Goal: Information Seeking & Learning: Learn about a topic

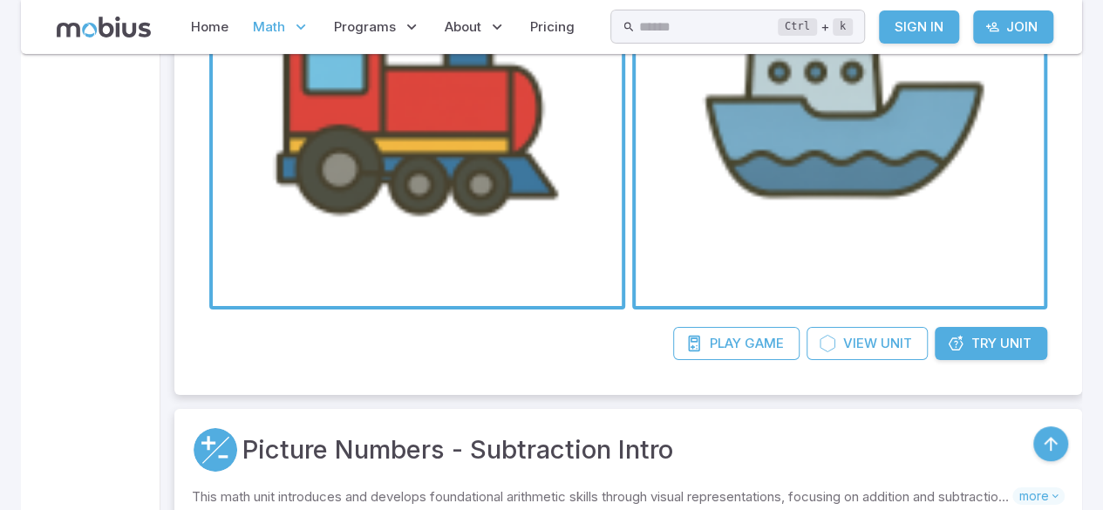
scroll to position [2912, 0]
click at [998, 337] on link "Try Unit" at bounding box center [991, 342] width 113 height 33
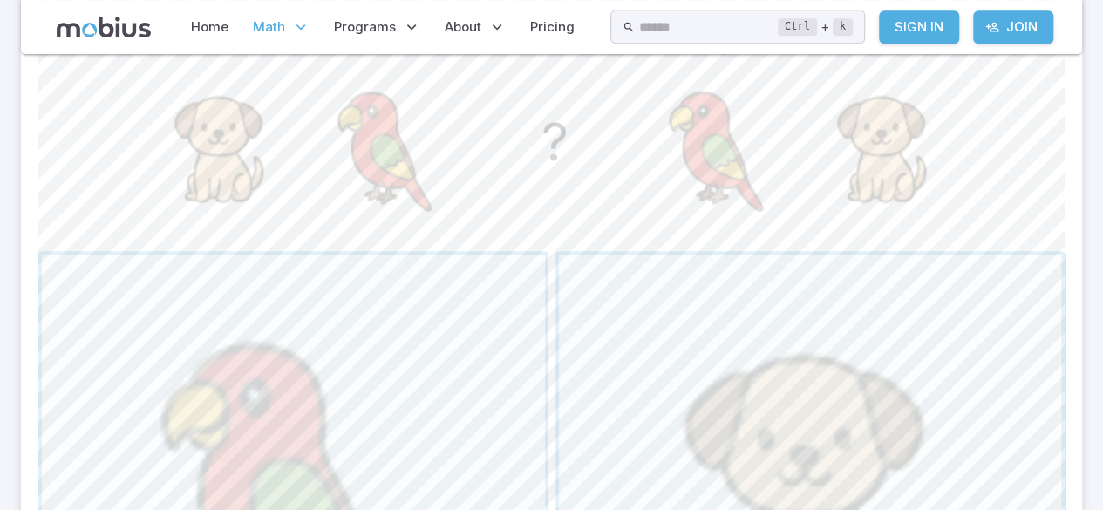
scroll to position [504, 0]
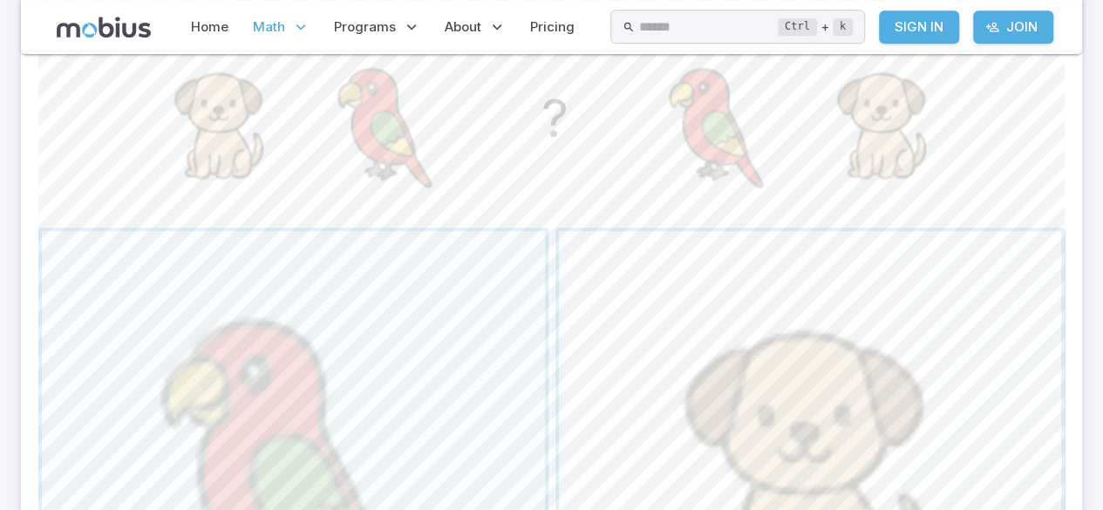
click at [751, 358] on span "button" at bounding box center [810, 482] width 503 height 503
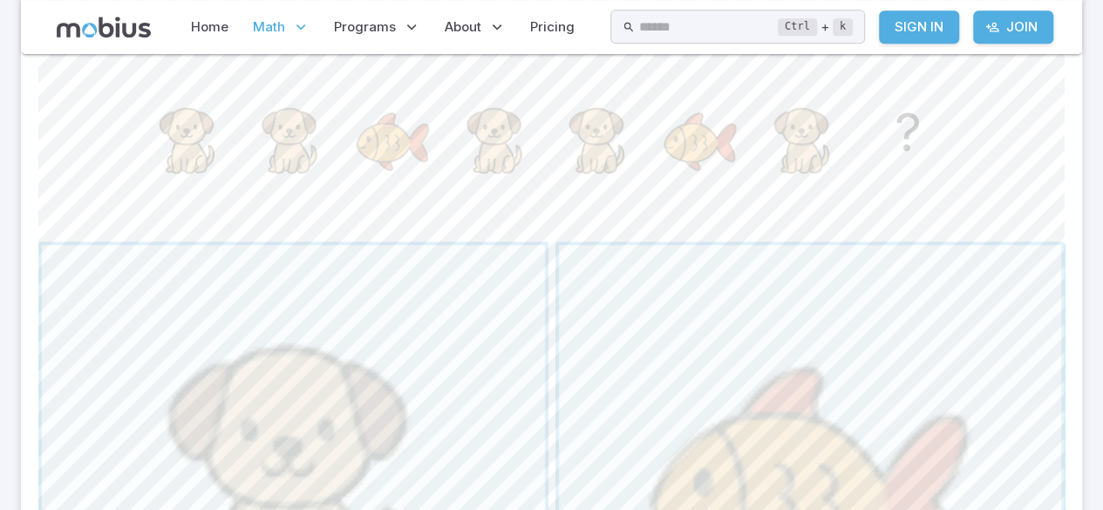
scroll to position [491, 0]
click at [361, 363] on span "button" at bounding box center [293, 495] width 503 height 503
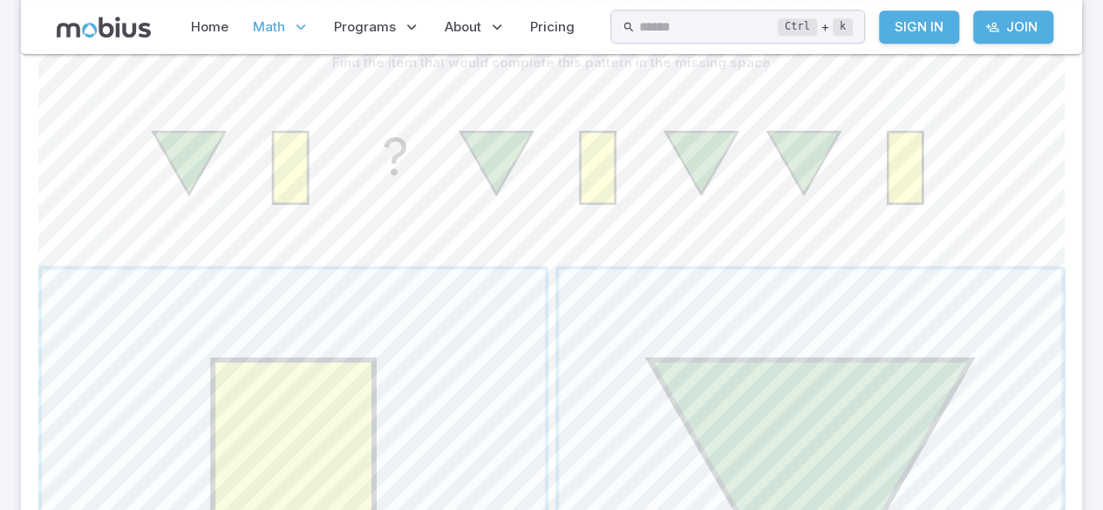
scroll to position [464, 0]
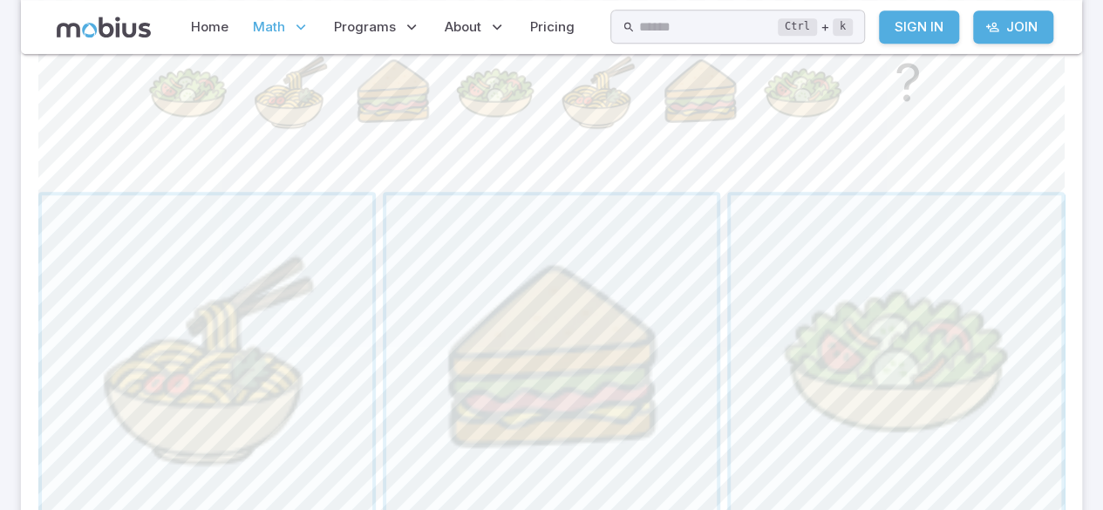
scroll to position [528, 0]
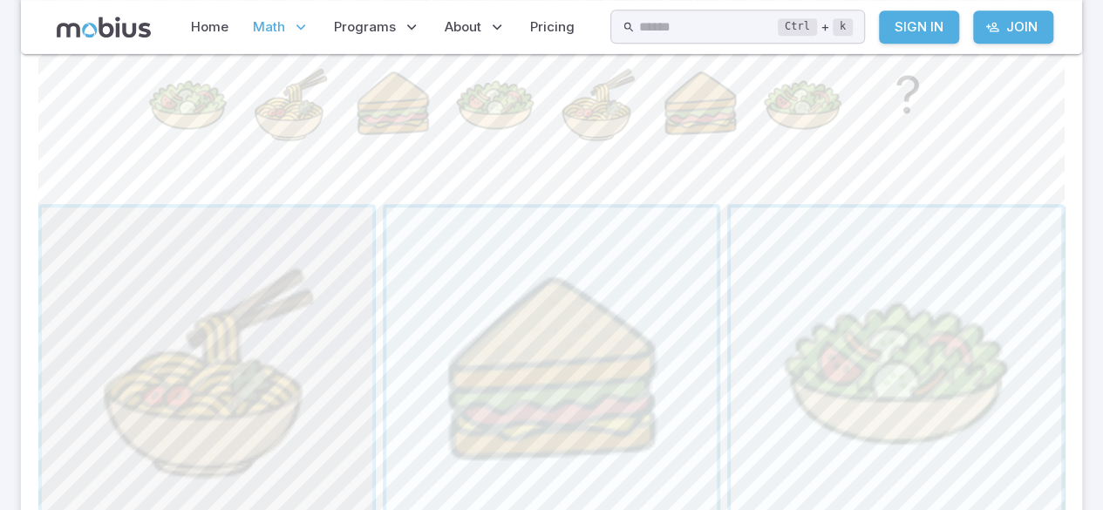
click at [236, 330] on span "button" at bounding box center [207, 373] width 331 height 331
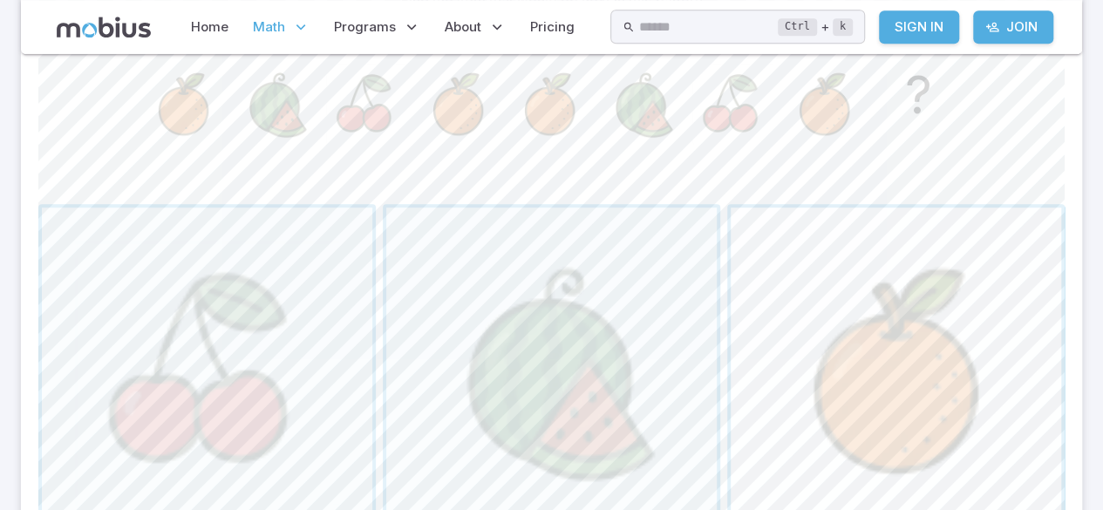
click at [973, 291] on span "button" at bounding box center [896, 373] width 331 height 331
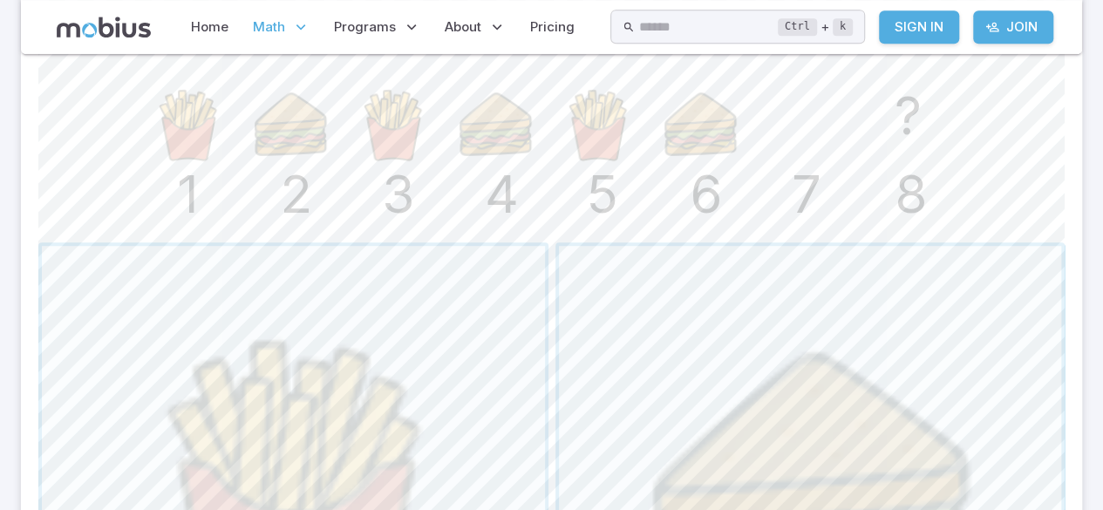
scroll to position [491, 0]
click at [853, 372] on span "button" at bounding box center [810, 495] width 503 height 503
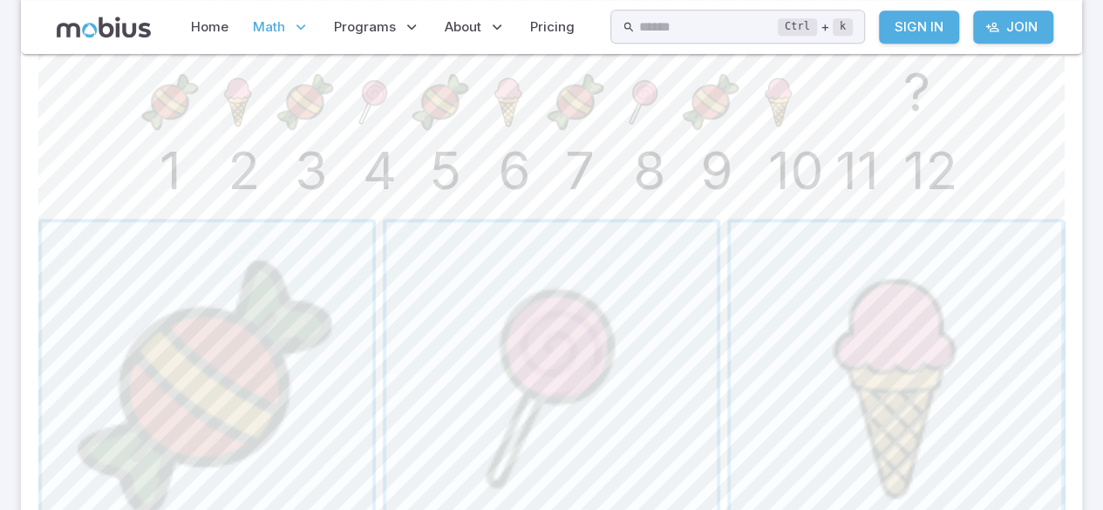
scroll to position [509, 0]
click at [234, 339] on span "button" at bounding box center [207, 391] width 331 height 331
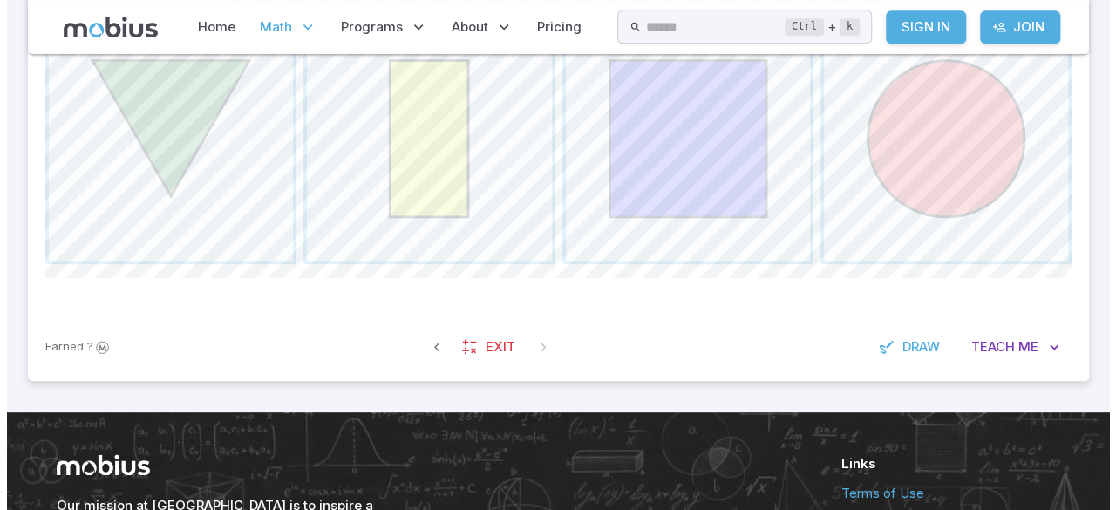
scroll to position [722, 0]
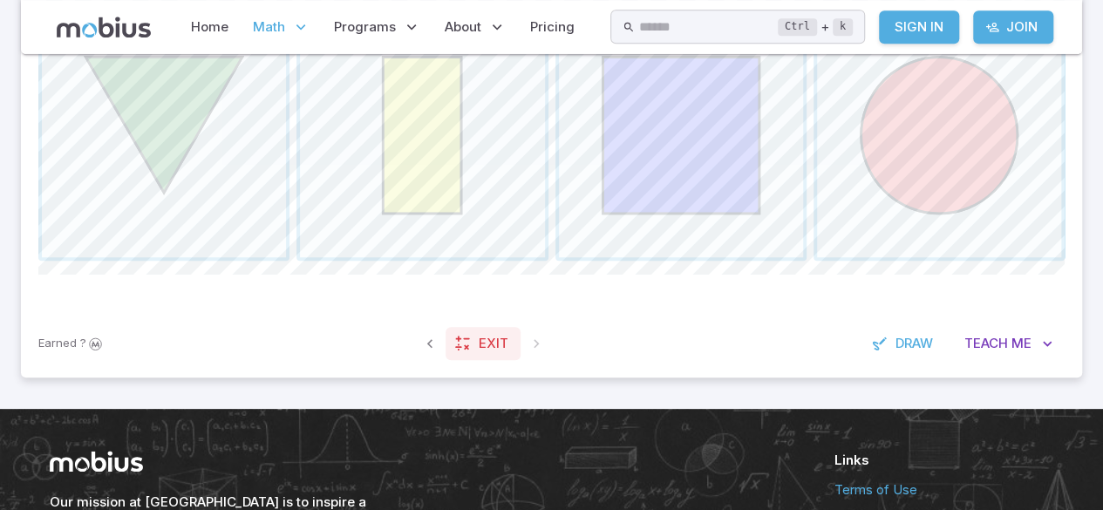
click at [491, 331] on link "Exit" at bounding box center [483, 343] width 75 height 33
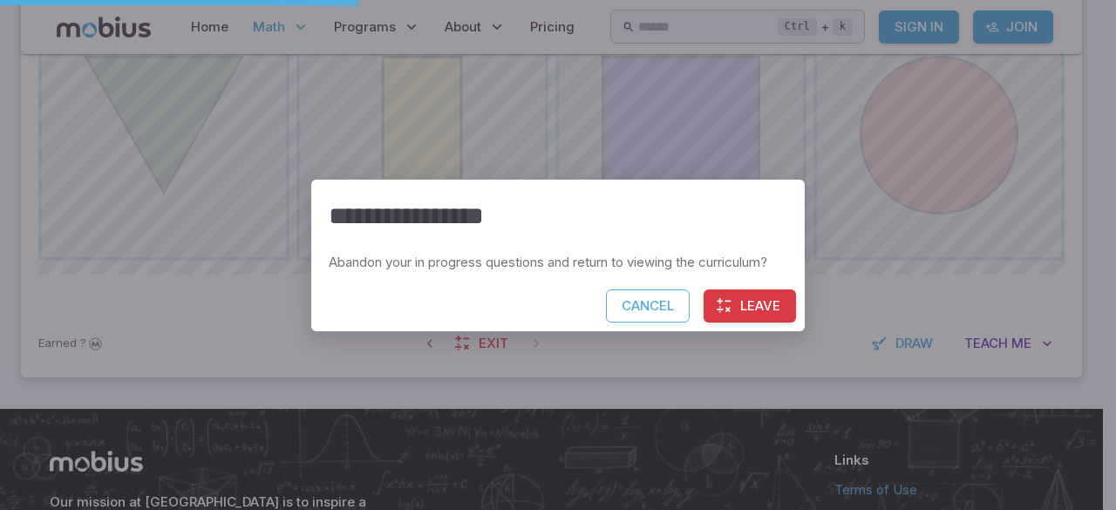
click at [748, 297] on button "Leave" at bounding box center [750, 306] width 92 height 33
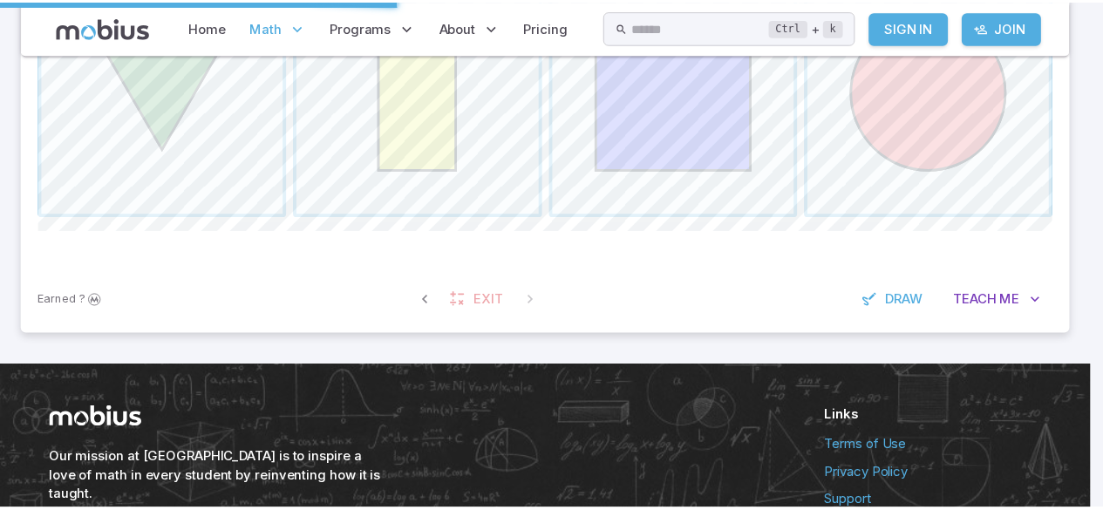
scroll to position [679, 0]
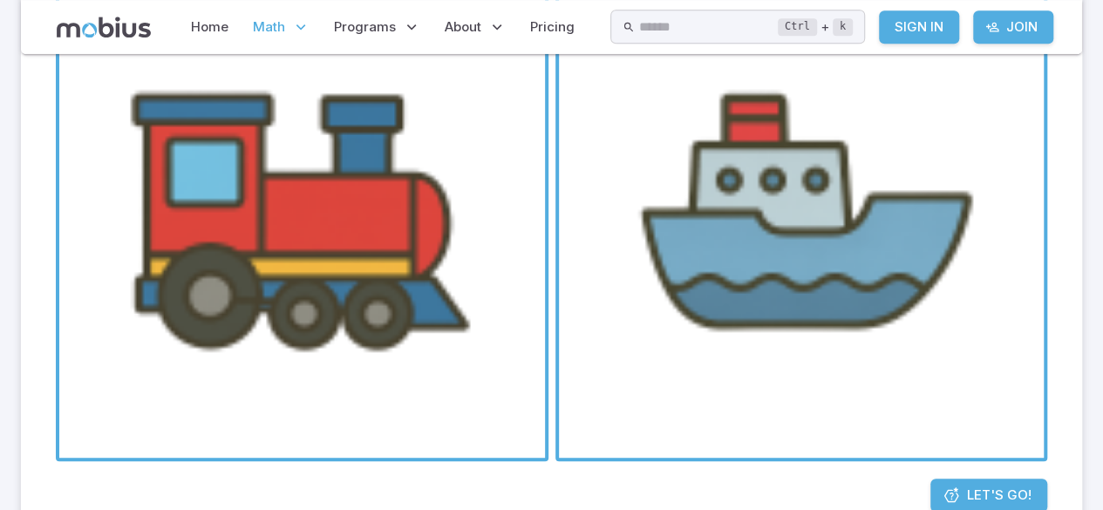
scroll to position [541, 0]
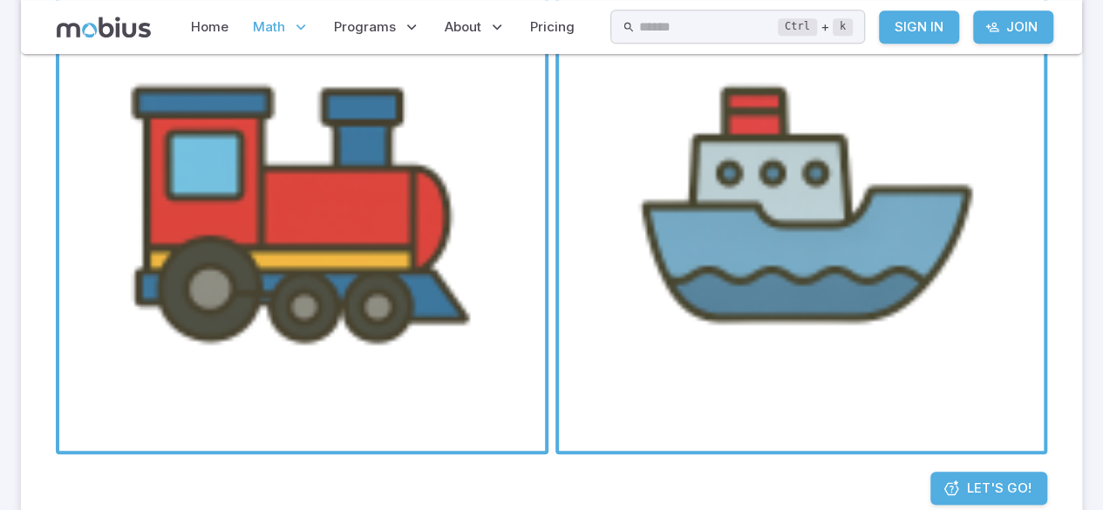
click at [909, 122] on span "button" at bounding box center [802, 208] width 486 height 486
click at [873, 62] on span "button" at bounding box center [802, 208] width 486 height 486
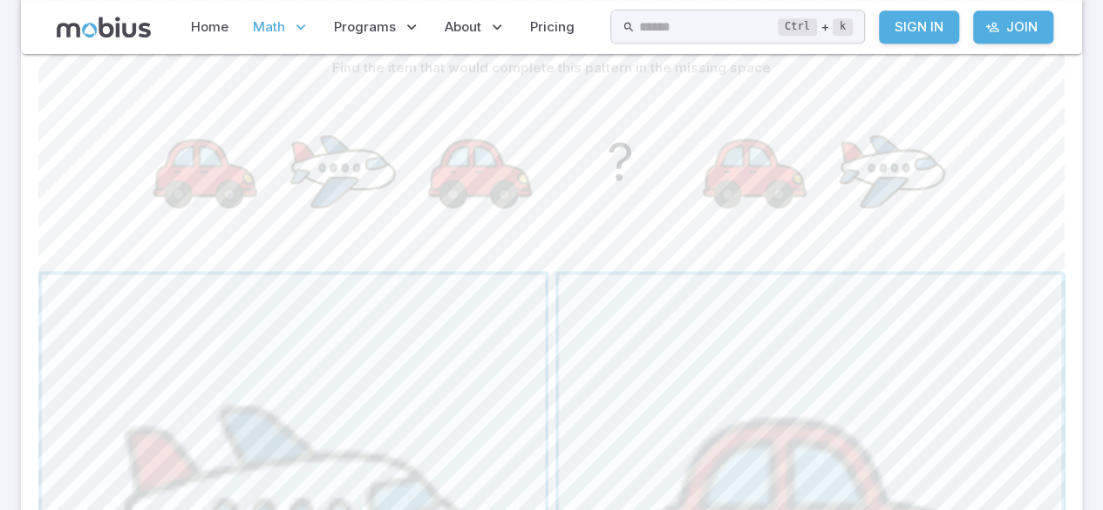
scroll to position [457, 0]
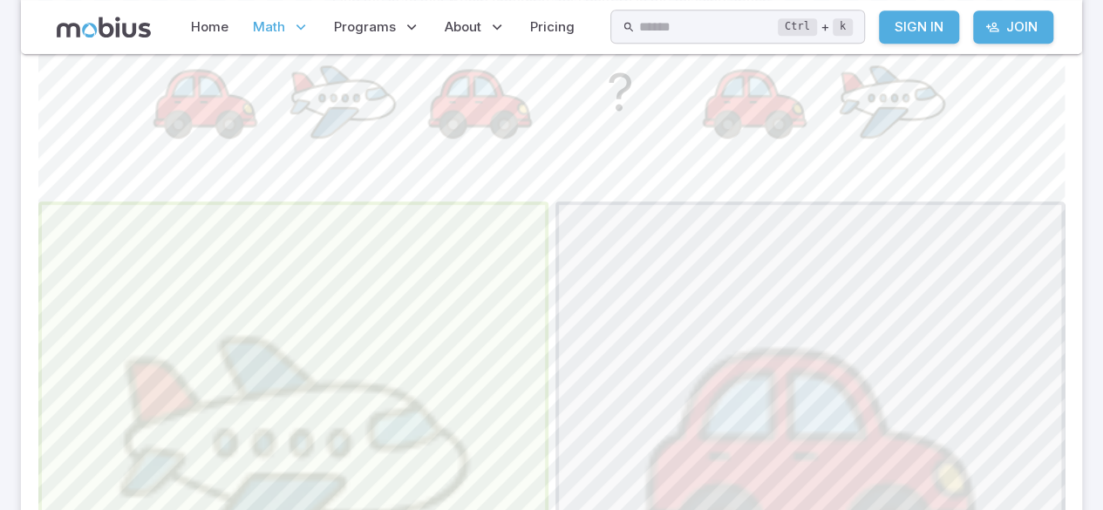
scroll to position [532, 0]
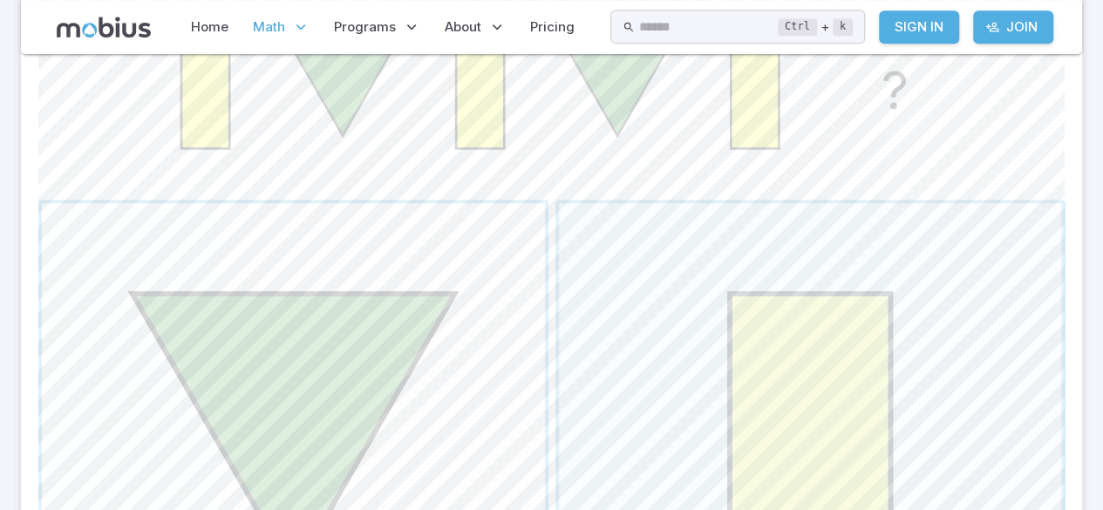
click at [320, 329] on span "button" at bounding box center [293, 454] width 503 height 503
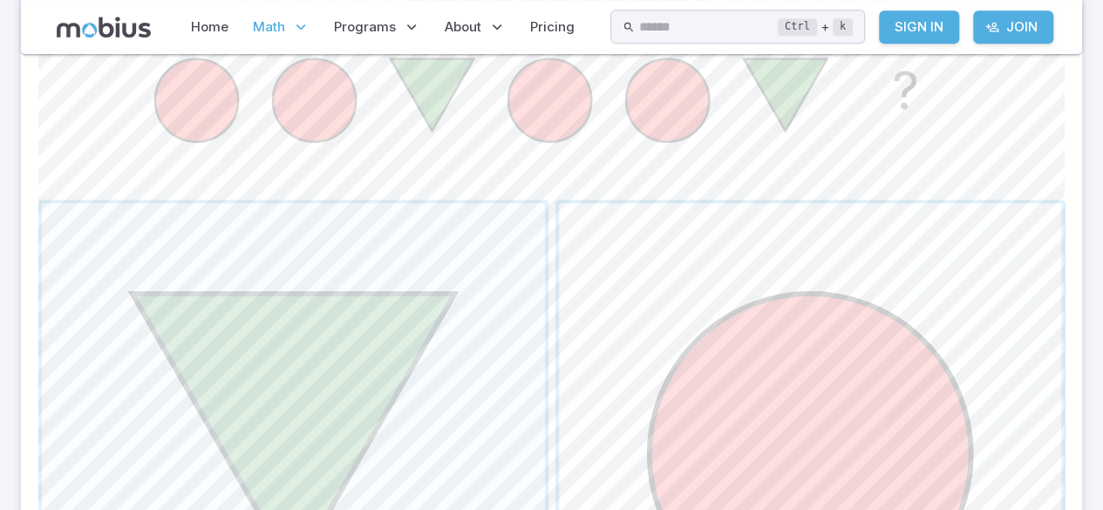
click at [944, 348] on span "button" at bounding box center [810, 454] width 503 height 503
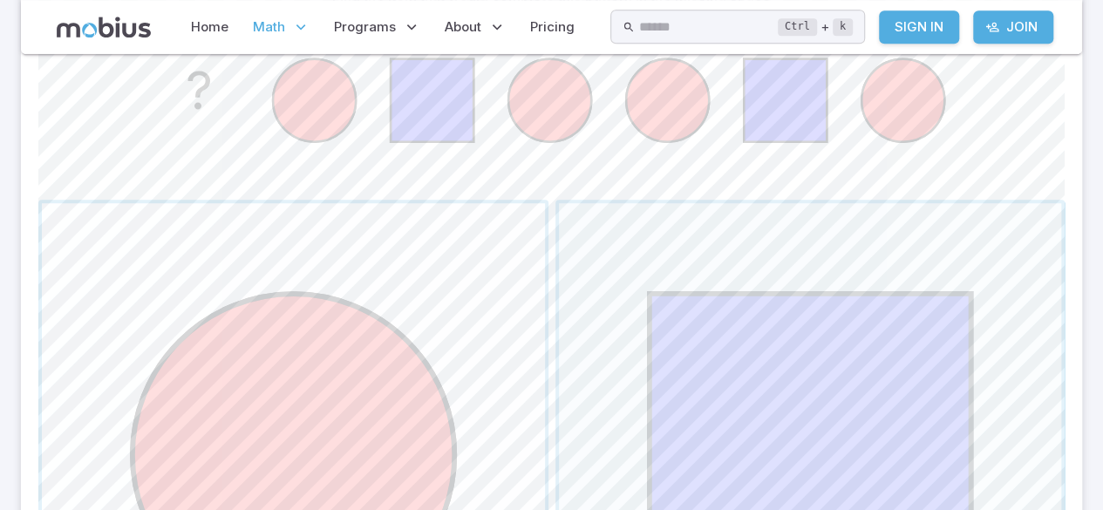
click at [324, 383] on span "button" at bounding box center [293, 454] width 503 height 503
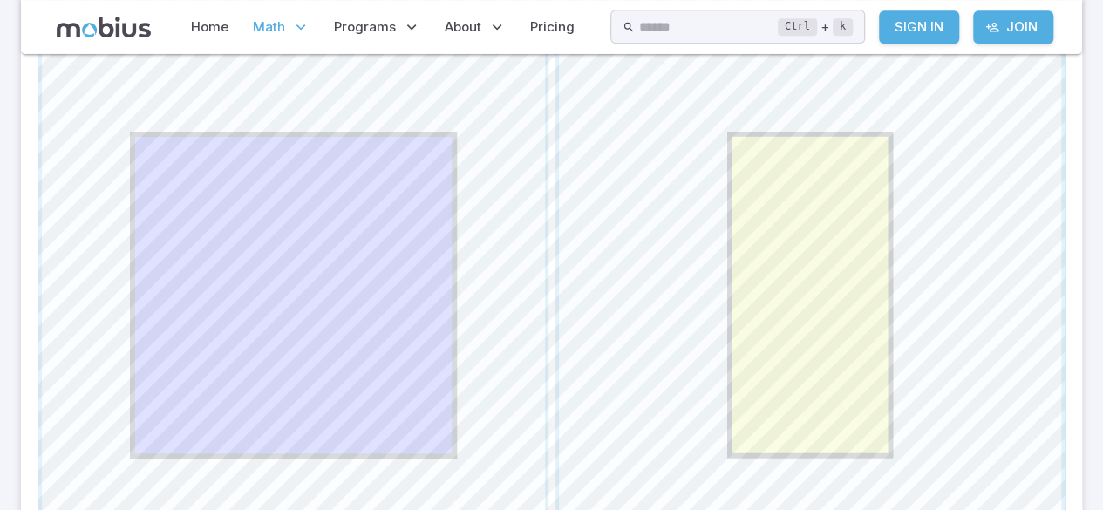
scroll to position [710, 0]
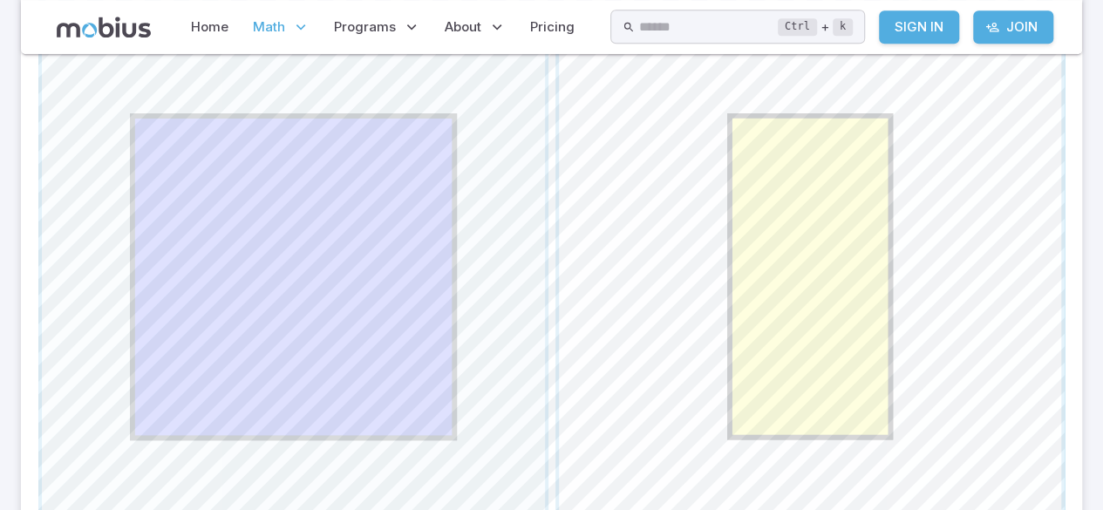
click at [886, 267] on span "button" at bounding box center [810, 276] width 503 height 503
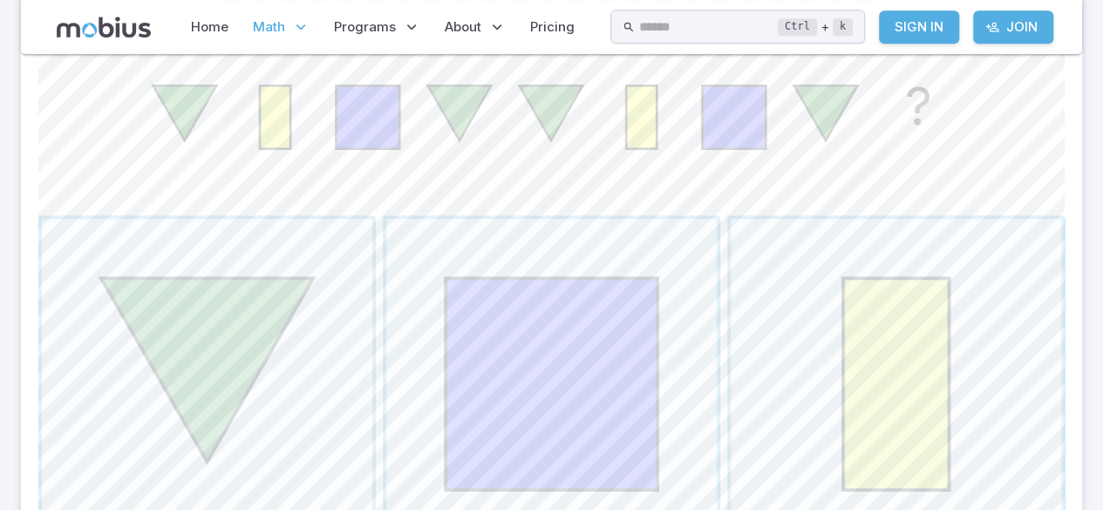
scroll to position [521, 0]
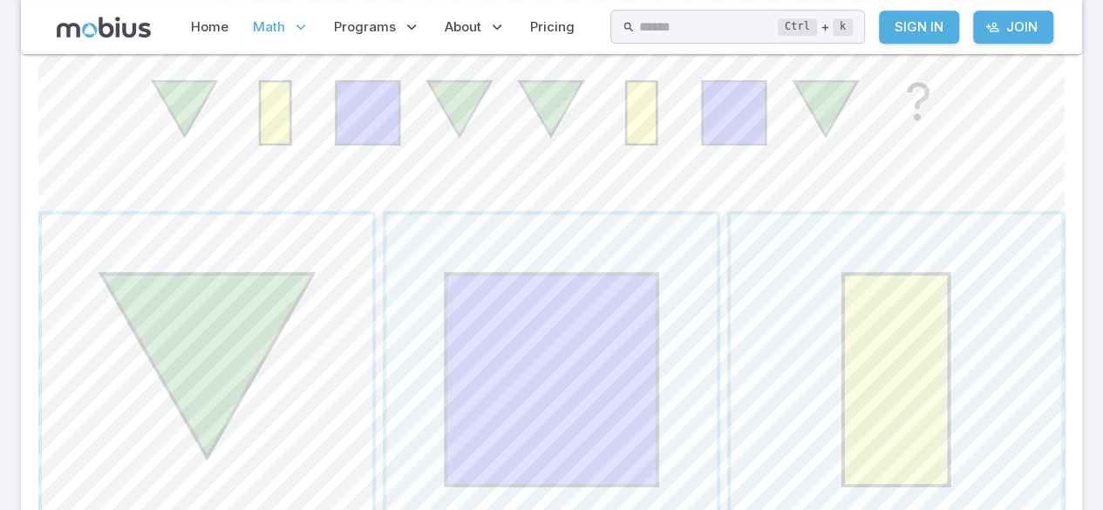
click at [178, 324] on span "button" at bounding box center [207, 380] width 331 height 331
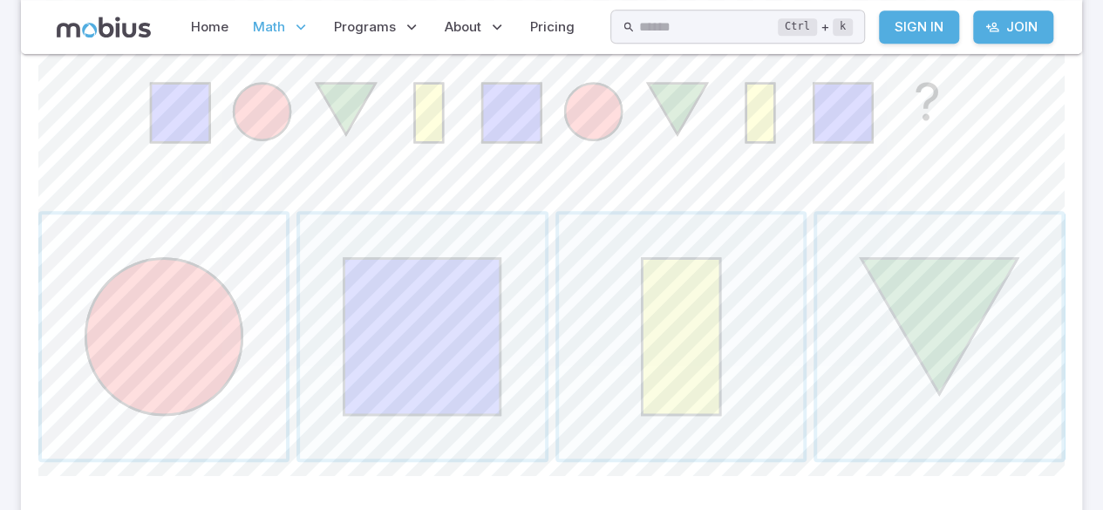
click at [147, 271] on span "button" at bounding box center [164, 337] width 244 height 244
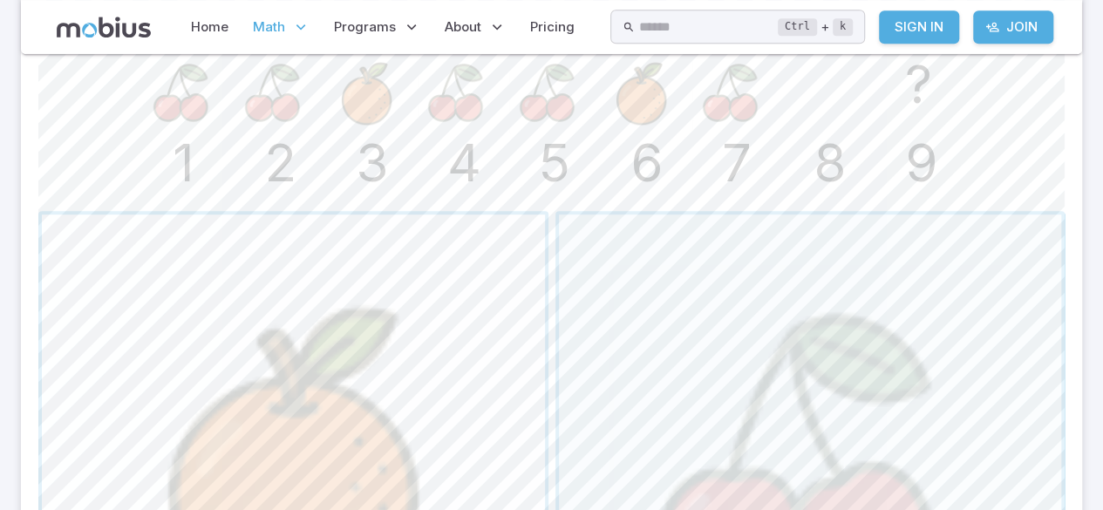
click at [403, 321] on span "button" at bounding box center [293, 466] width 503 height 503
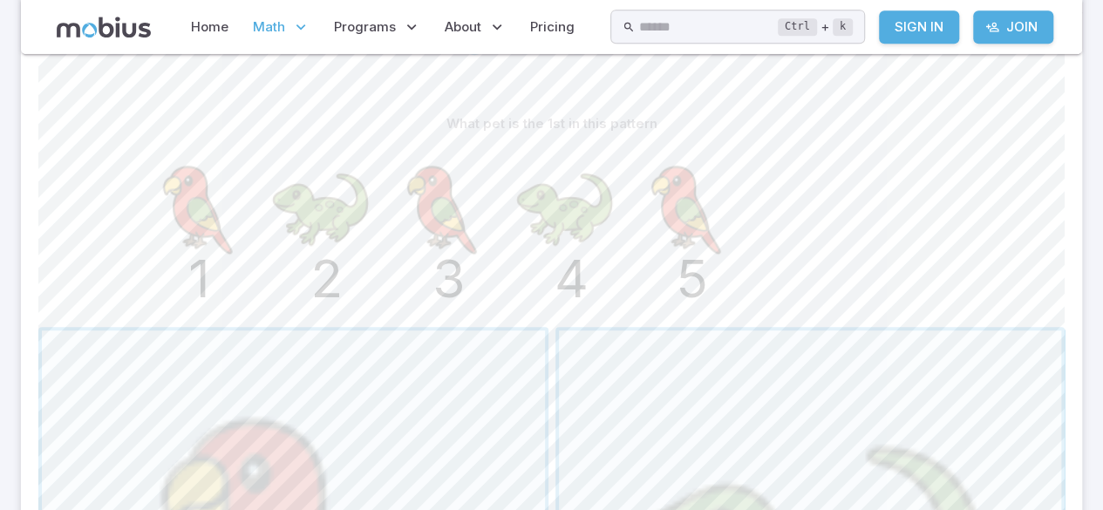
scroll to position [409, 0]
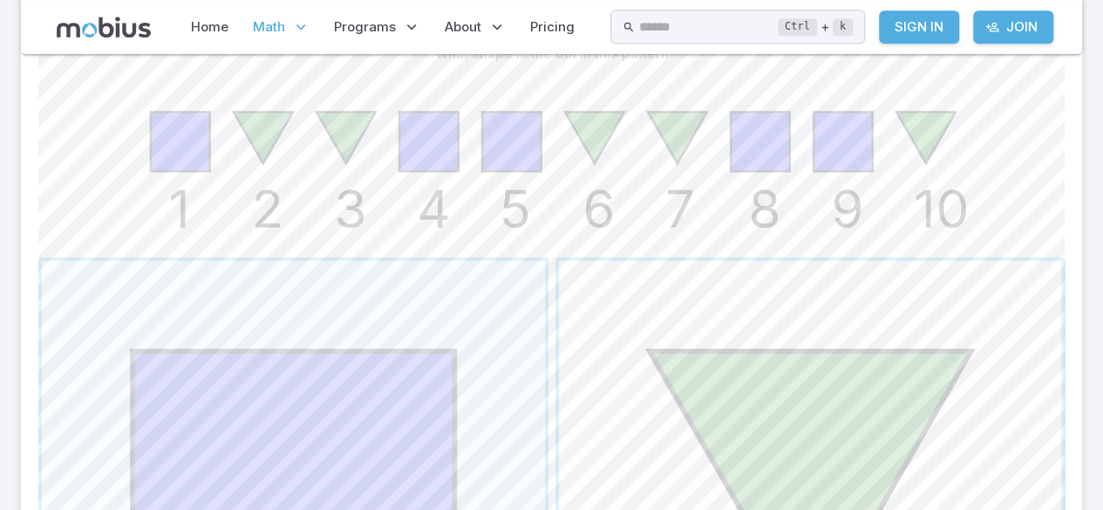
click at [883, 345] on span "button" at bounding box center [810, 512] width 503 height 503
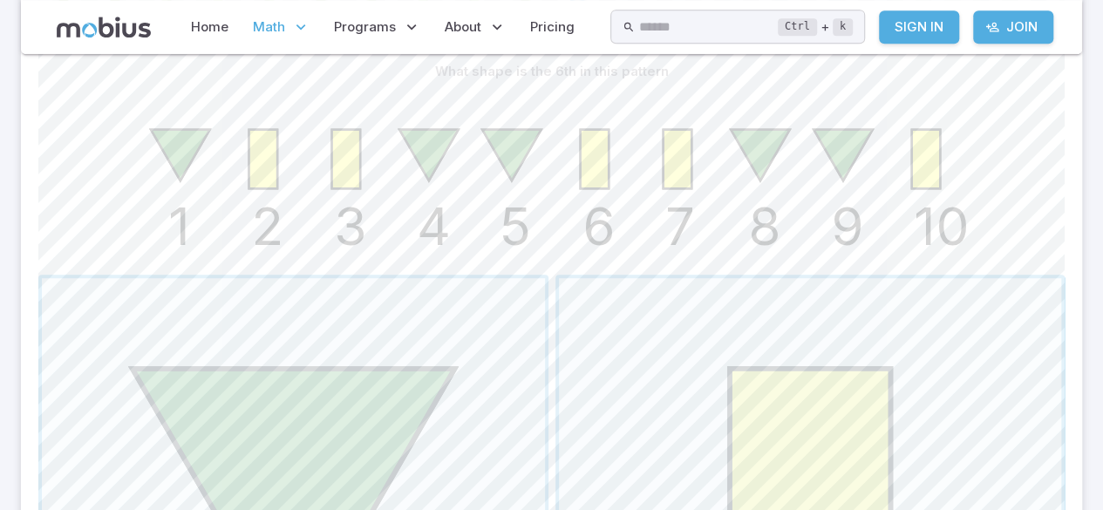
scroll to position [464, 0]
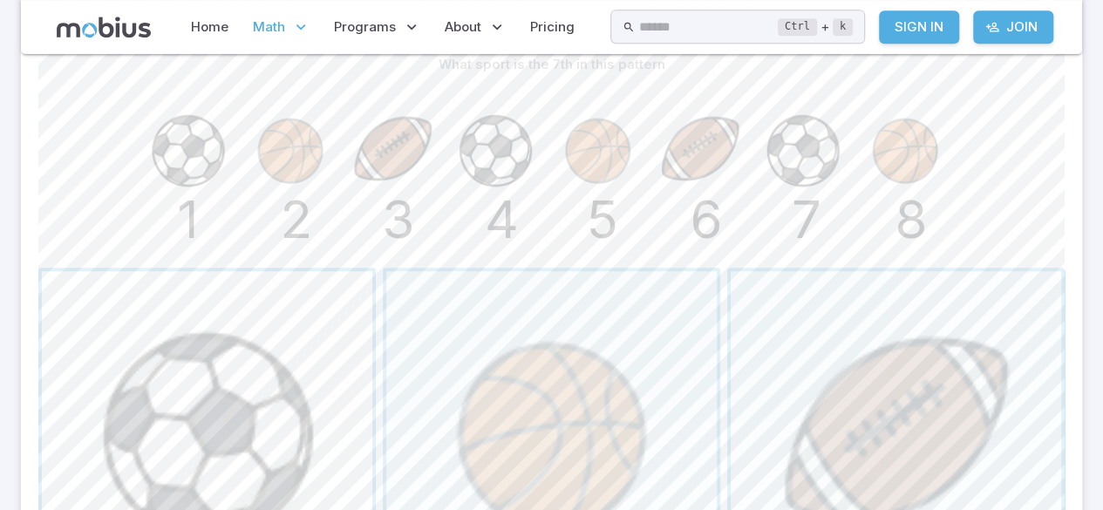
click at [289, 388] on span "button" at bounding box center [207, 436] width 331 height 331
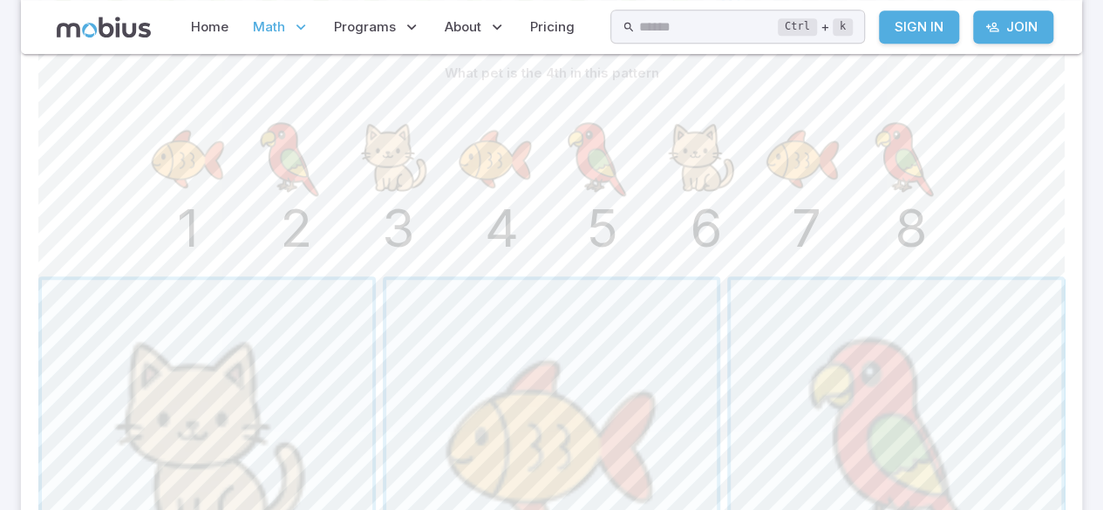
scroll to position [455, 0]
click at [598, 390] on span "button" at bounding box center [551, 445] width 331 height 331
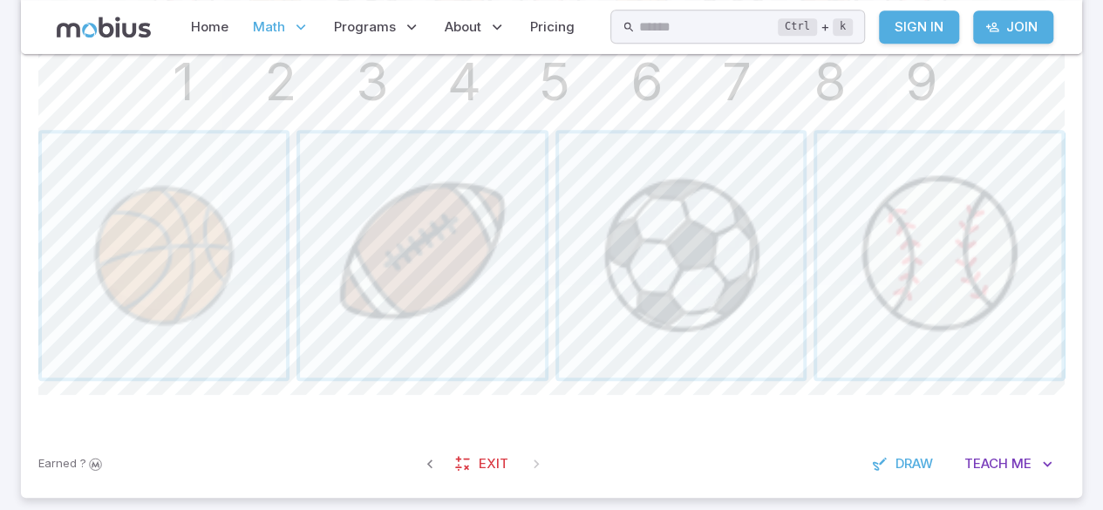
scroll to position [611, 0]
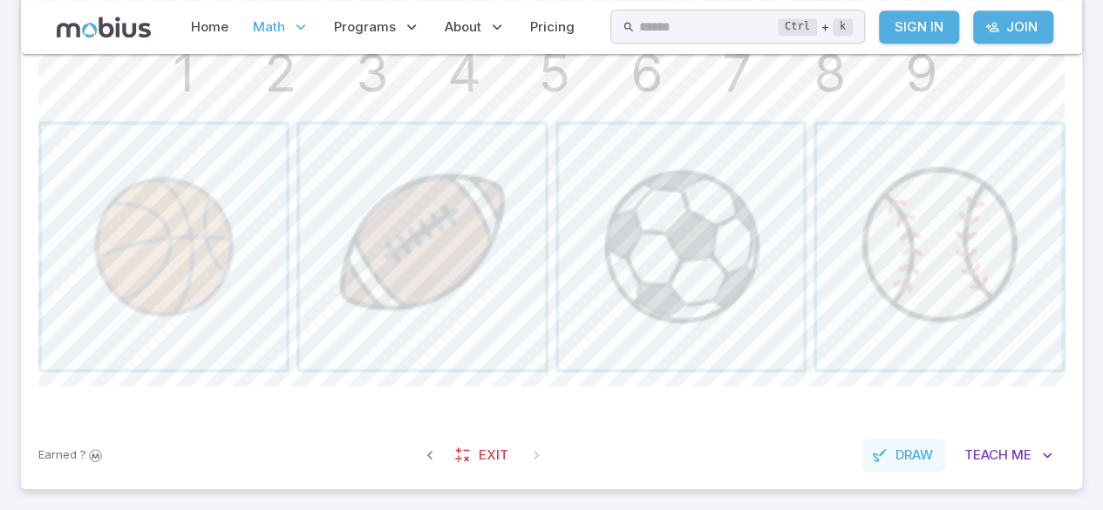
click at [898, 469] on button "Draw" at bounding box center [904, 455] width 83 height 33
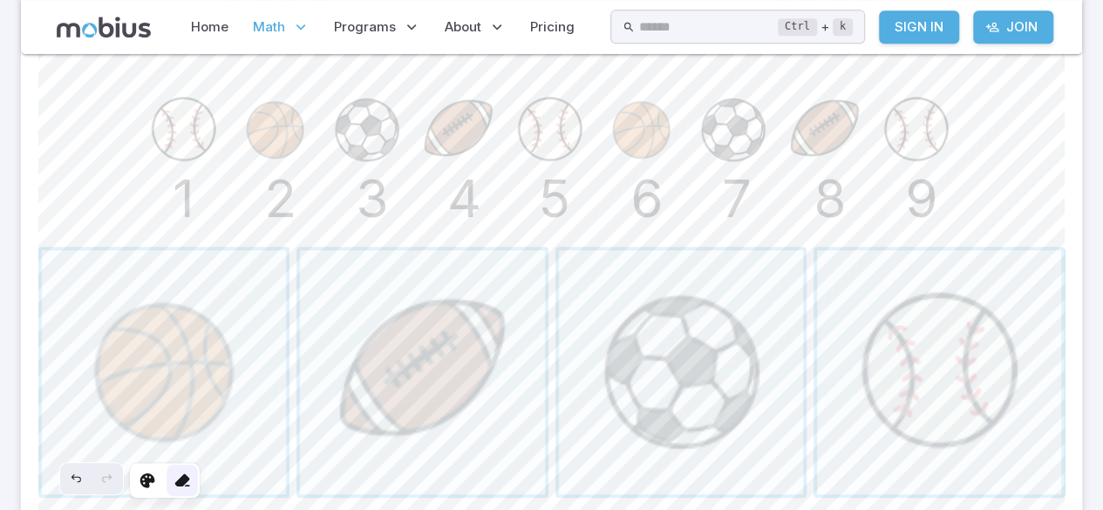
click at [193, 466] on div at bounding box center [182, 480] width 31 height 31
click at [148, 485] on icon at bounding box center [147, 480] width 17 height 17
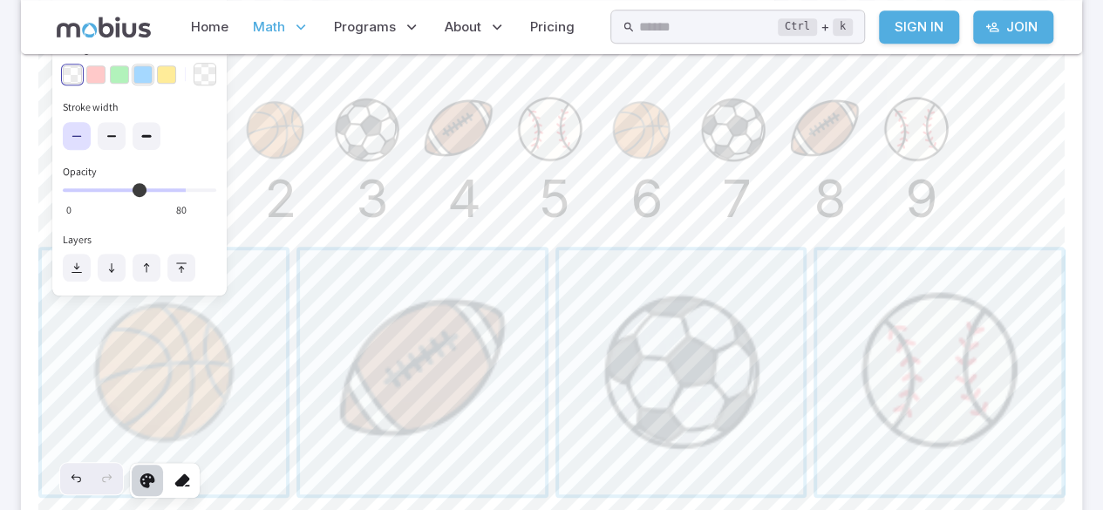
click at [147, 73] on button "button" at bounding box center [142, 74] width 19 height 19
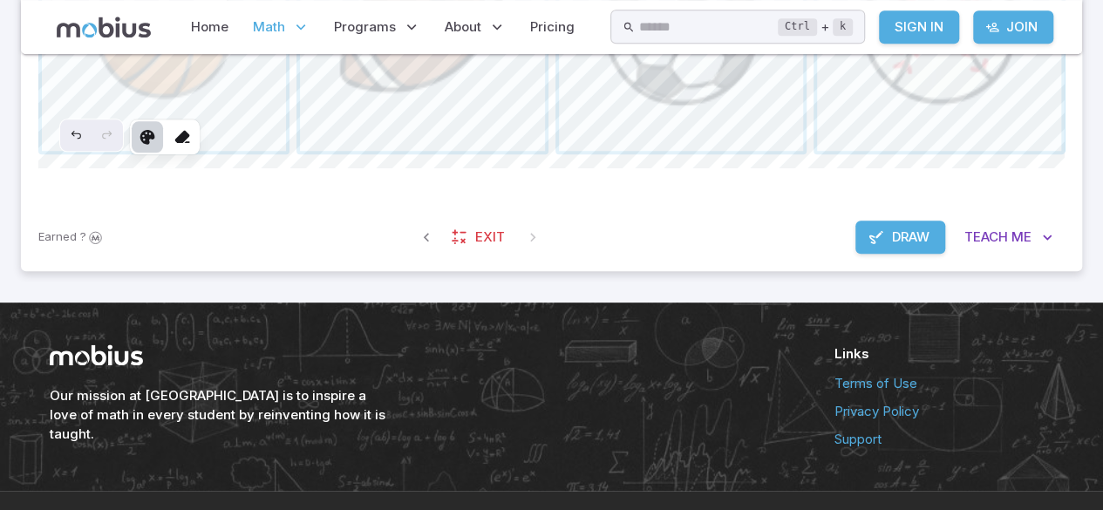
scroll to position [815, 0]
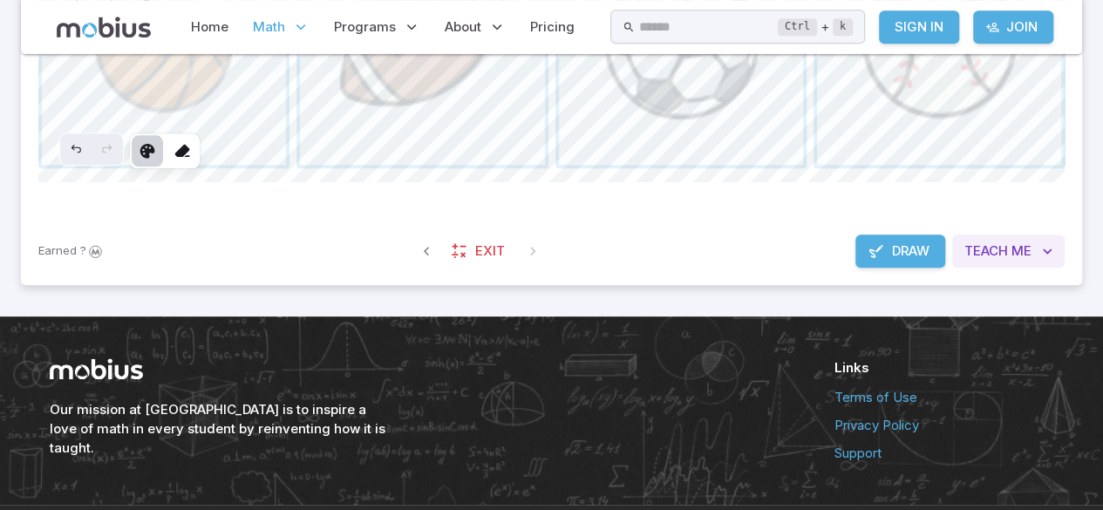
click at [992, 256] on span "Teach" at bounding box center [987, 251] width 44 height 19
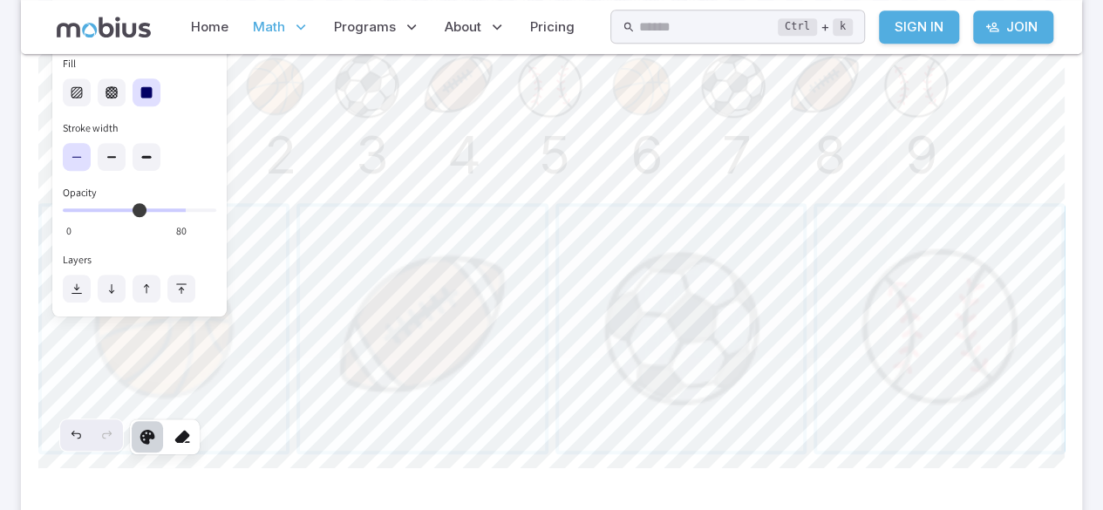
scroll to position [485, 0]
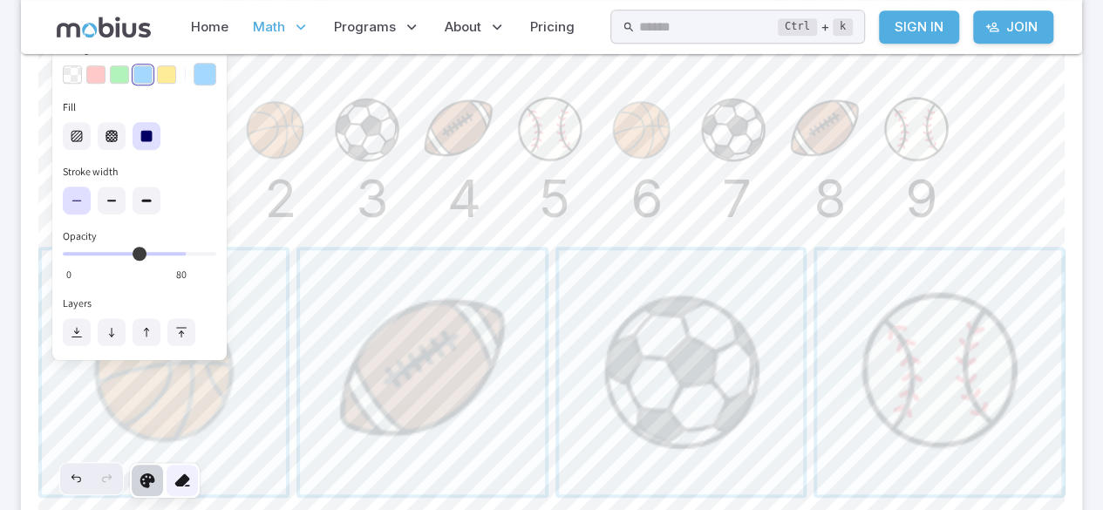
click at [176, 479] on icon at bounding box center [182, 480] width 17 height 17
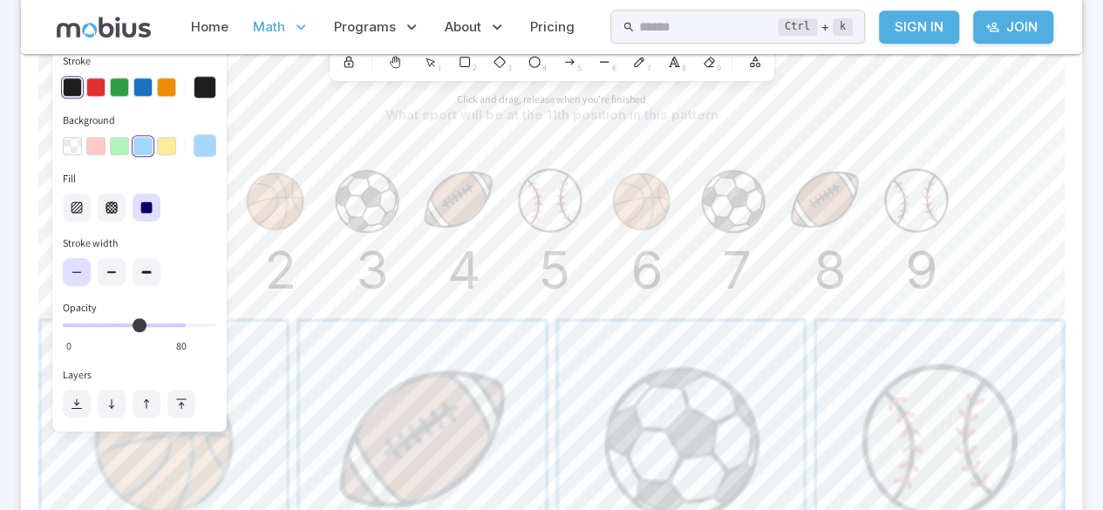
scroll to position [860, 0]
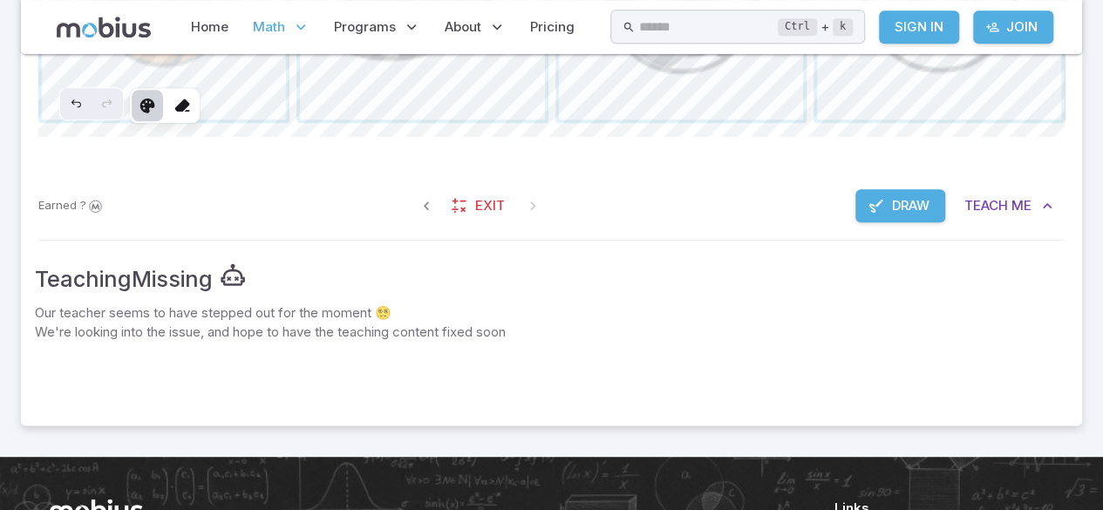
click at [903, 191] on button "Draw" at bounding box center [901, 205] width 90 height 33
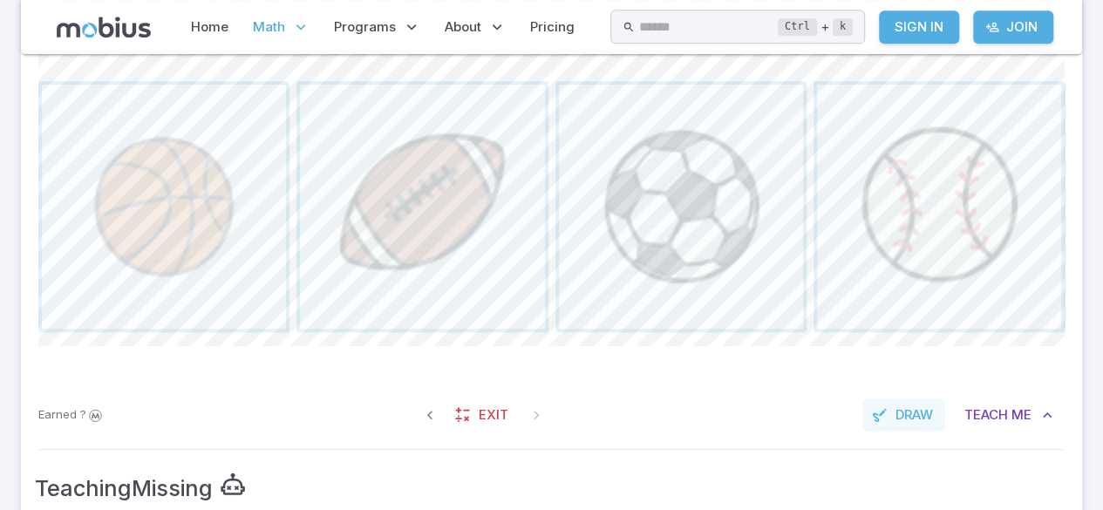
scroll to position [651, 0]
click at [743, 226] on span "button" at bounding box center [681, 207] width 244 height 244
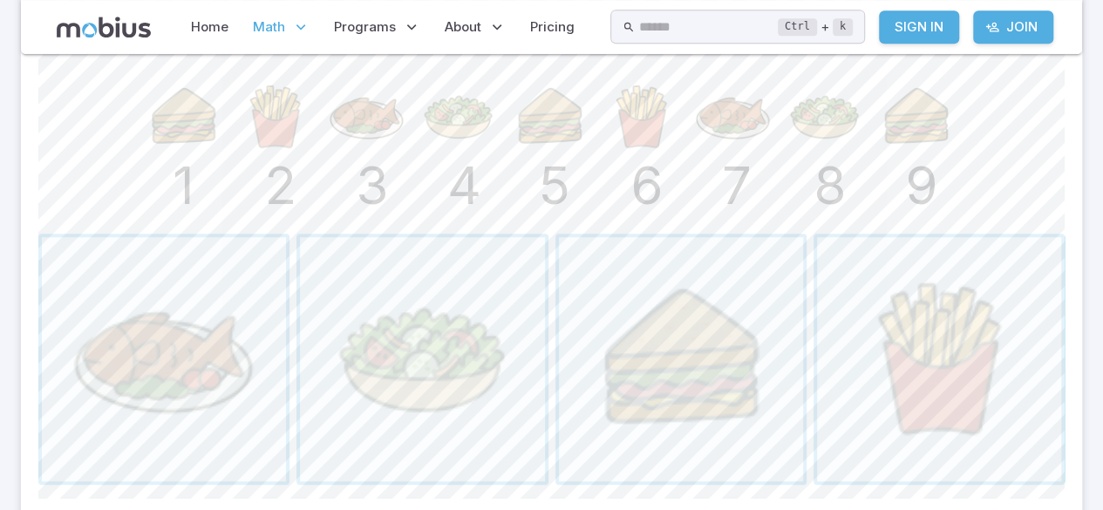
scroll to position [501, 0]
click at [232, 386] on span "button" at bounding box center [164, 357] width 244 height 244
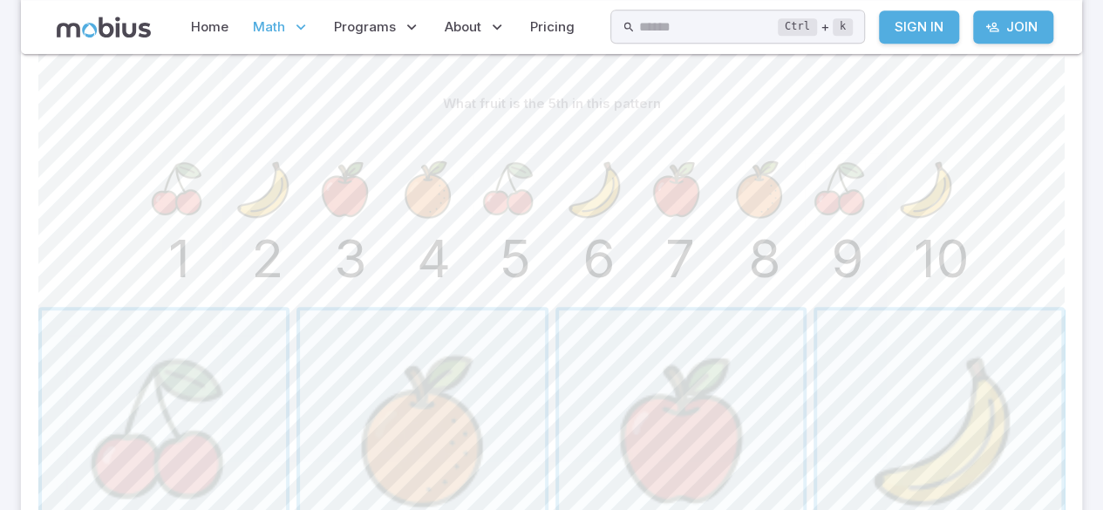
scroll to position [426, 0]
click at [188, 384] on span "button" at bounding box center [164, 432] width 244 height 244
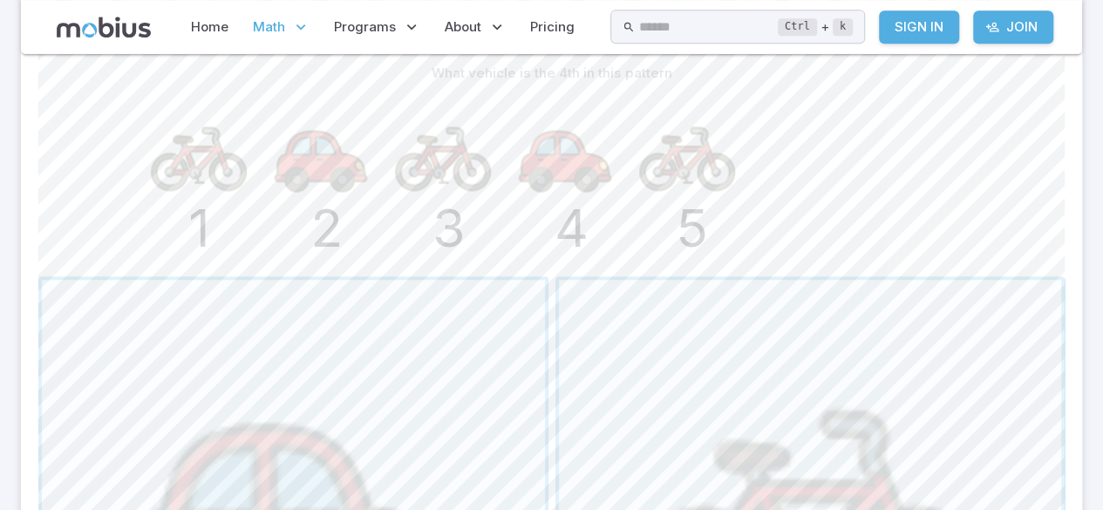
scroll to position [454, 0]
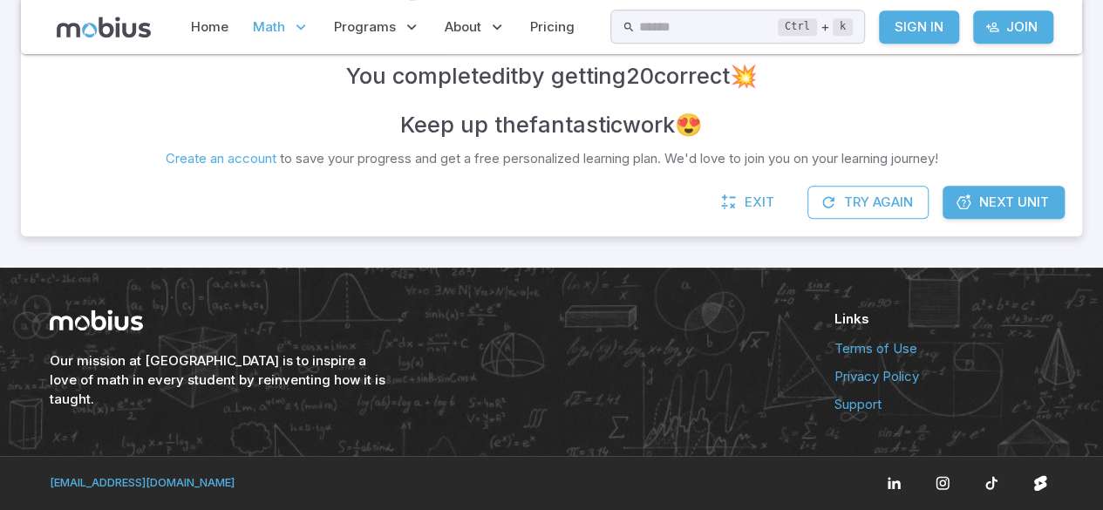
scroll to position [447, 0]
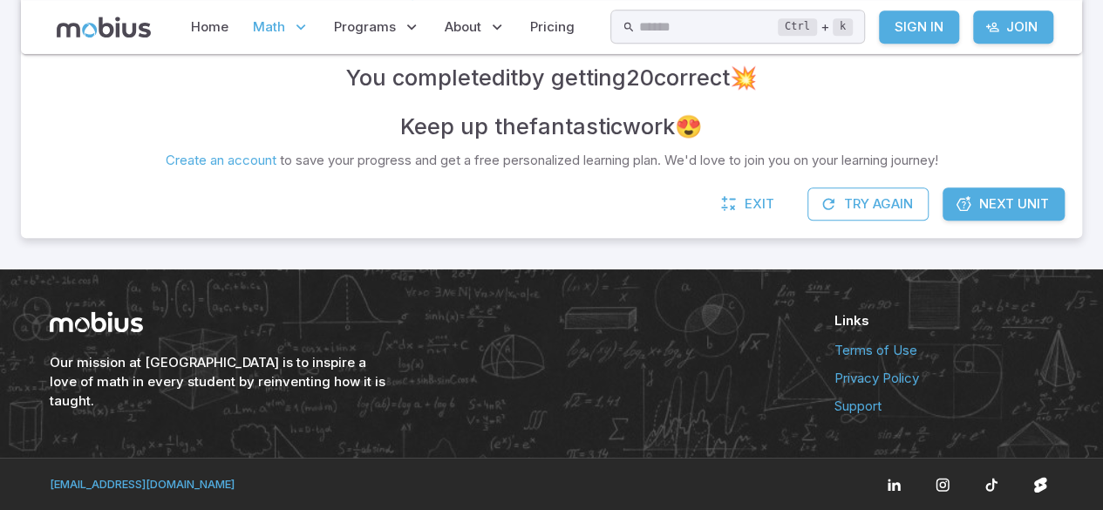
click at [286, 33] on p "Math" at bounding box center [281, 27] width 67 height 40
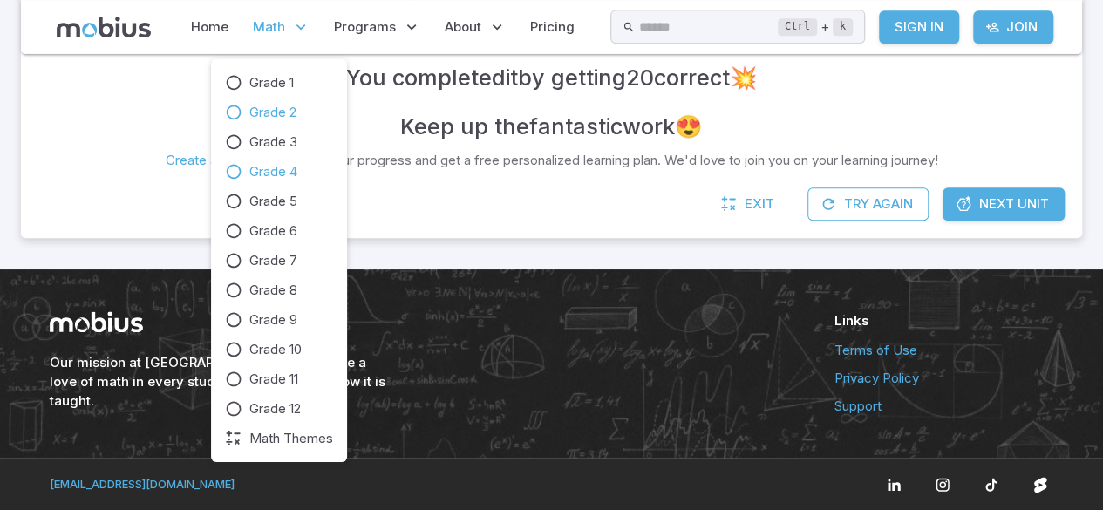
click at [297, 167] on span "Grade 4" at bounding box center [273, 171] width 48 height 19
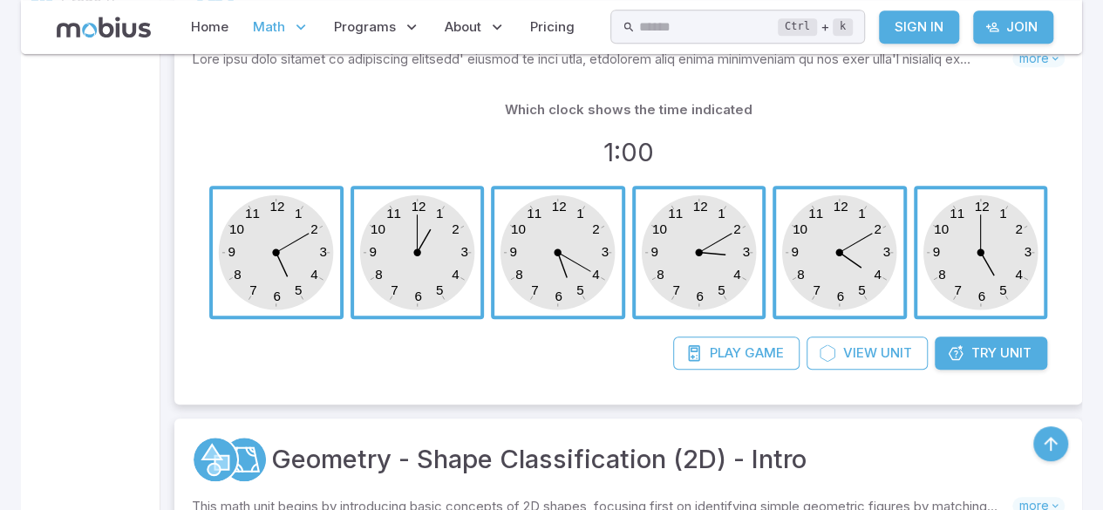
scroll to position [443, 0]
click at [387, 227] on span "button" at bounding box center [417, 252] width 127 height 127
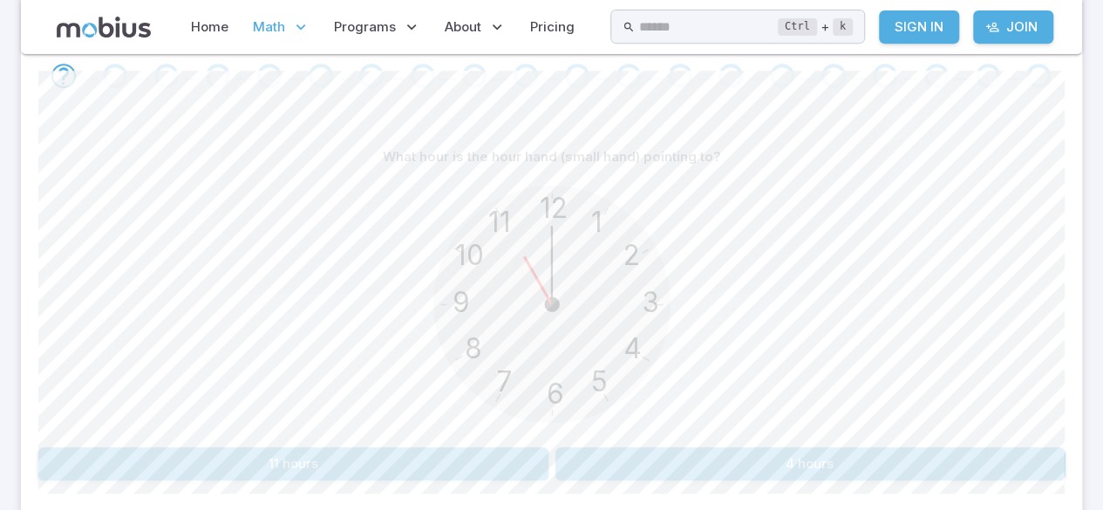
scroll to position [372, 0]
click at [156, 472] on button "11 hours" at bounding box center [293, 463] width 510 height 33
click at [157, 456] on button "6 hours" at bounding box center [293, 463] width 510 height 33
click at [129, 452] on button "9 hours" at bounding box center [293, 463] width 510 height 33
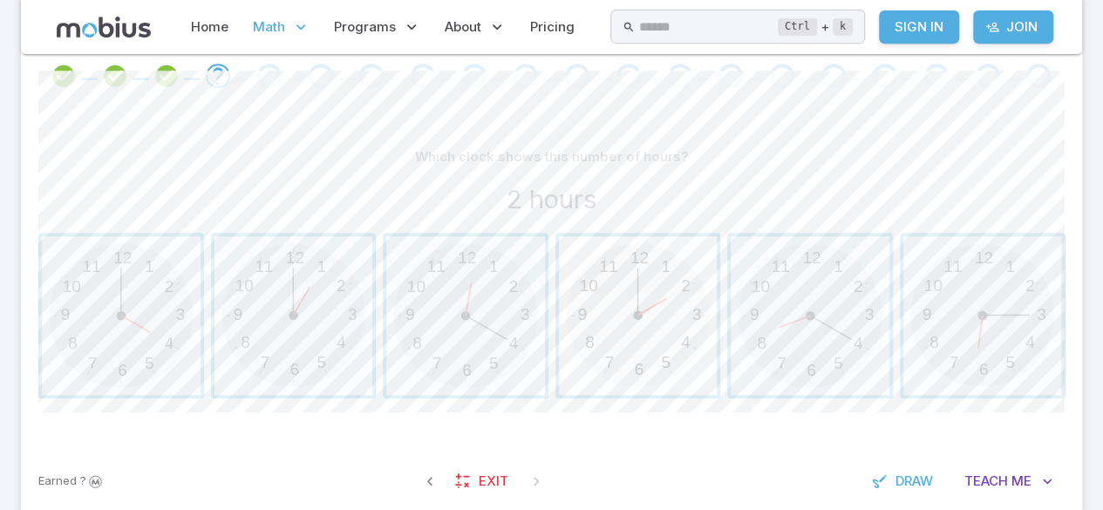
click at [659, 267] on span "button" at bounding box center [638, 315] width 159 height 159
click at [1021, 331] on span "button" at bounding box center [983, 315] width 159 height 159
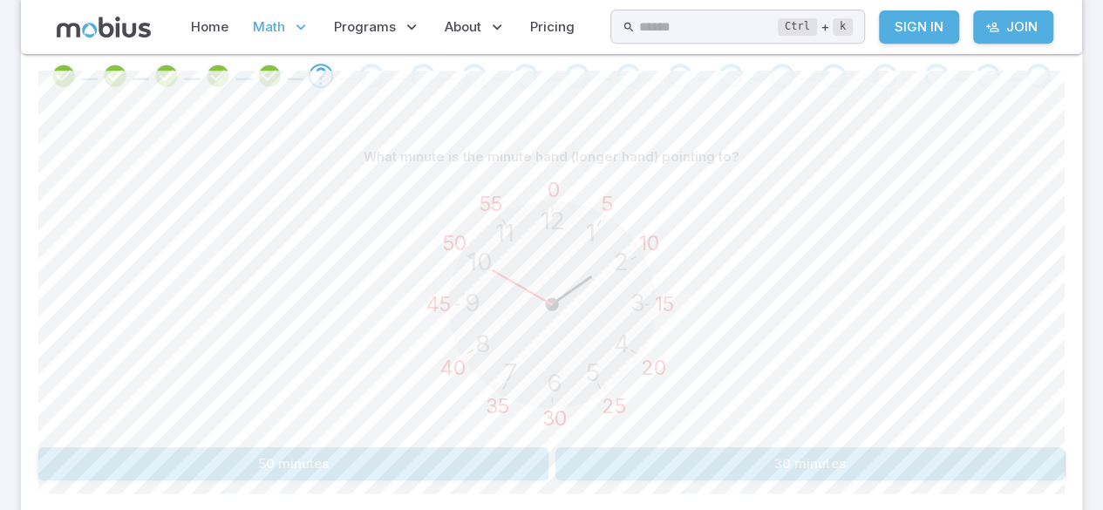
click at [163, 457] on button "50 minutes" at bounding box center [293, 463] width 510 height 33
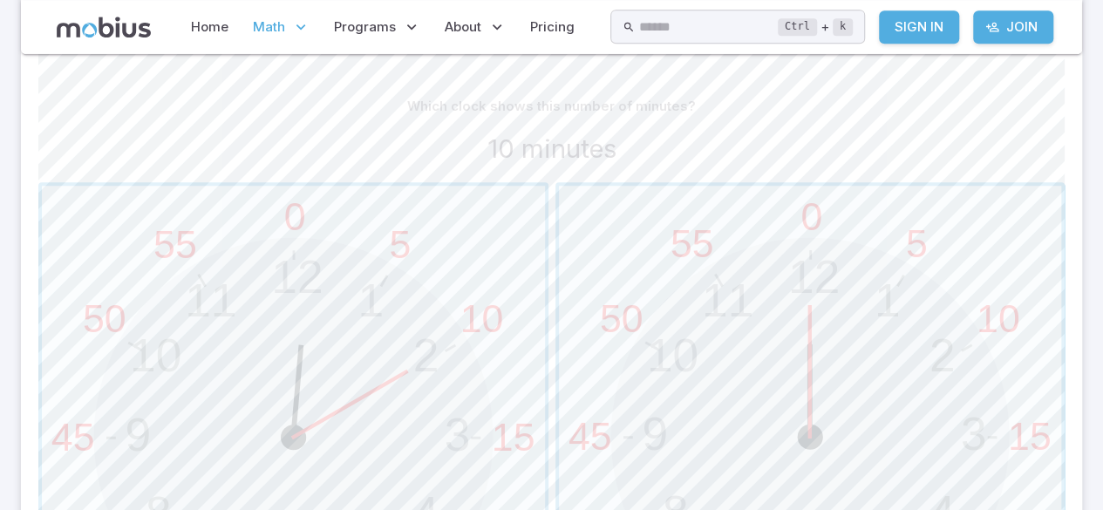
scroll to position [424, 0]
click at [173, 384] on span "button" at bounding box center [293, 435] width 503 height 503
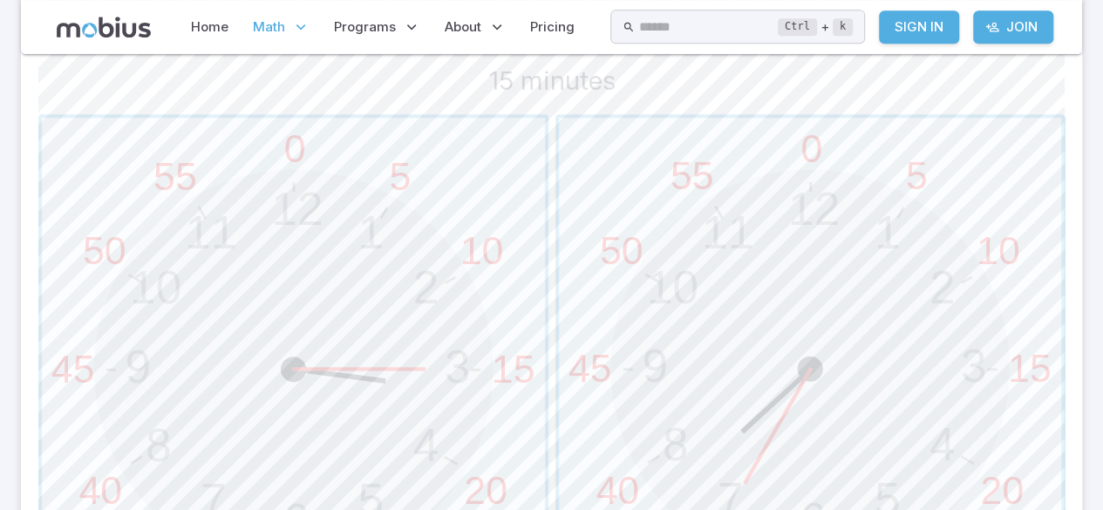
scroll to position [494, 0]
click at [187, 344] on span "button" at bounding box center [293, 365] width 503 height 503
click at [966, 388] on span "button" at bounding box center [810, 365] width 503 height 503
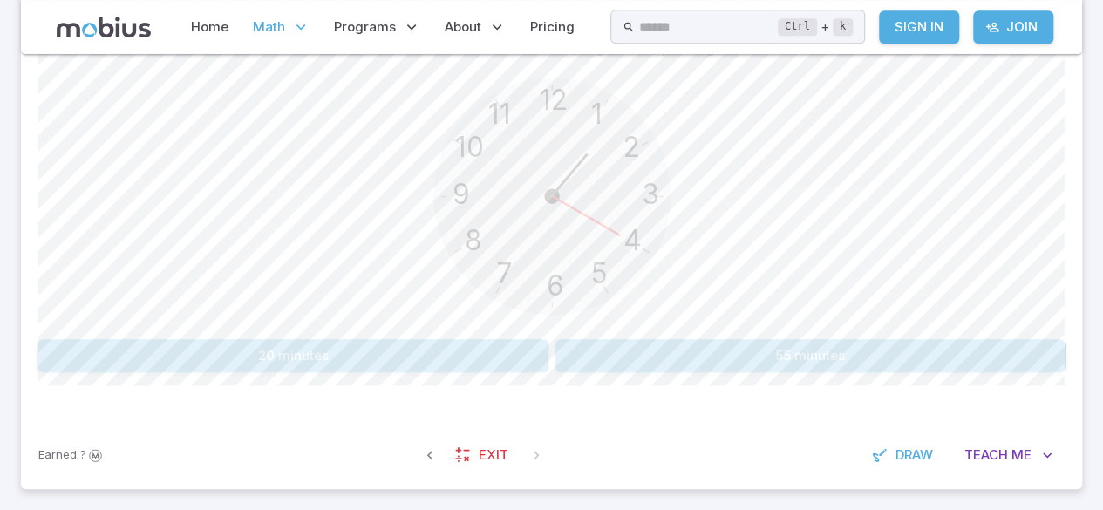
scroll to position [475, 0]
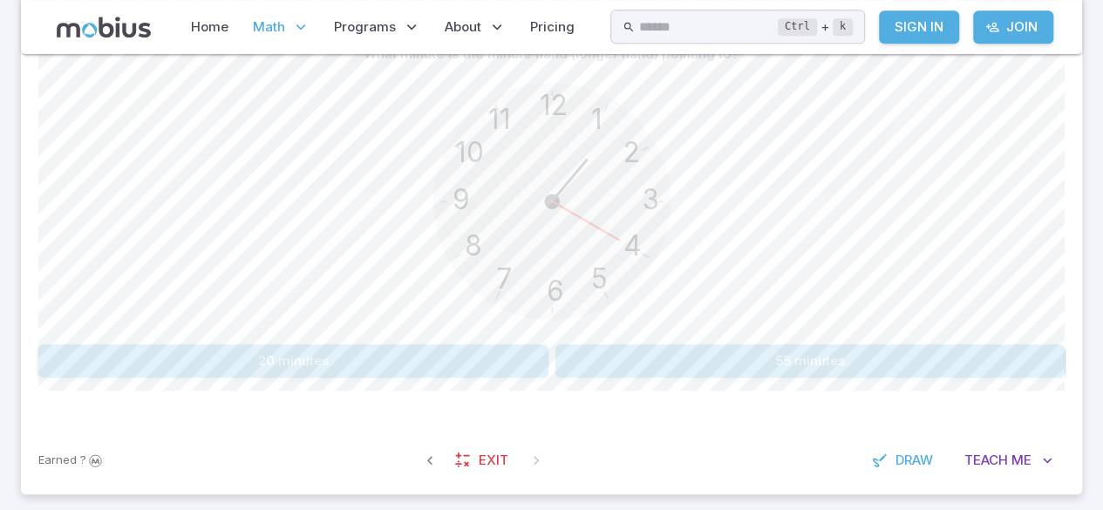
click at [111, 353] on button "20 minutes" at bounding box center [293, 361] width 510 height 33
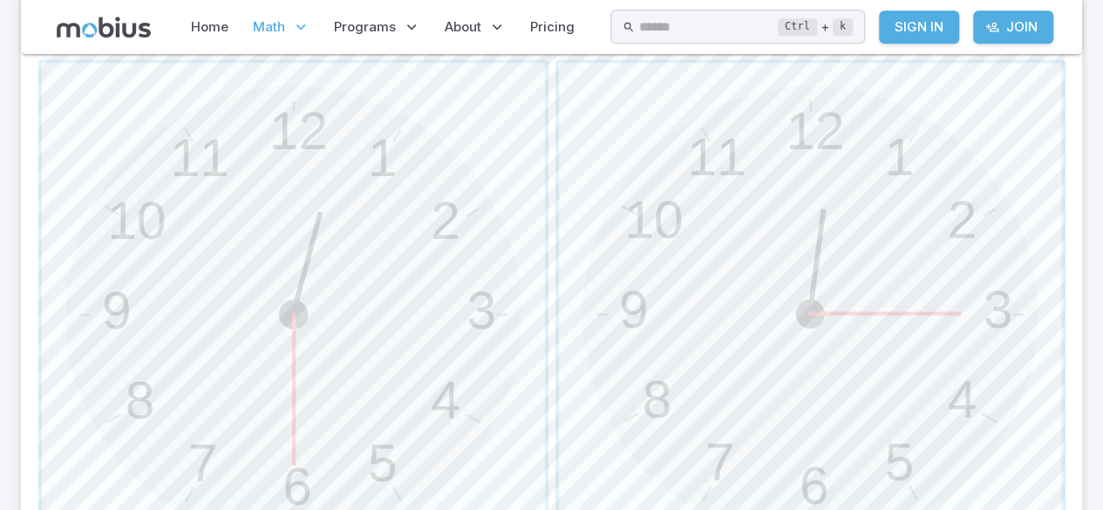
scroll to position [546, 0]
click at [152, 324] on span "button" at bounding box center [293, 313] width 503 height 503
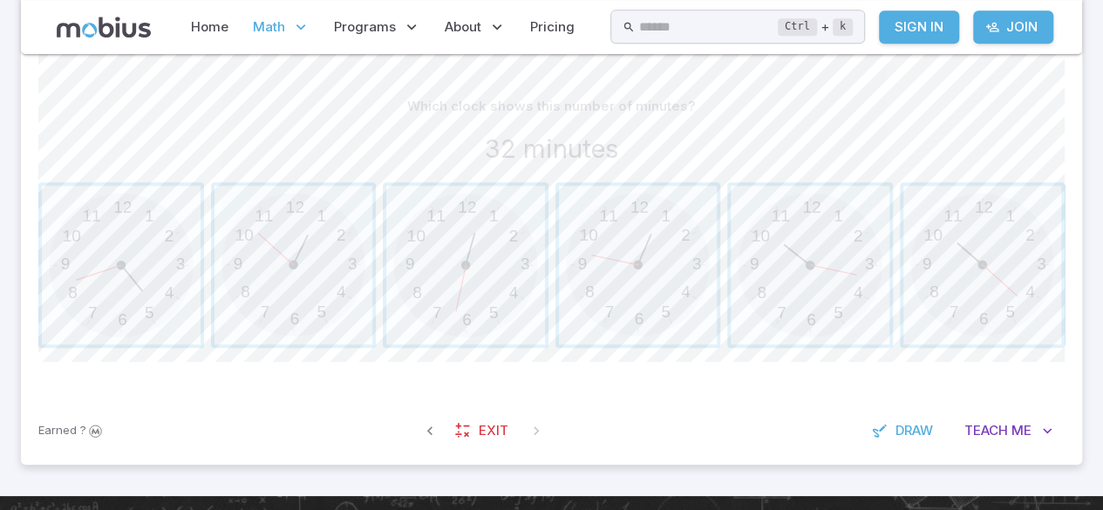
scroll to position [435, 0]
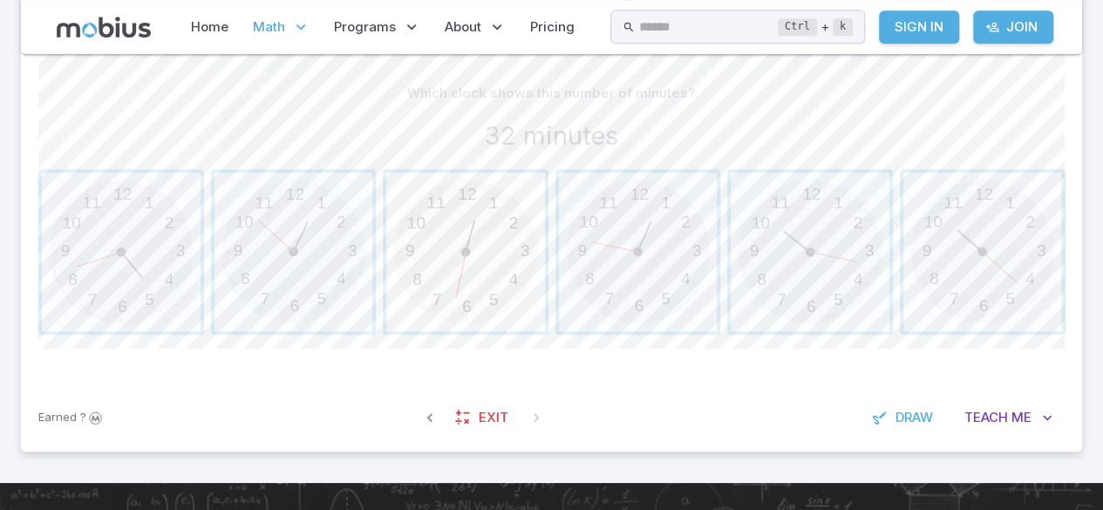
click at [393, 297] on span "button" at bounding box center [465, 252] width 159 height 159
click at [732, 182] on span "button" at bounding box center [810, 252] width 159 height 159
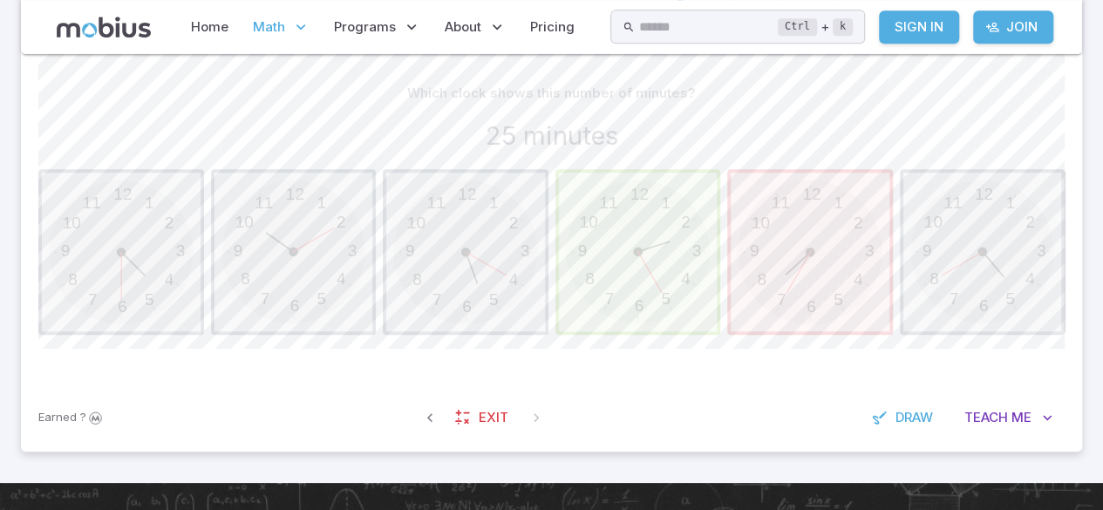
click at [673, 265] on span "button" at bounding box center [638, 252] width 159 height 159
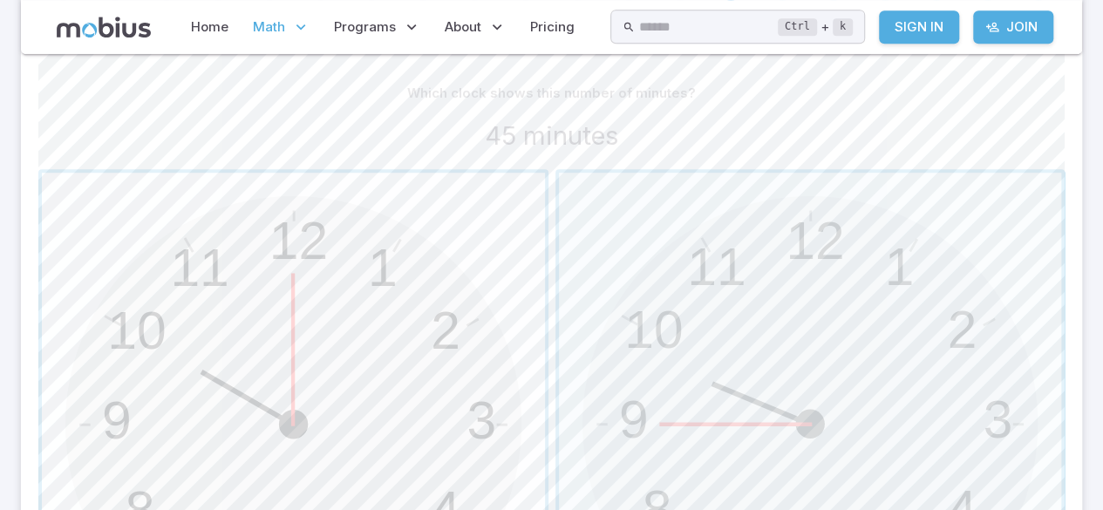
click at [473, 417] on span "button" at bounding box center [293, 424] width 503 height 503
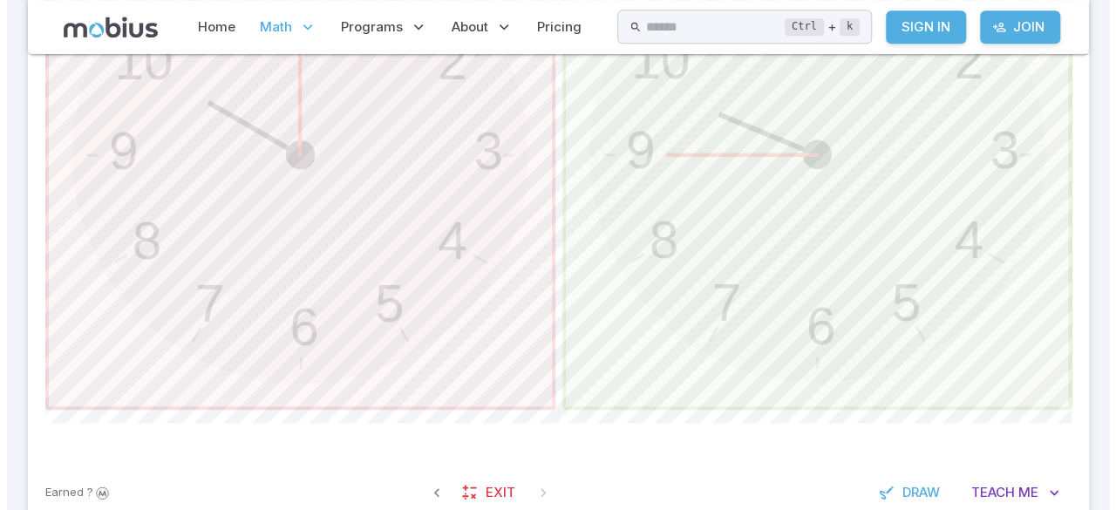
scroll to position [705, 0]
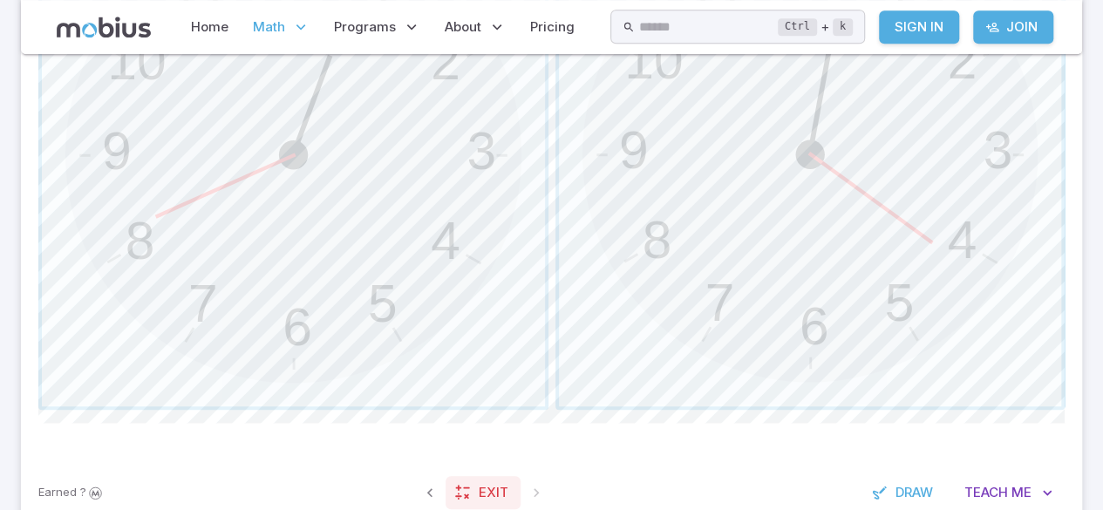
click at [497, 494] on span "Exit" at bounding box center [494, 492] width 30 height 19
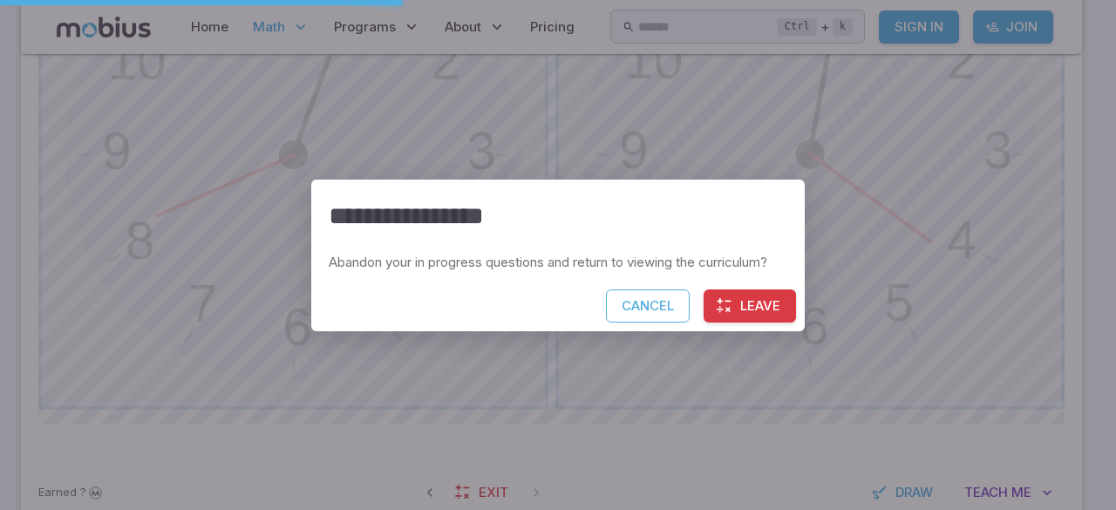
click at [761, 305] on button "Leave" at bounding box center [750, 306] width 92 height 33
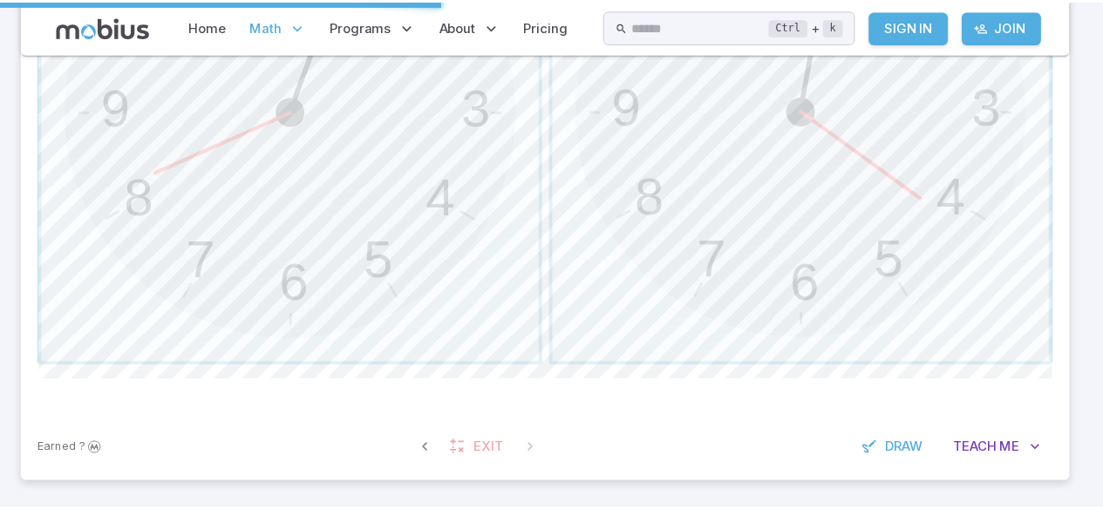
scroll to position [661, 0]
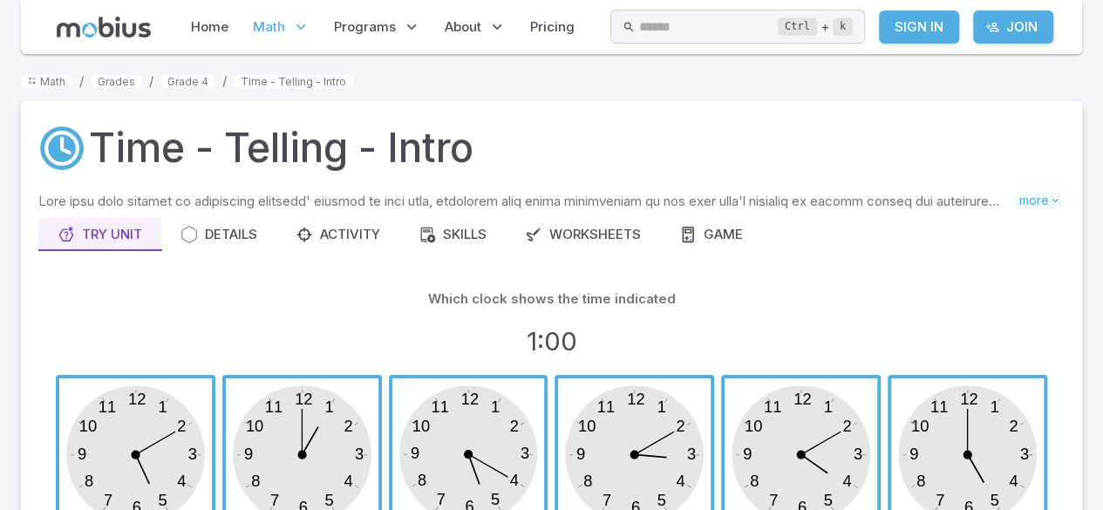
scroll to position [149, 0]
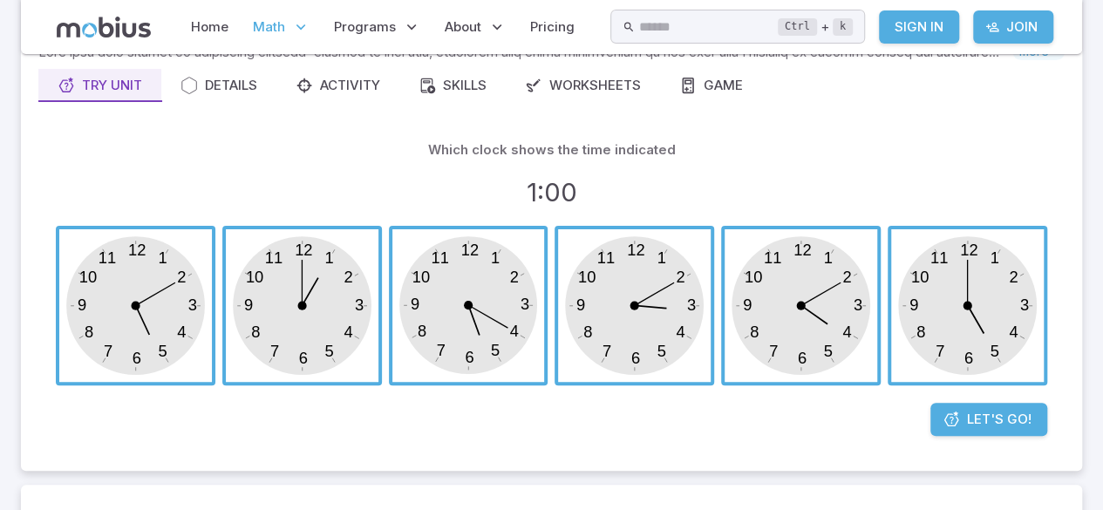
click at [316, 324] on span "button" at bounding box center [302, 305] width 153 height 153
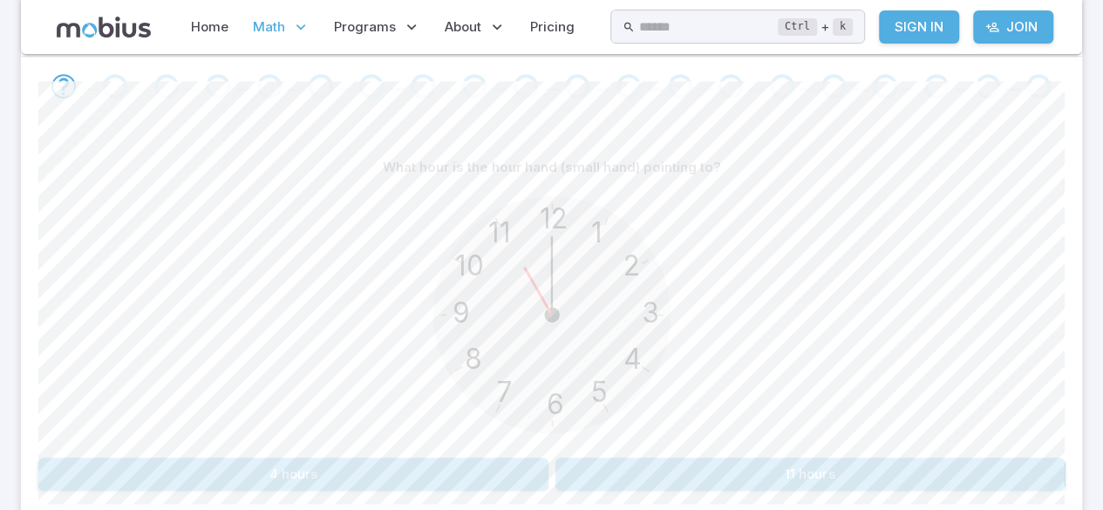
scroll to position [492, 0]
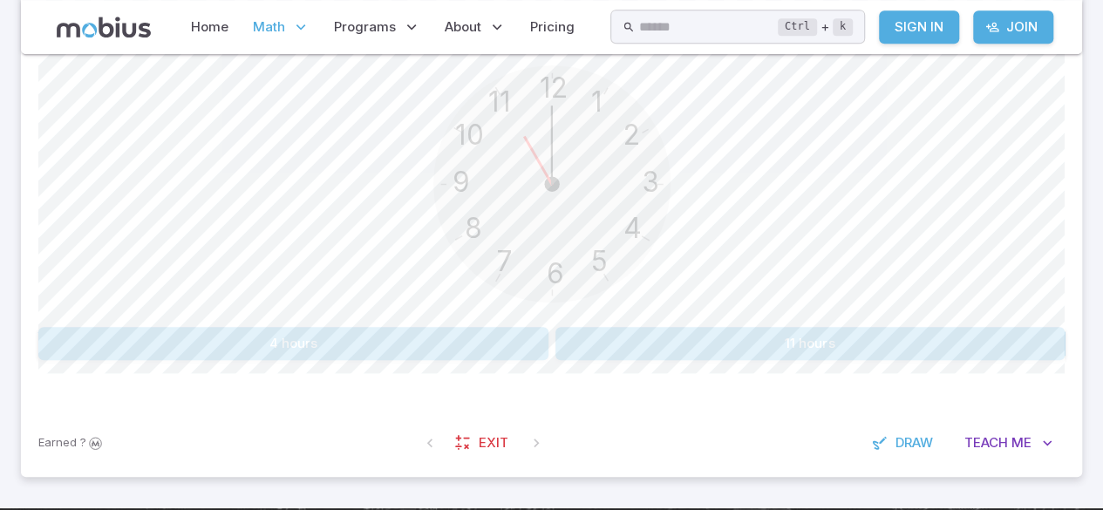
click at [843, 338] on button "11 hours" at bounding box center [811, 343] width 510 height 33
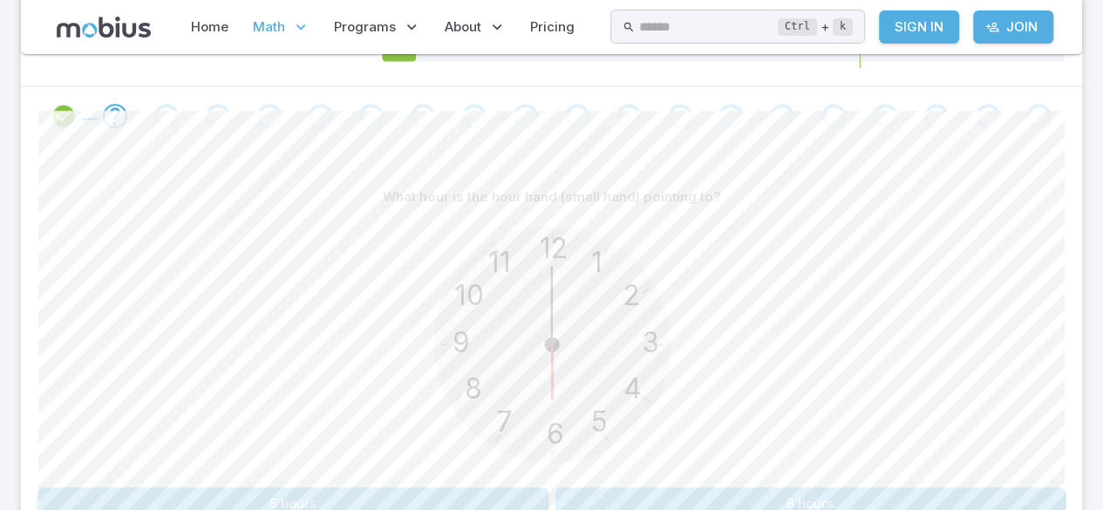
scroll to position [324, 0]
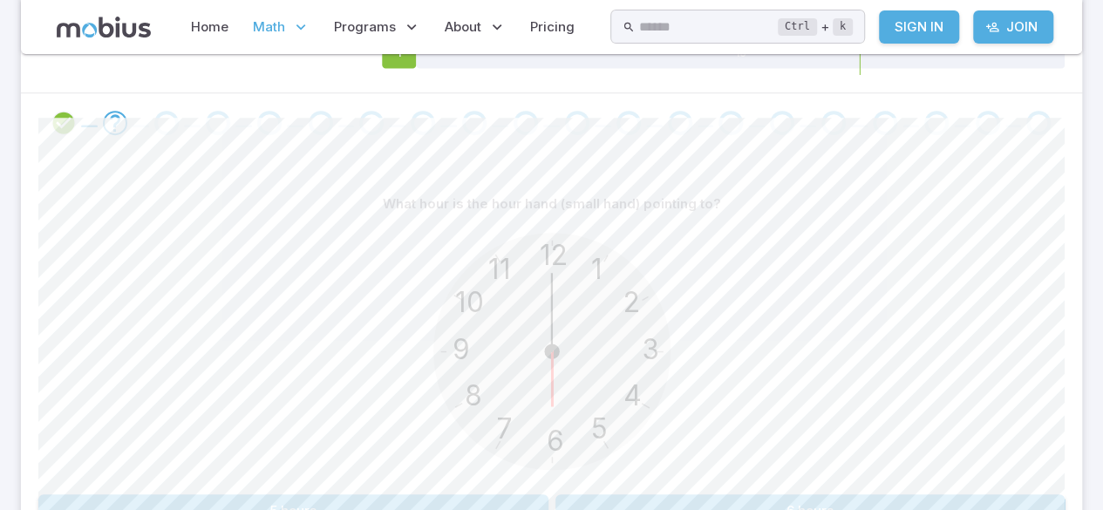
click at [6, 107] on section "Math / Grades / Grade 4 / Time - Telling - Intro Time - Telling - Intro Skills …" at bounding box center [551, 203] width 1103 height 946
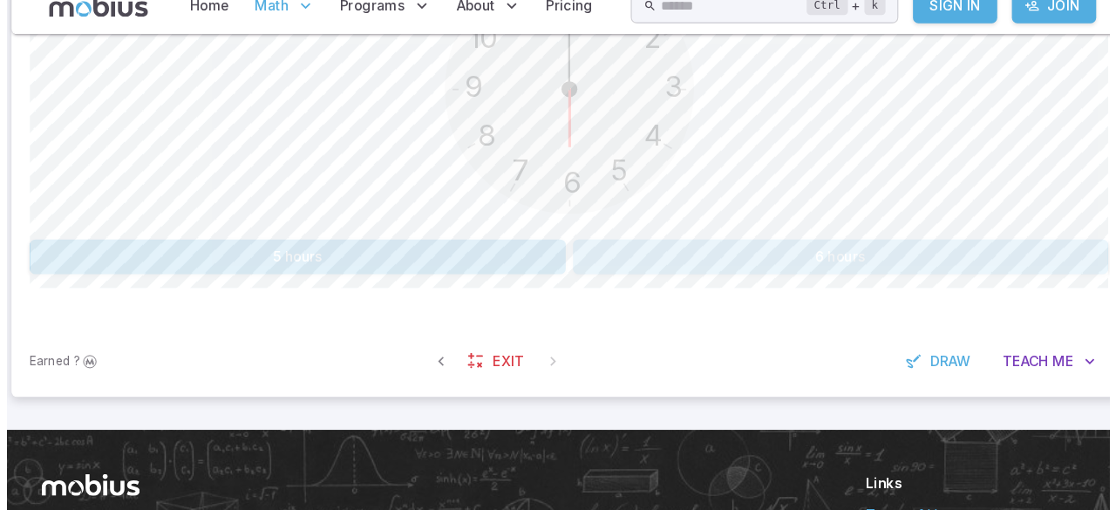
scroll to position [534, 0]
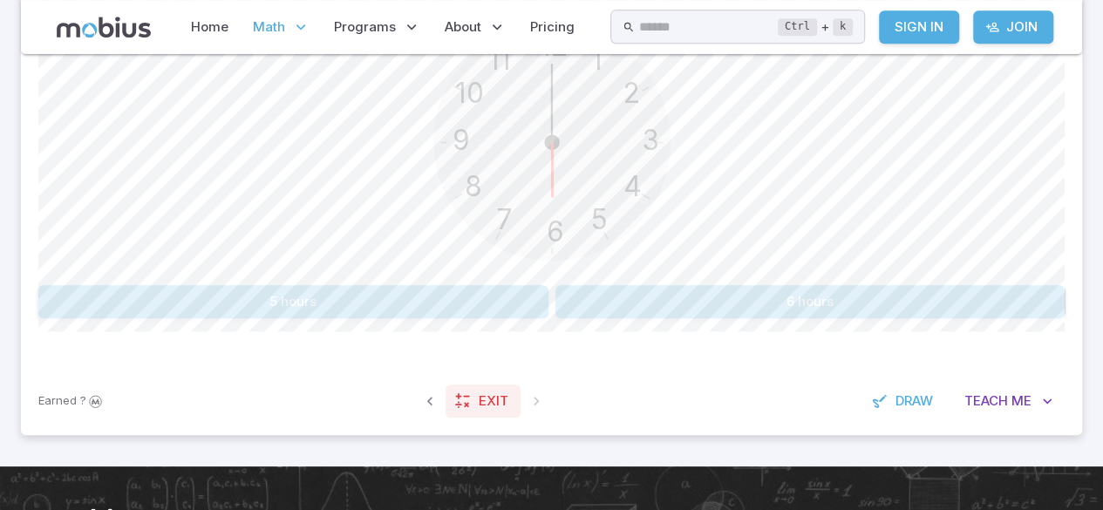
click at [479, 392] on span "Exit" at bounding box center [494, 401] width 30 height 19
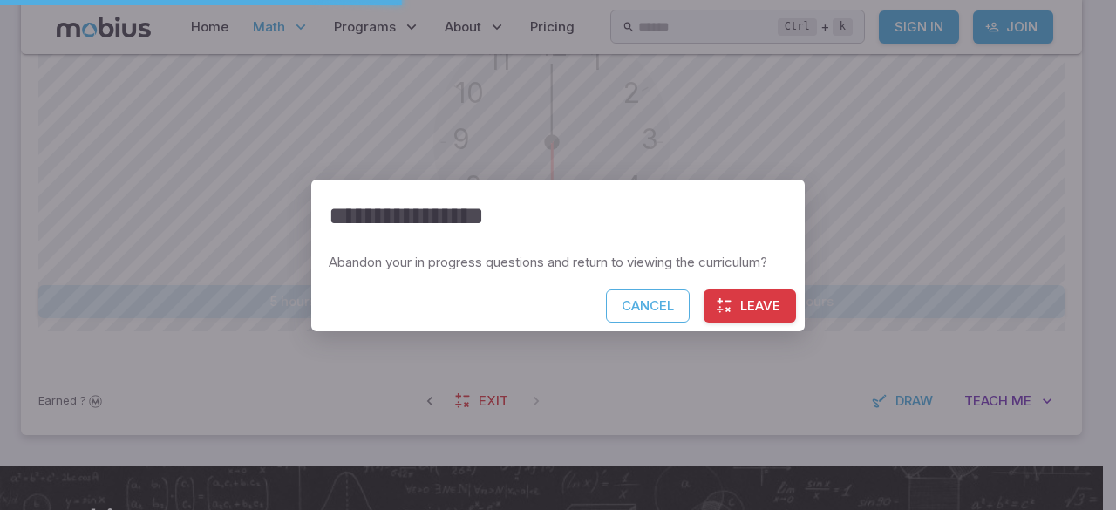
click at [768, 309] on button "Leave" at bounding box center [750, 306] width 92 height 33
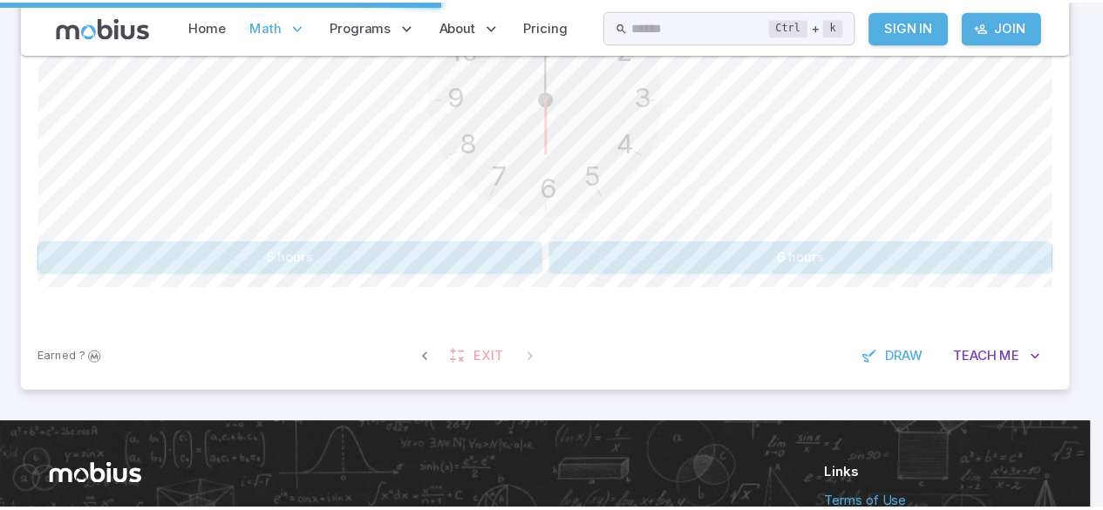
scroll to position [490, 0]
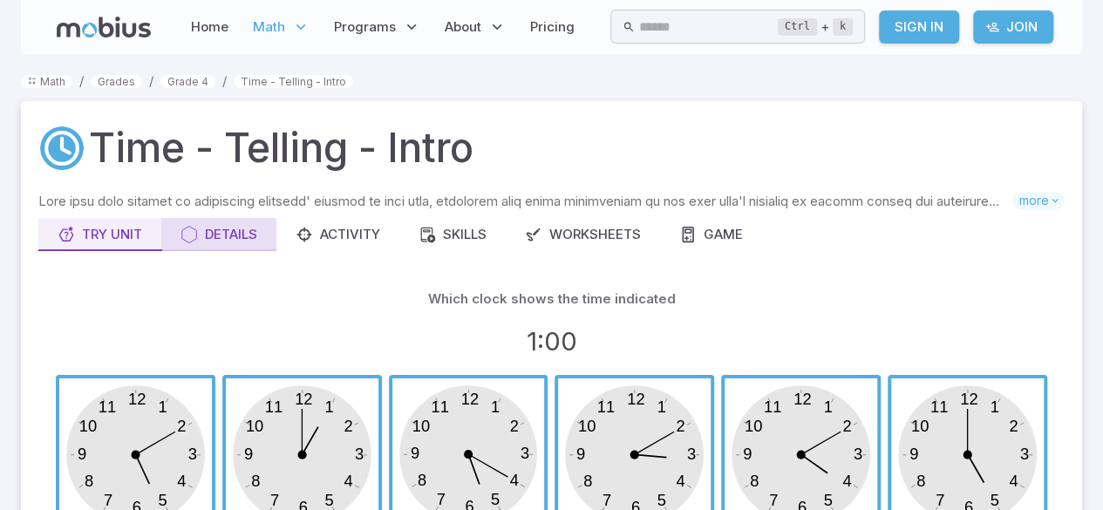
click at [203, 239] on div "Details" at bounding box center [219, 234] width 77 height 19
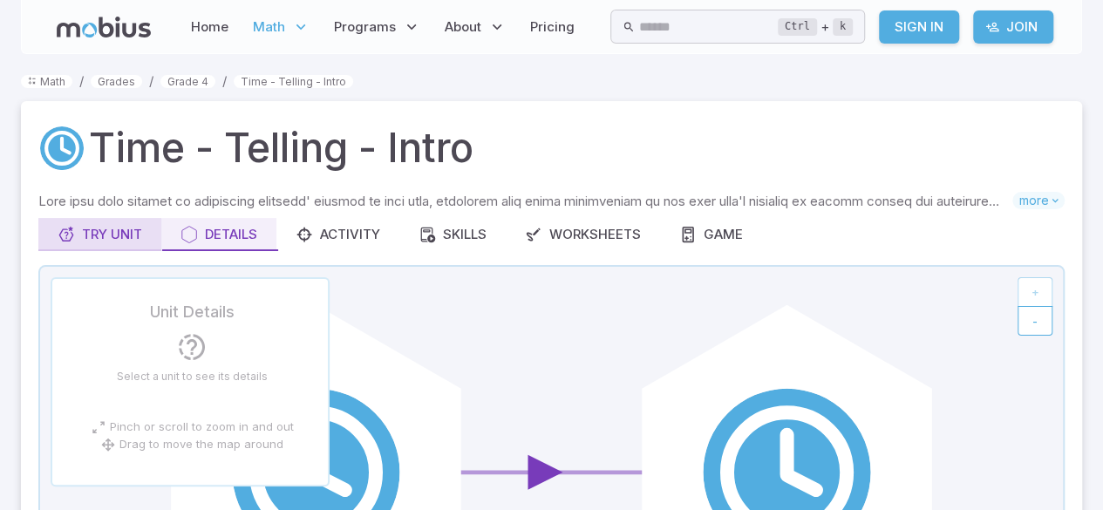
click at [115, 223] on button "Try Unit" at bounding box center [99, 234] width 123 height 33
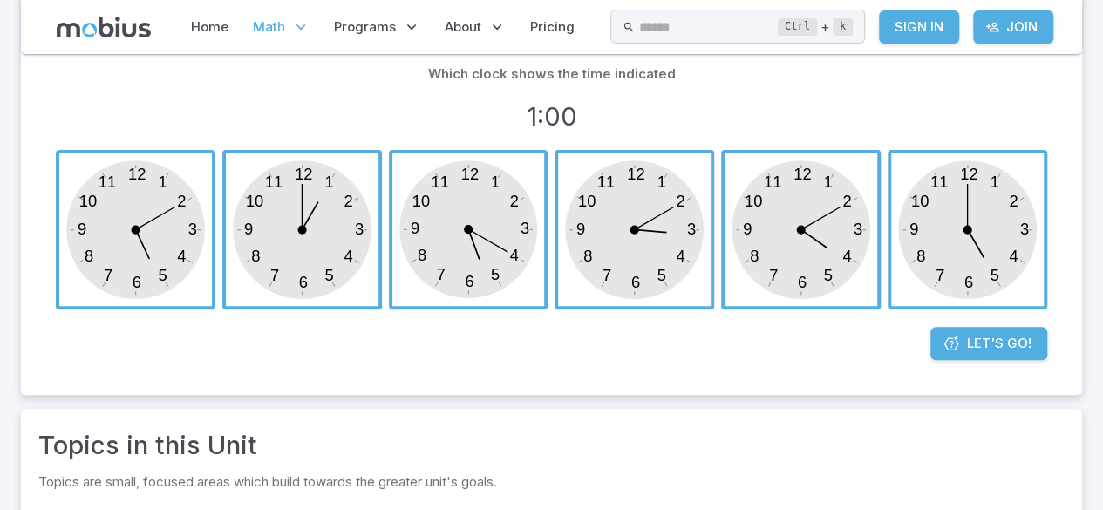
scroll to position [227, 0]
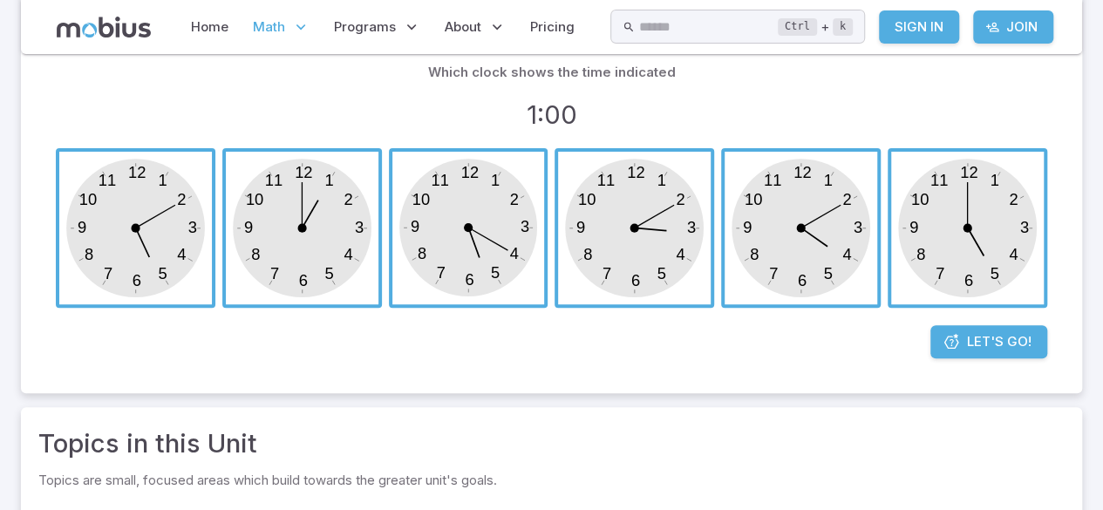
click at [1017, 330] on link "Let's Go!" at bounding box center [989, 341] width 117 height 33
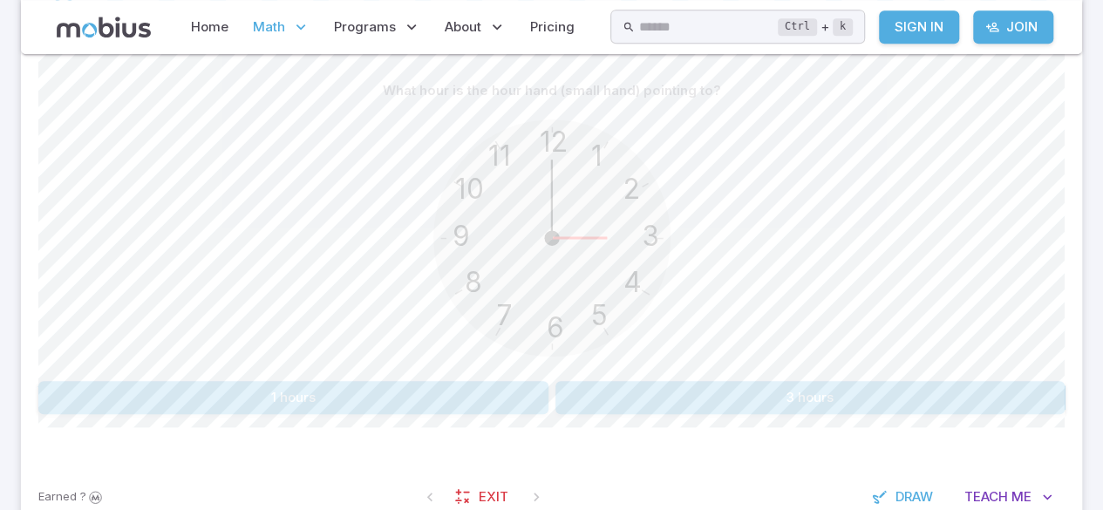
scroll to position [461, 0]
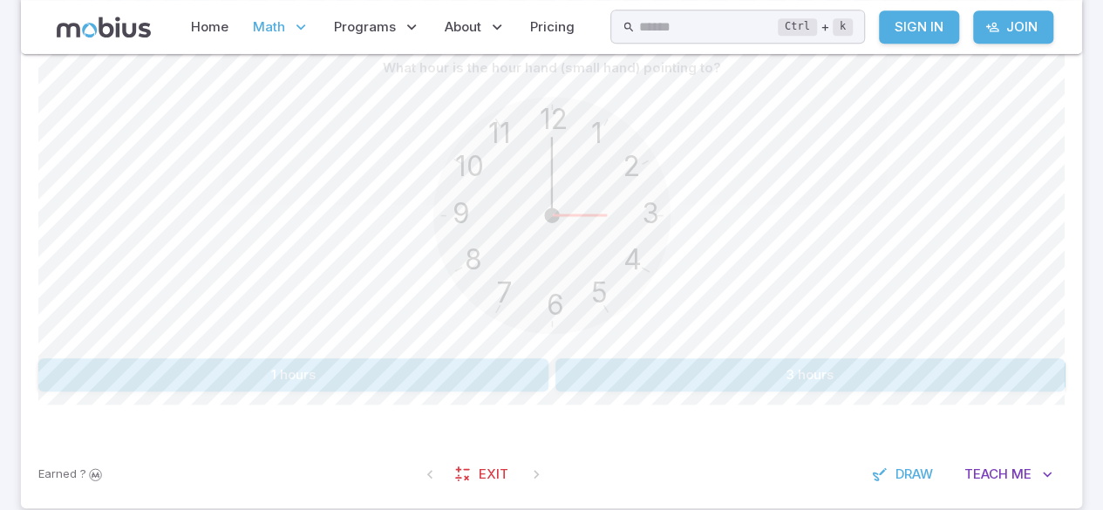
click at [699, 365] on button "3 hours" at bounding box center [811, 374] width 510 height 33
click at [482, 372] on button "7 hours" at bounding box center [293, 374] width 510 height 33
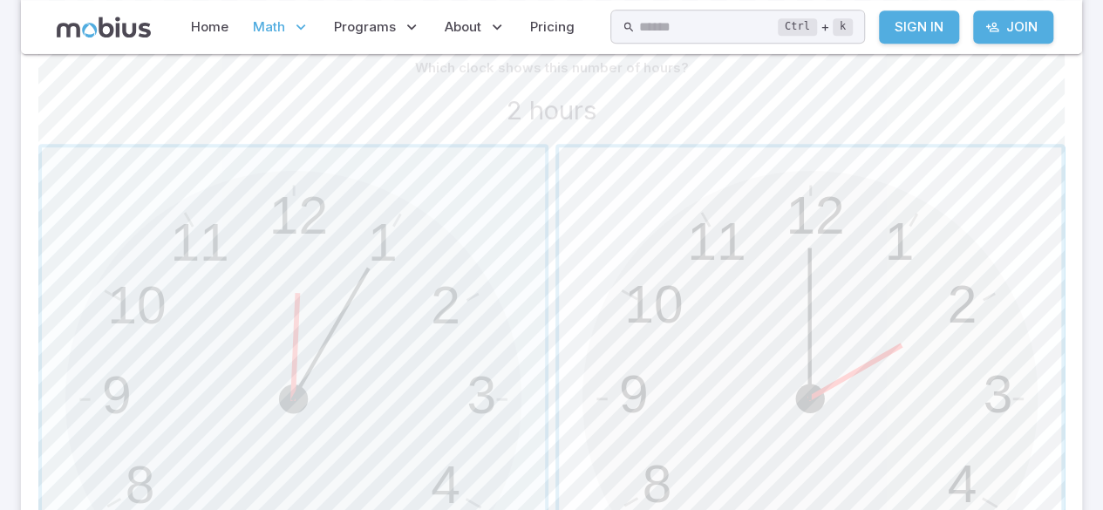
click at [804, 287] on span "button" at bounding box center [810, 398] width 503 height 503
click at [905, 272] on span "button" at bounding box center [810, 398] width 503 height 503
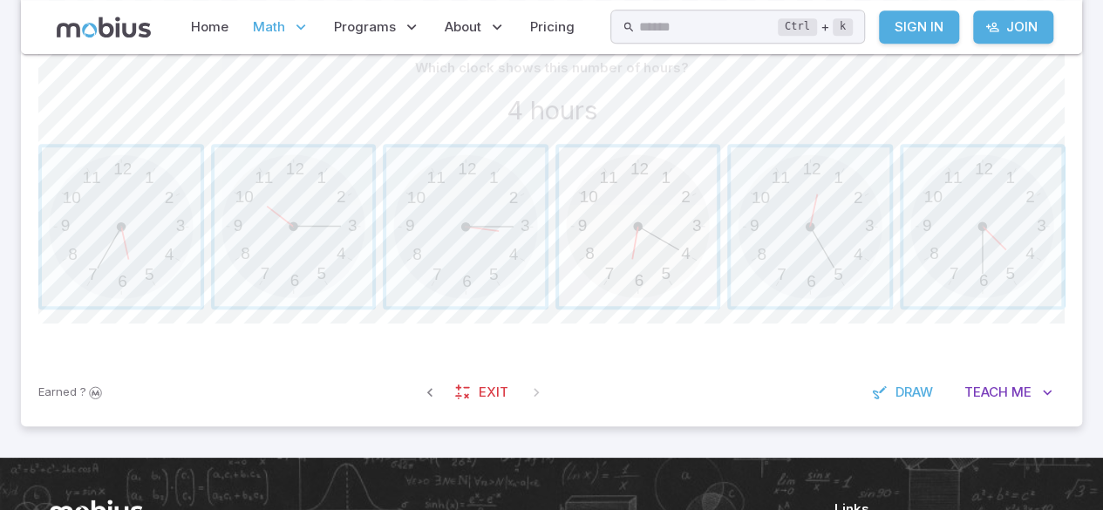
click at [654, 233] on span "button" at bounding box center [638, 226] width 159 height 159
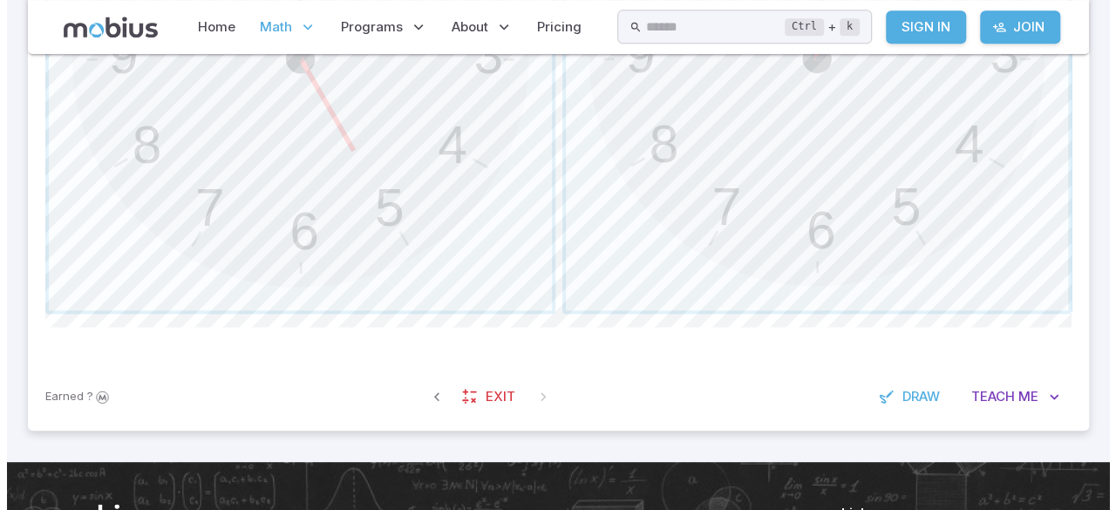
scroll to position [925, 0]
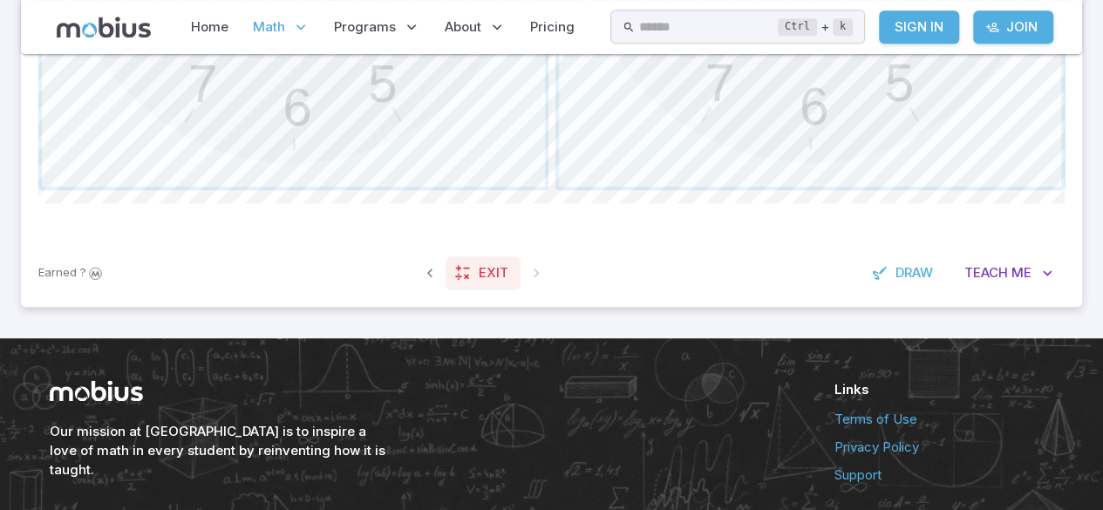
click at [475, 277] on link "Exit" at bounding box center [483, 272] width 75 height 33
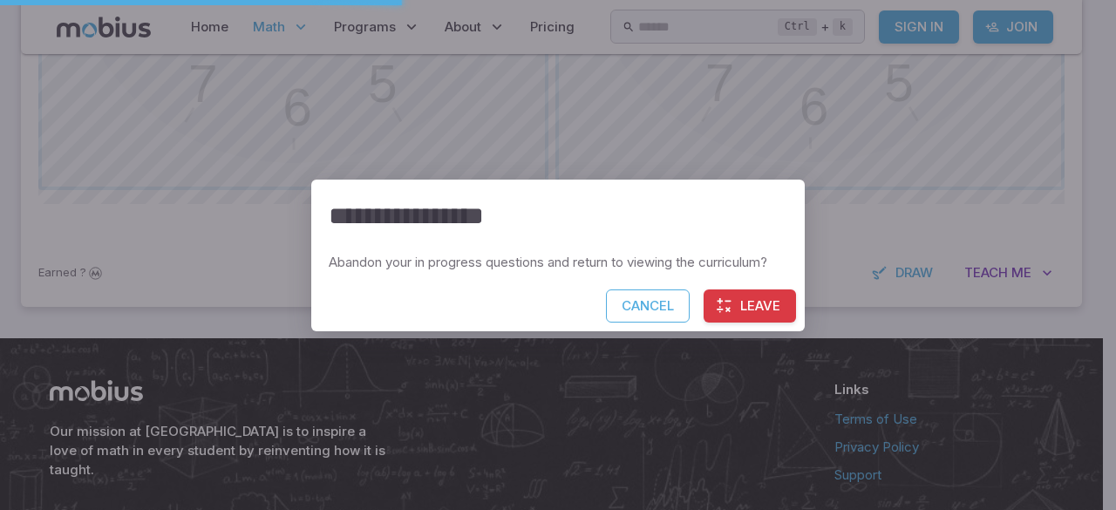
click at [744, 307] on button "Leave" at bounding box center [750, 306] width 92 height 33
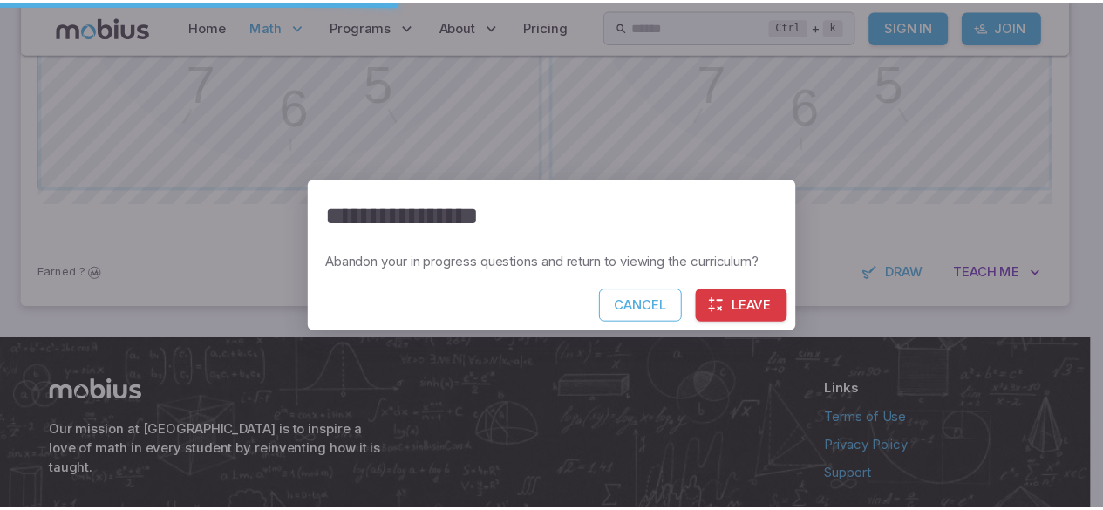
scroll to position [881, 0]
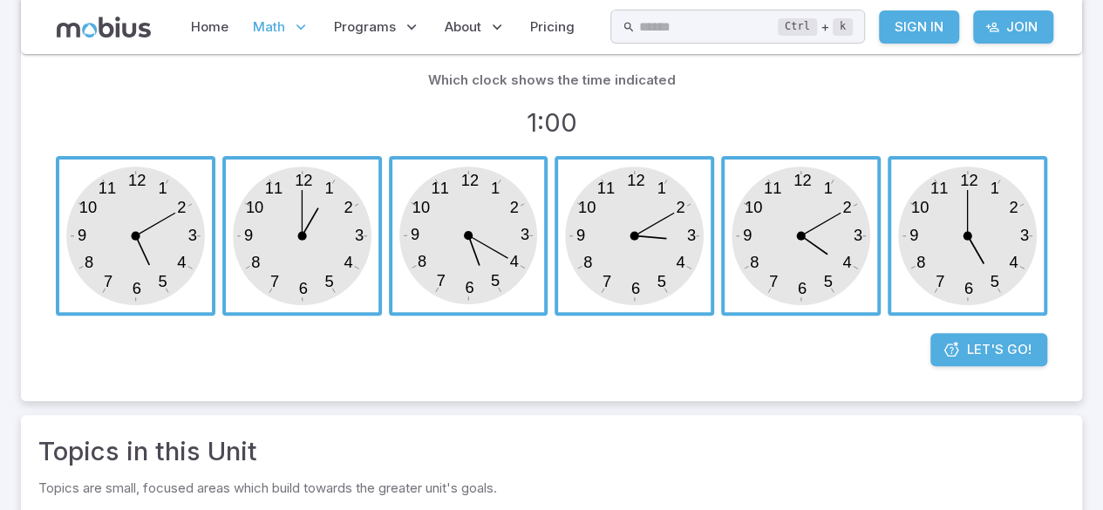
scroll to position [225, 0]
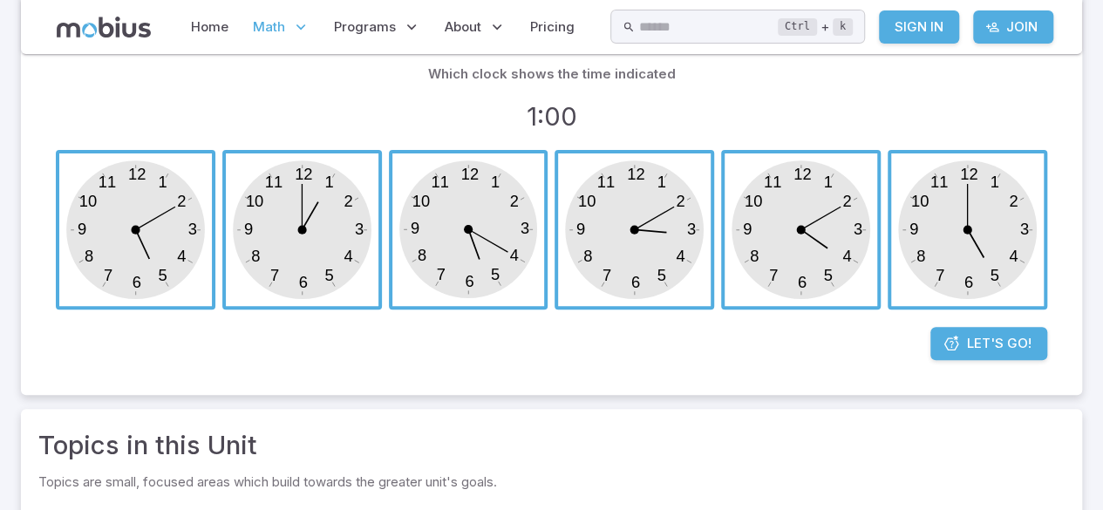
click at [1009, 331] on link "Let's Go!" at bounding box center [989, 343] width 117 height 33
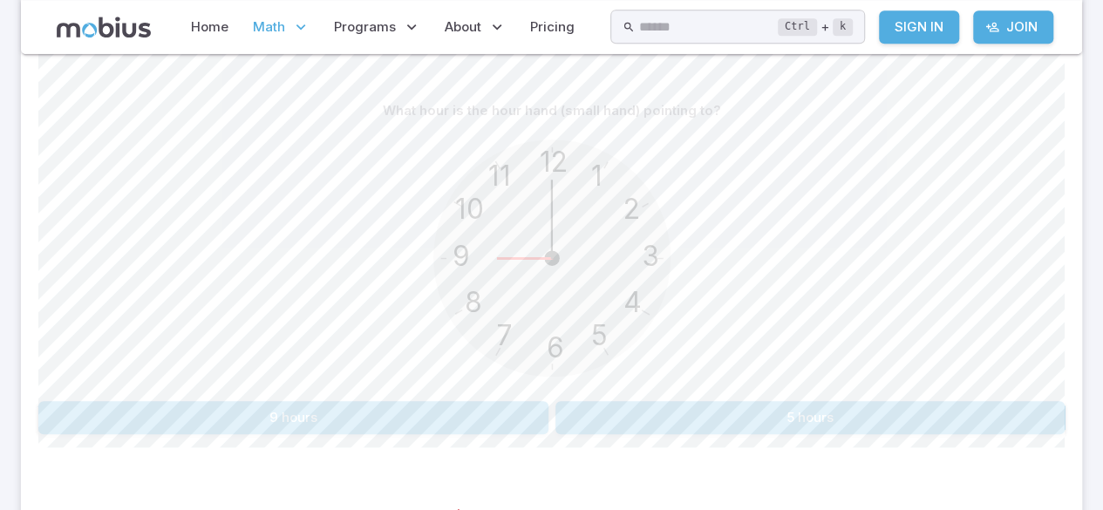
scroll to position [427, 0]
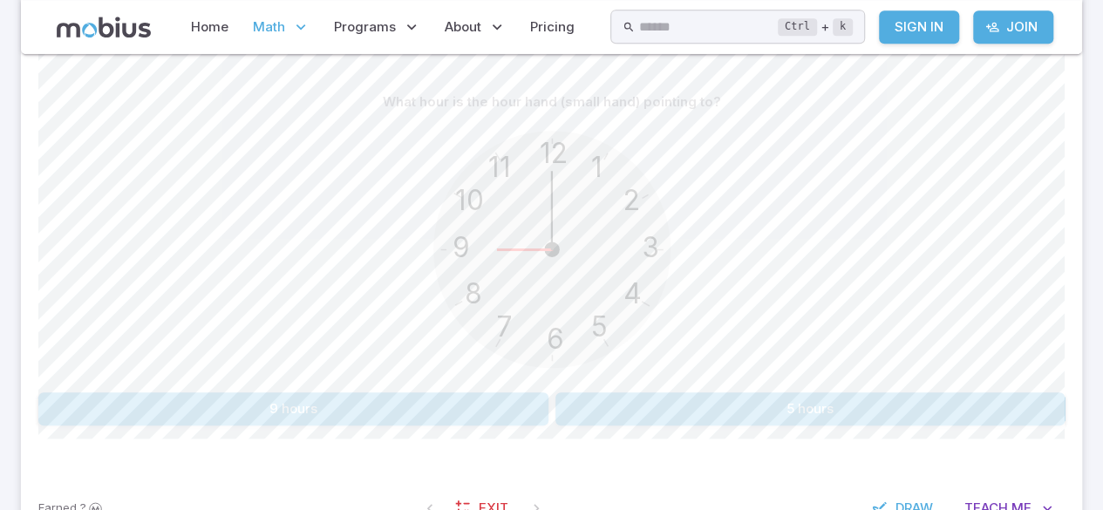
click at [159, 398] on button "9 hours" at bounding box center [293, 409] width 510 height 33
click at [946, 399] on button "4 hours" at bounding box center [811, 409] width 510 height 33
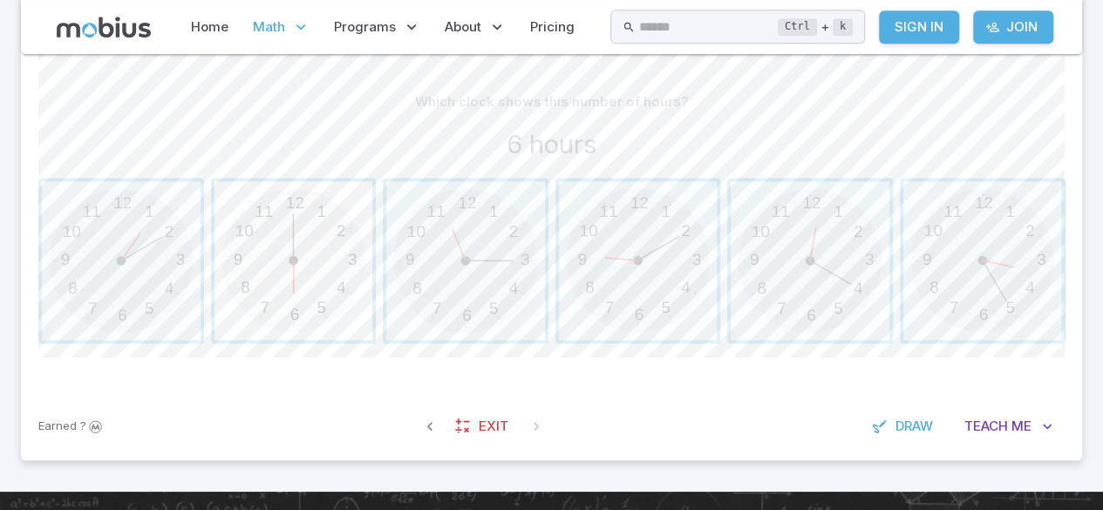
click at [291, 293] on span "button" at bounding box center [294, 260] width 159 height 159
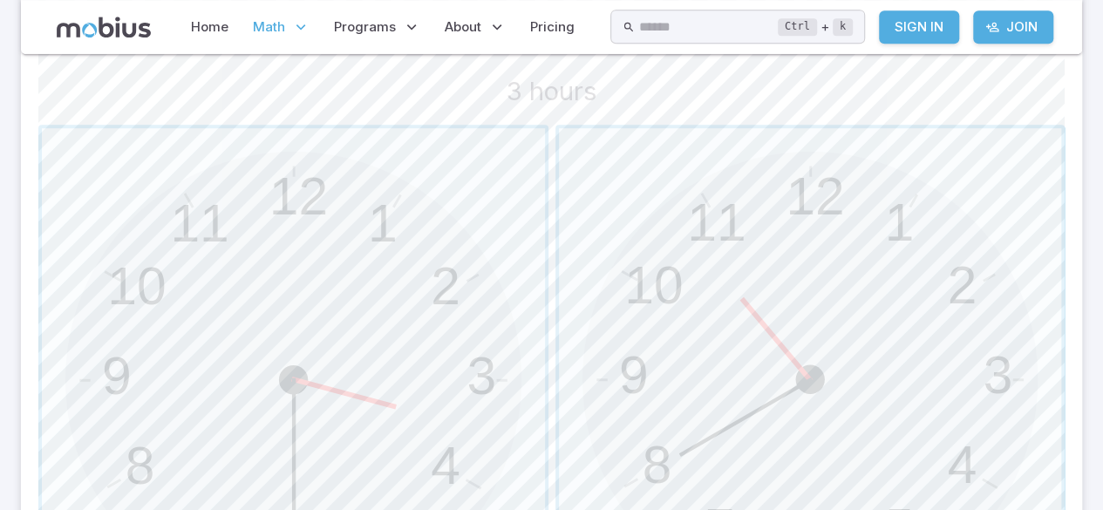
scroll to position [481, 0]
click at [441, 338] on span "button" at bounding box center [293, 377] width 503 height 503
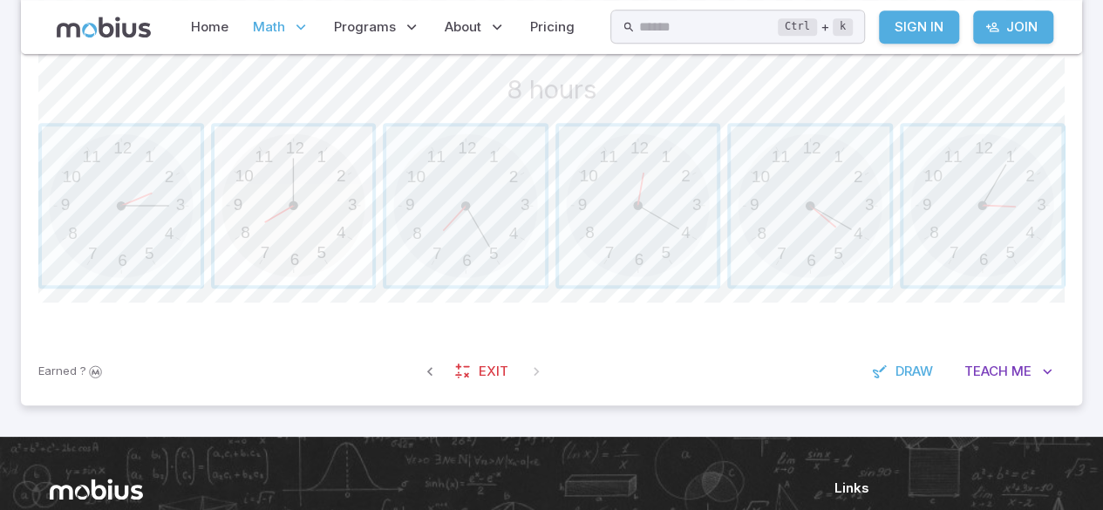
click at [311, 185] on span "button" at bounding box center [294, 205] width 159 height 159
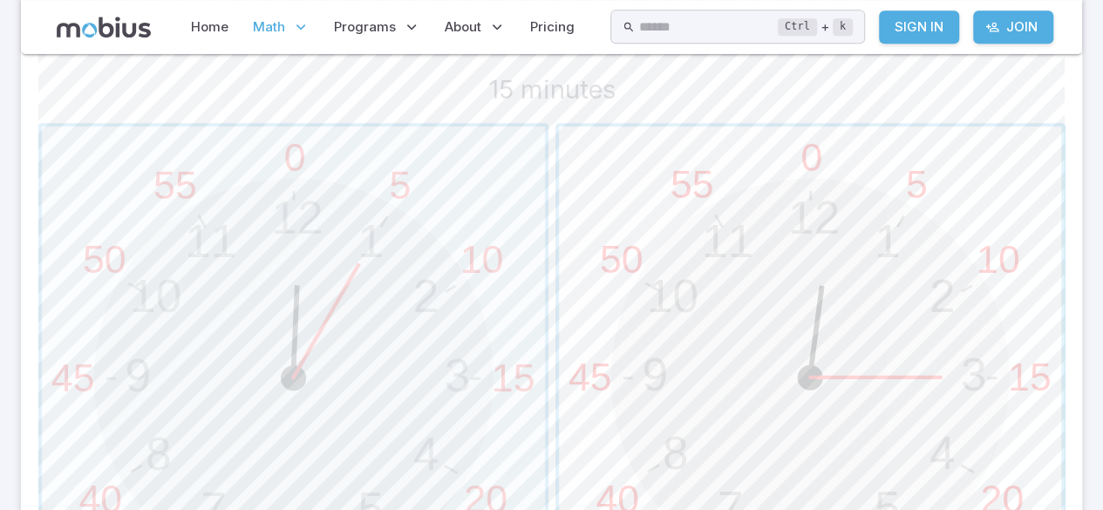
click at [1064, 182] on button "12 6 3 9 1 2 11 10 5 4 7 8 0 30 15 45 5 10 55 50 25 20 35 40" at bounding box center [811, 378] width 510 height 510
click at [963, 421] on span "button" at bounding box center [810, 377] width 503 height 503
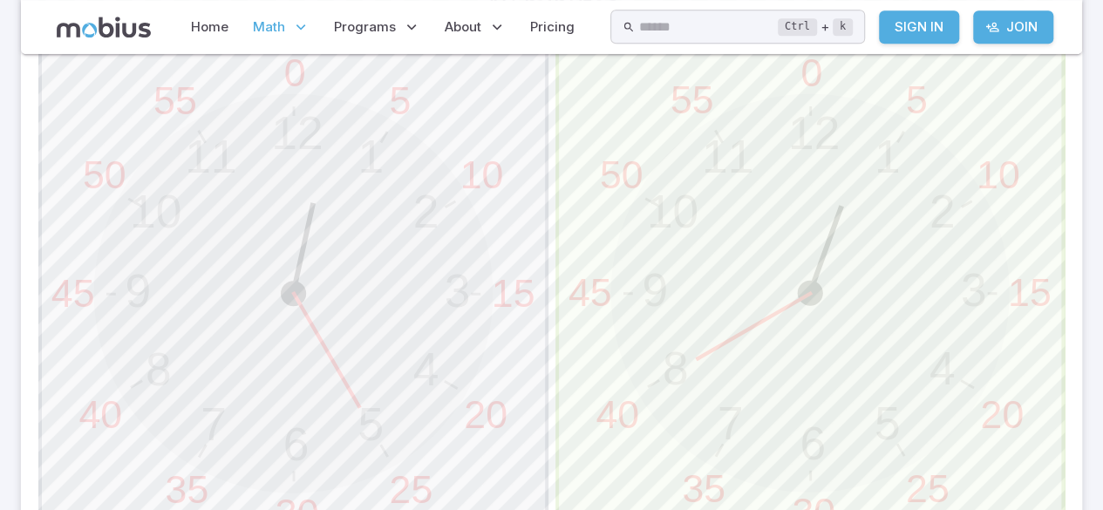
scroll to position [570, 0]
click at [749, 292] on span "button" at bounding box center [810, 289] width 503 height 503
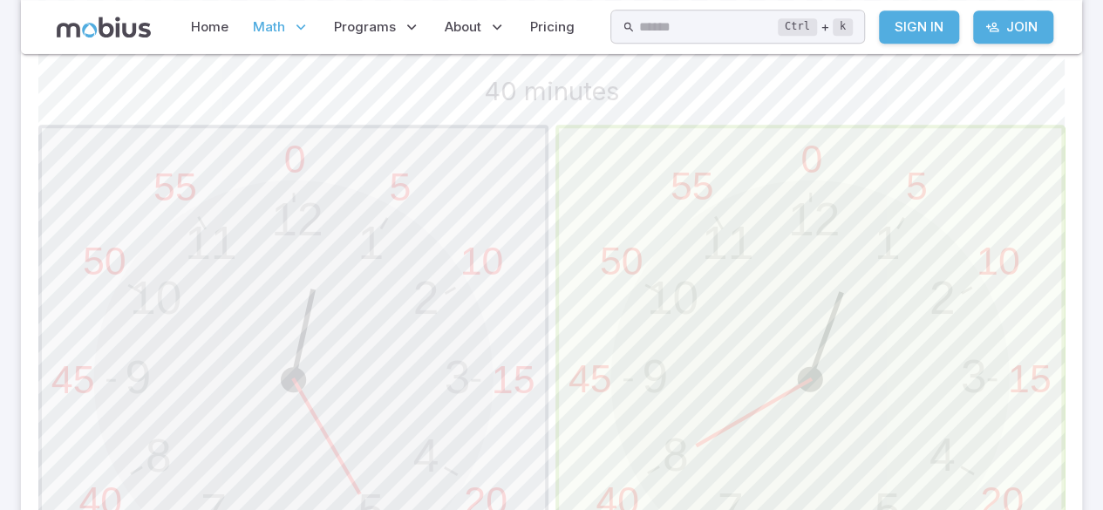
scroll to position [470, 0]
click at [902, 229] on span "button" at bounding box center [810, 389] width 503 height 503
click at [855, 222] on span "button" at bounding box center [810, 389] width 503 height 503
click at [909, 220] on span "button" at bounding box center [810, 389] width 503 height 503
click at [907, 239] on span "button" at bounding box center [810, 389] width 503 height 503
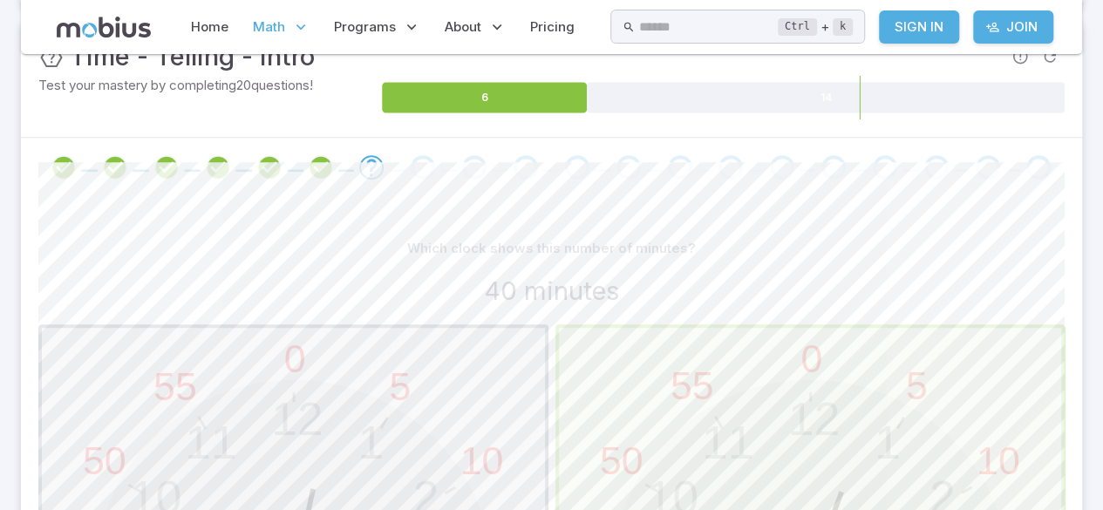
scroll to position [279, 0]
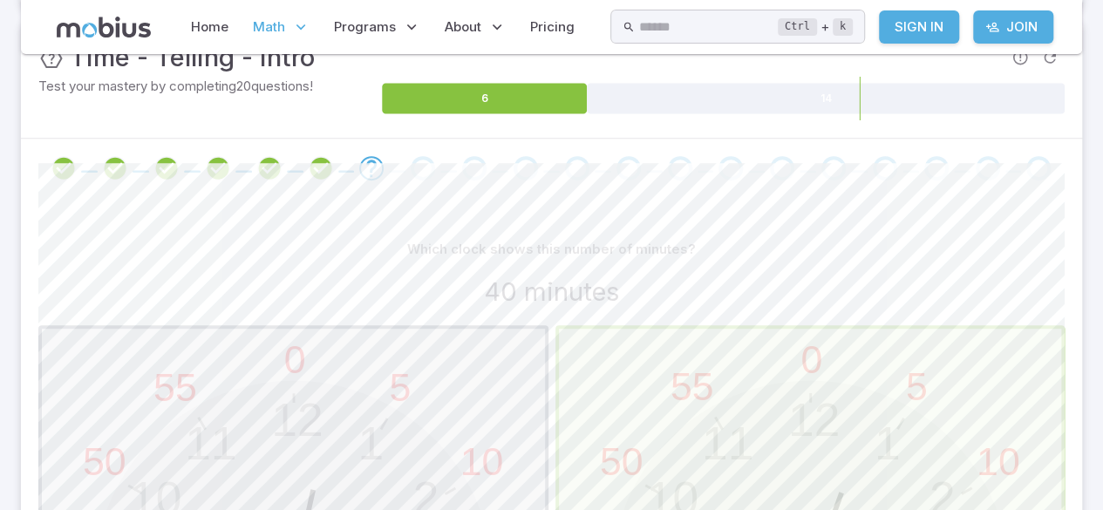
click at [964, 170] on span at bounding box center [962, 171] width 17 height 3
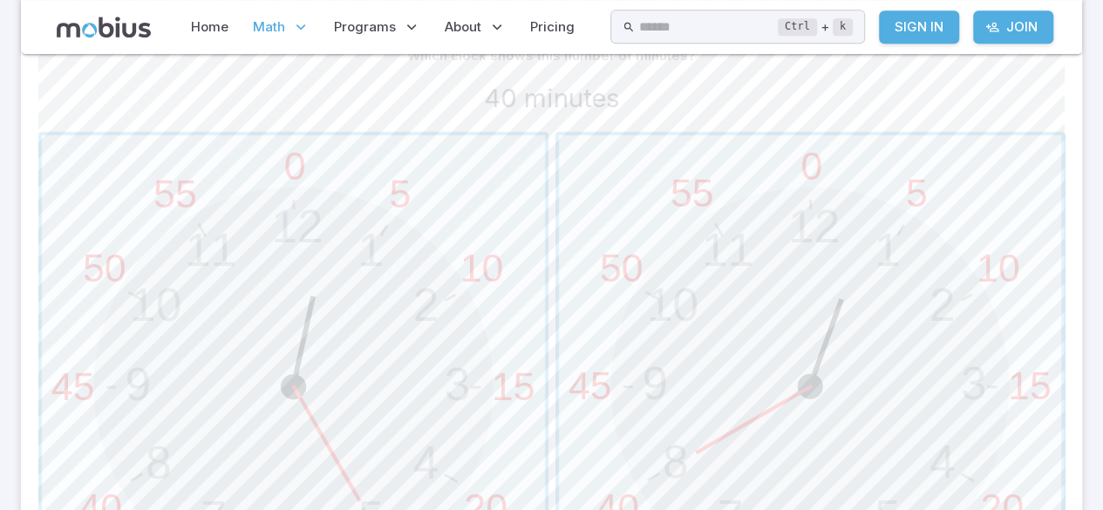
scroll to position [472, 0]
click at [773, 319] on span "button" at bounding box center [810, 387] width 503 height 503
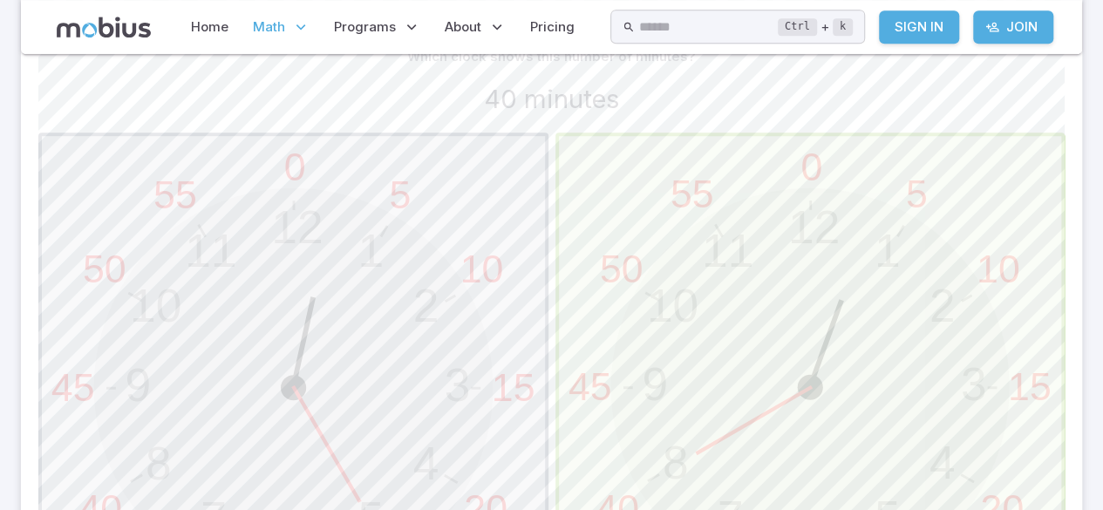
click at [969, 154] on span "button" at bounding box center [810, 387] width 503 height 503
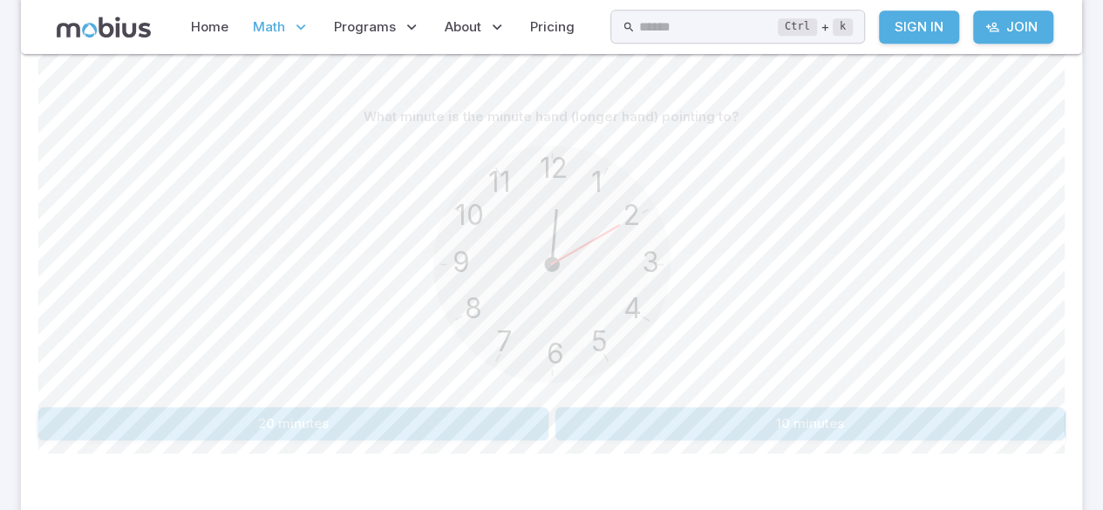
scroll to position [399, 0]
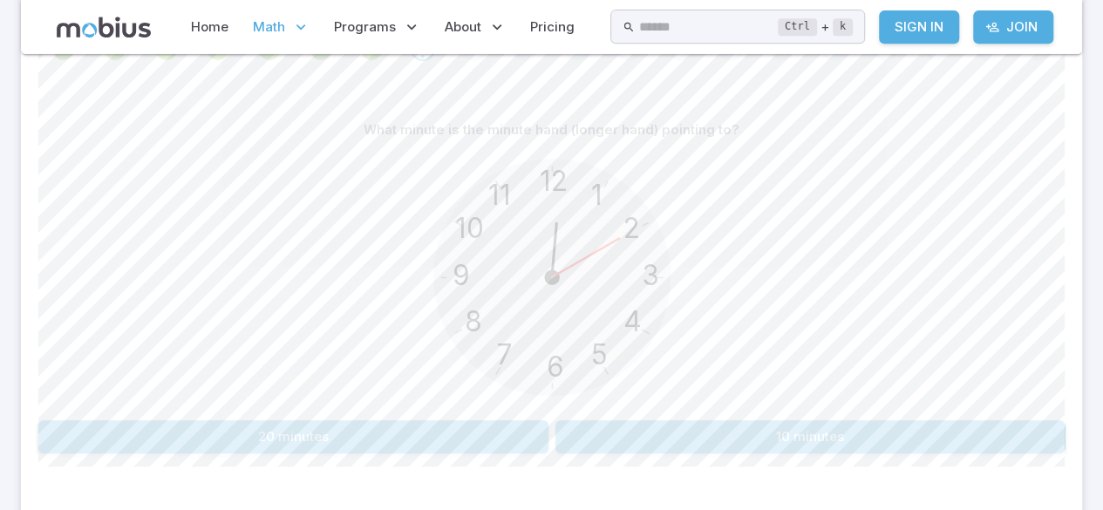
click at [837, 438] on button "10 minutes" at bounding box center [811, 436] width 510 height 33
click at [1089, 389] on section "Math / Grades / Grade 4 / Time - Telling - Intro Time - Telling - Intro Skills …" at bounding box center [551, 128] width 1103 height 946
click at [745, 420] on button "5 minutes" at bounding box center [811, 436] width 510 height 33
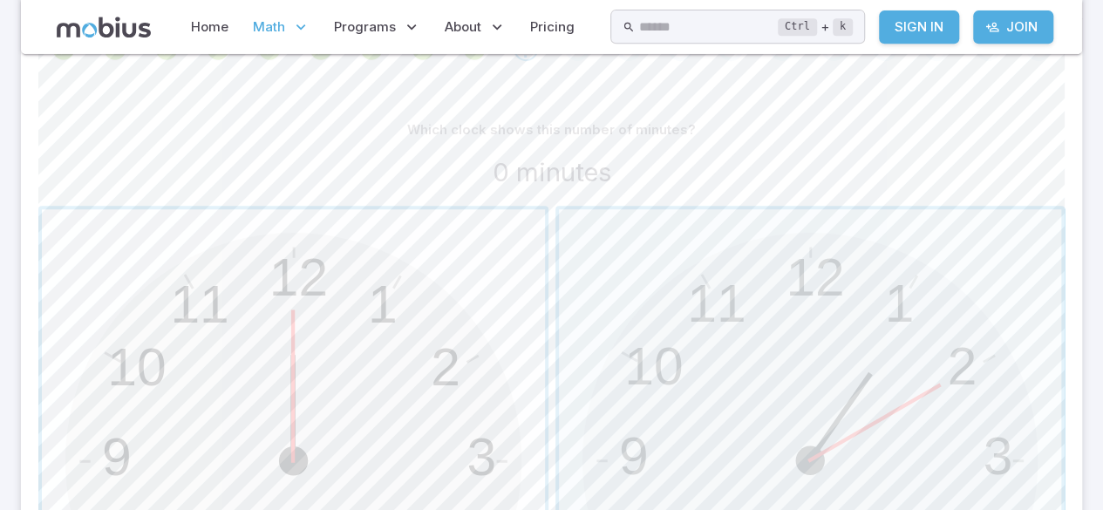
click at [441, 290] on span "button" at bounding box center [293, 460] width 503 height 503
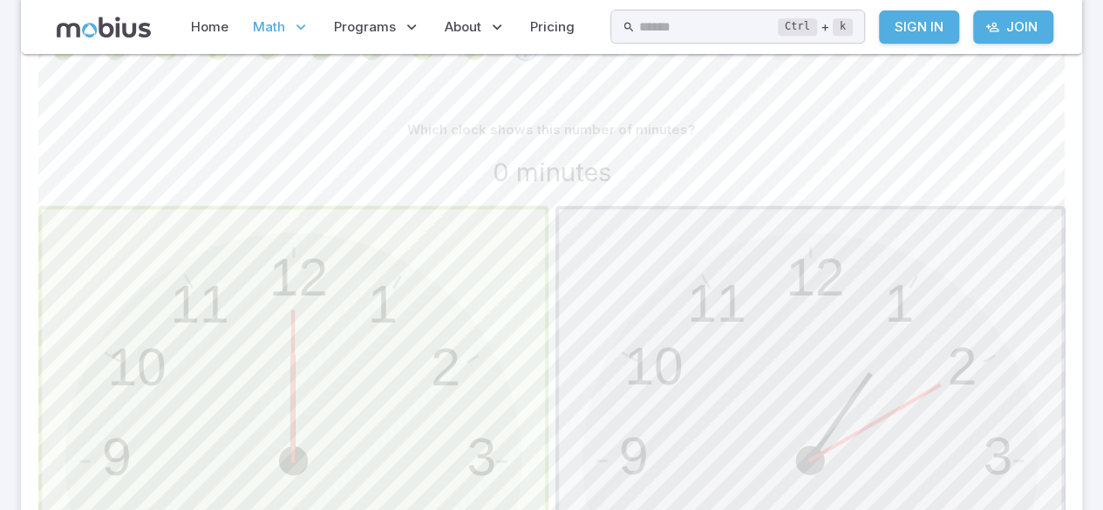
click at [420, 379] on span "button" at bounding box center [293, 460] width 503 height 503
click at [438, 306] on span "button" at bounding box center [293, 460] width 503 height 503
click at [525, 224] on span "button" at bounding box center [293, 460] width 503 height 503
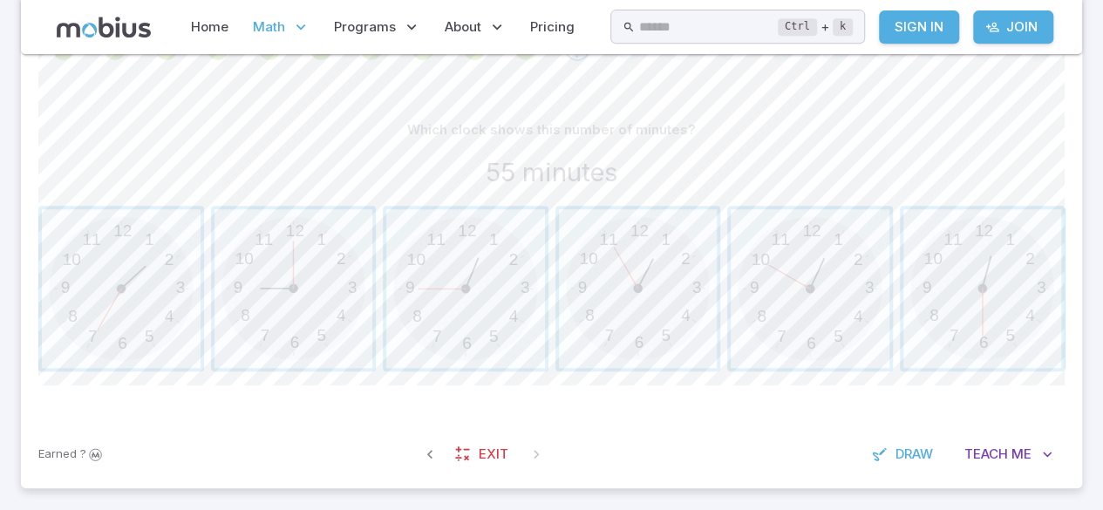
scroll to position [406, 0]
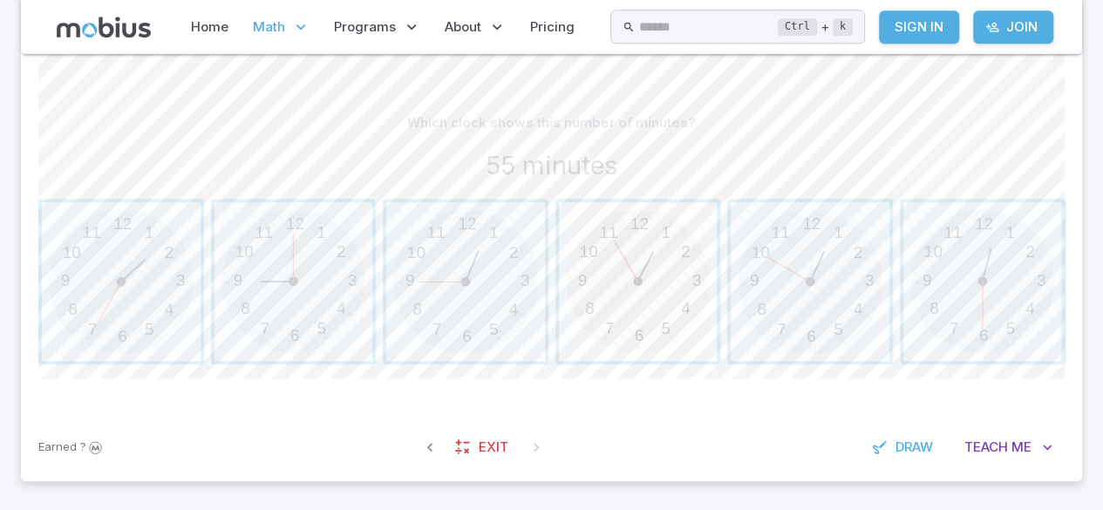
click at [675, 235] on span "button" at bounding box center [638, 281] width 159 height 159
click at [432, 260] on span "button" at bounding box center [465, 281] width 159 height 159
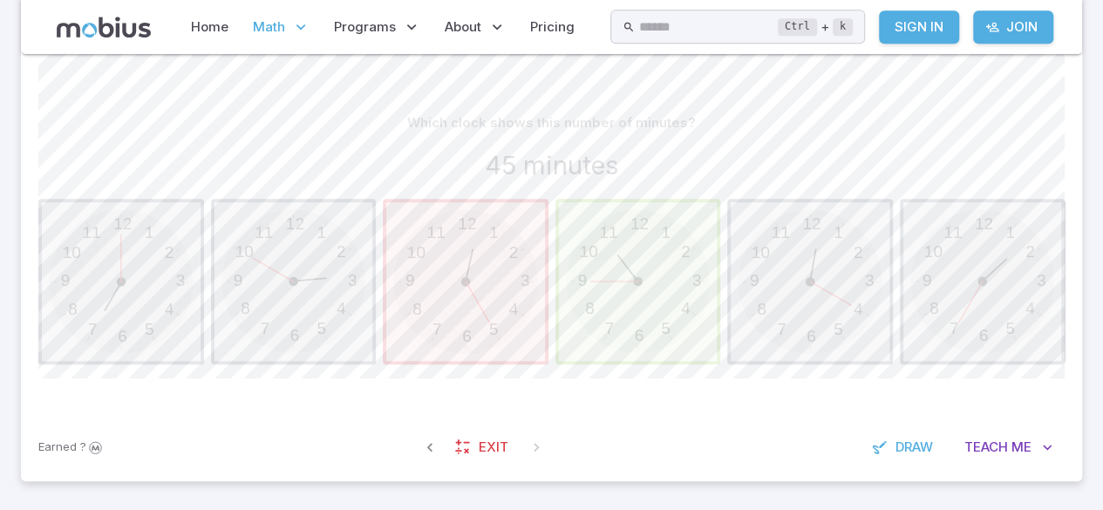
click at [480, 260] on span "button" at bounding box center [465, 281] width 159 height 159
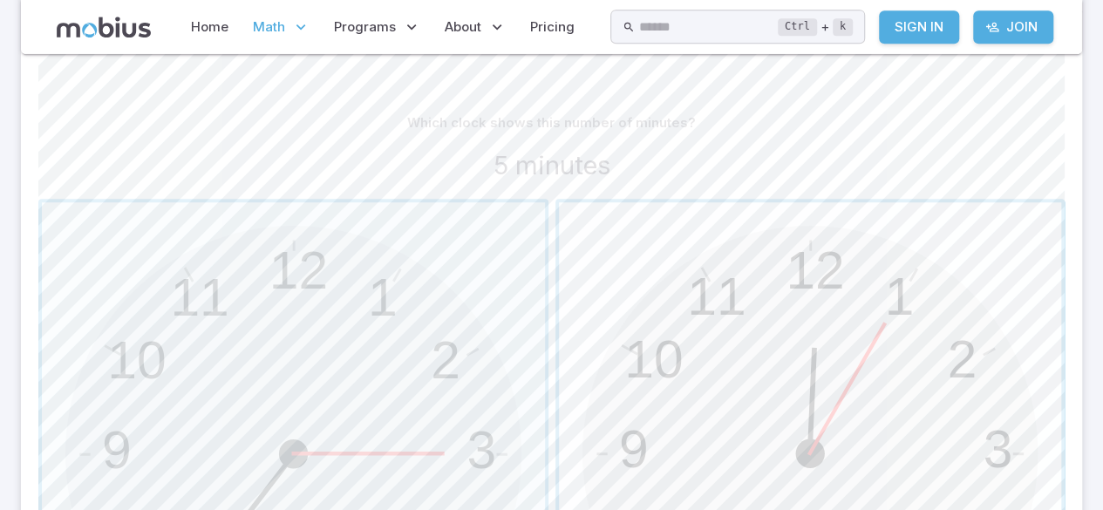
click at [635, 311] on span "button" at bounding box center [810, 453] width 503 height 503
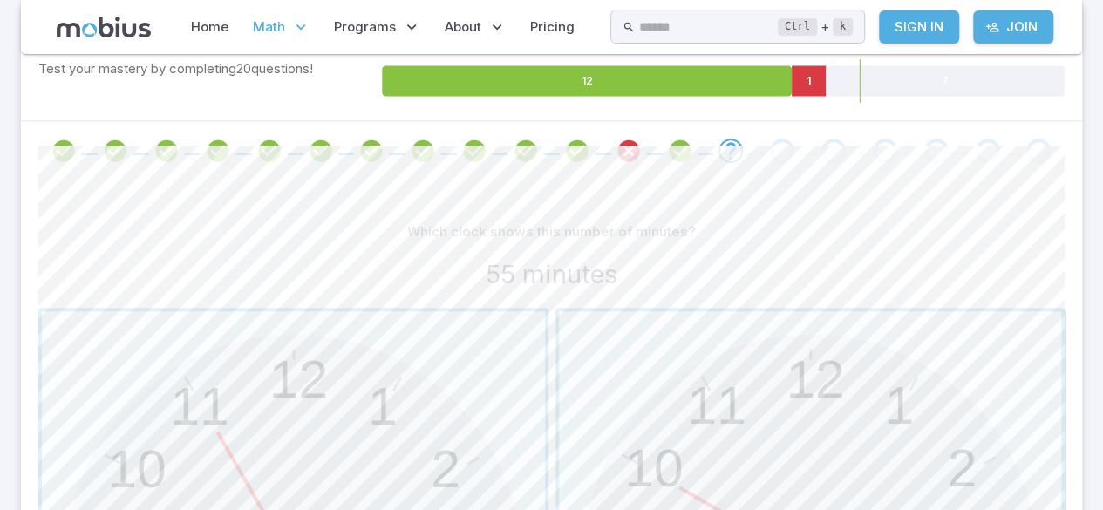
scroll to position [294, 0]
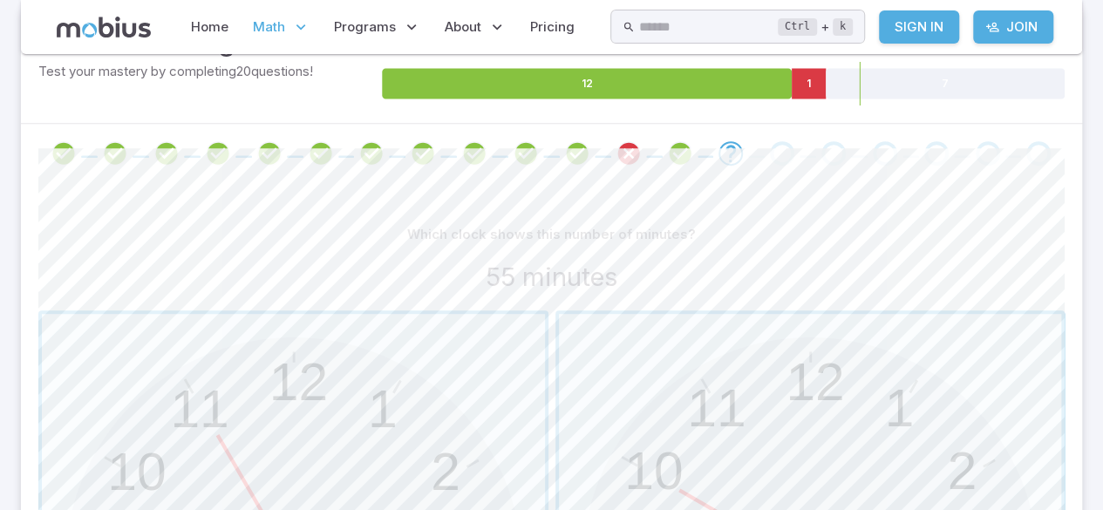
click at [1049, 222] on div "Which clock shows this number of minutes?" at bounding box center [551, 234] width 1027 height 33
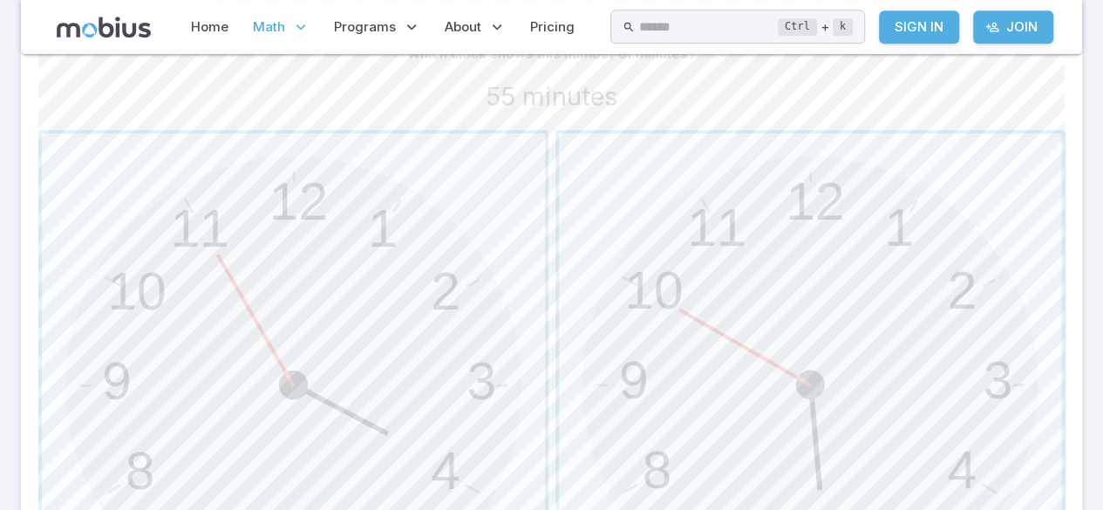
scroll to position [475, 0]
click at [415, 317] on span "button" at bounding box center [293, 384] width 503 height 503
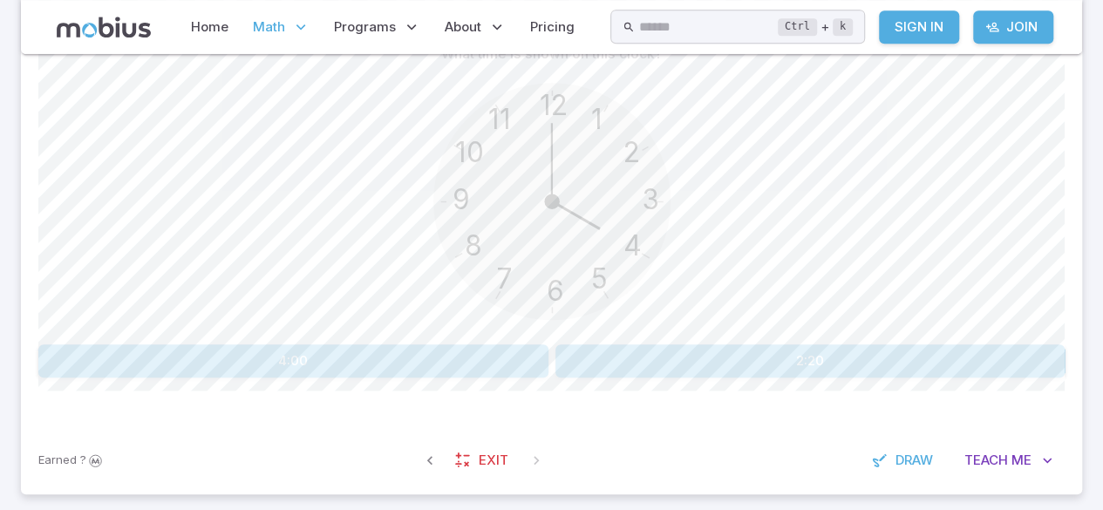
click at [469, 357] on button "4:00" at bounding box center [293, 361] width 510 height 33
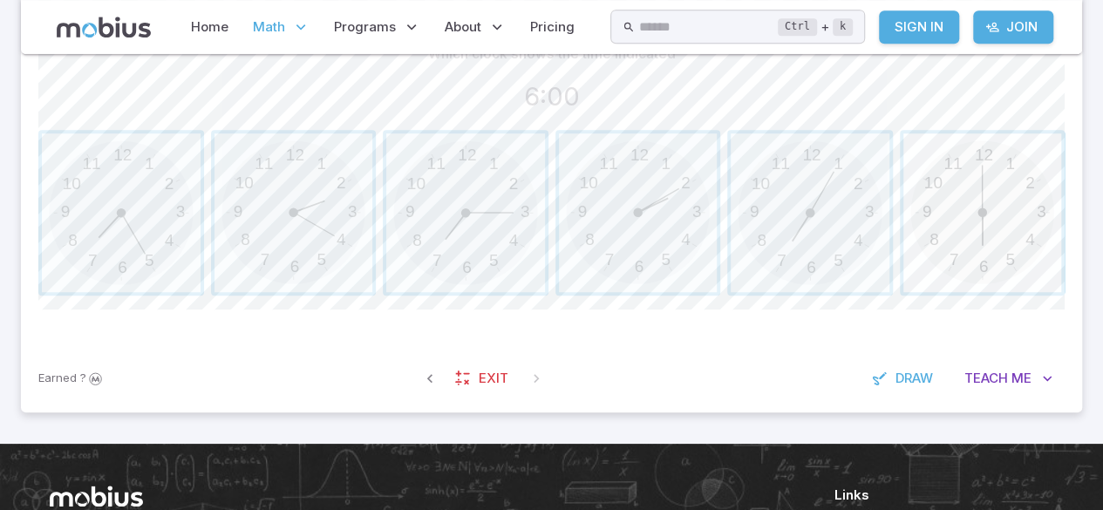
click at [993, 188] on span "button" at bounding box center [983, 212] width 159 height 159
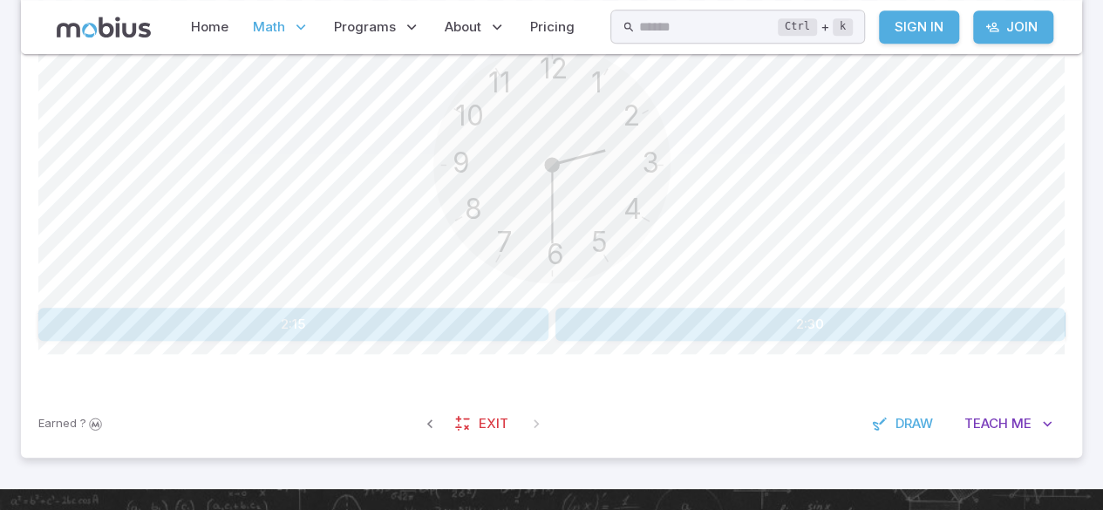
scroll to position [540, 0]
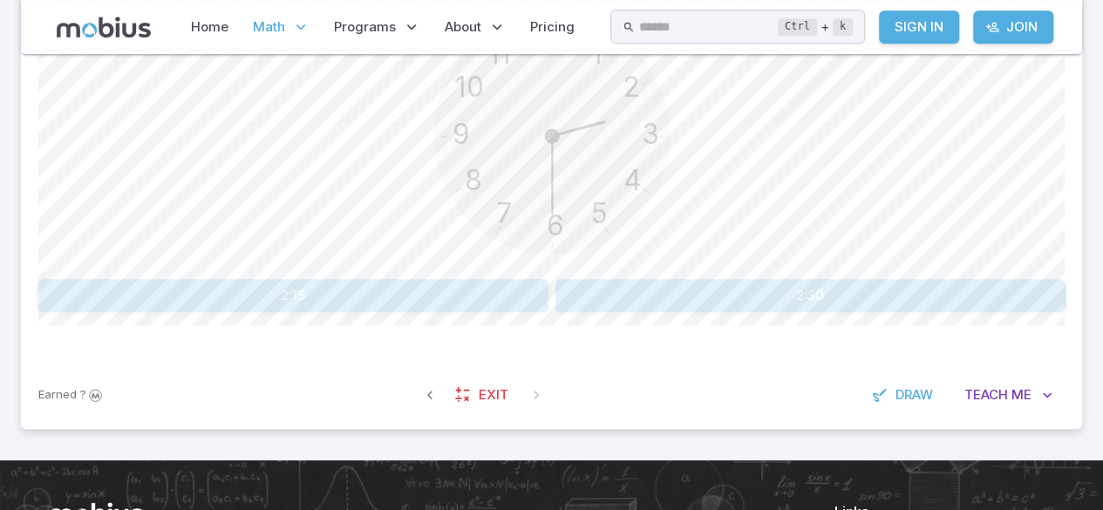
click at [935, 305] on button "2:30" at bounding box center [811, 295] width 510 height 33
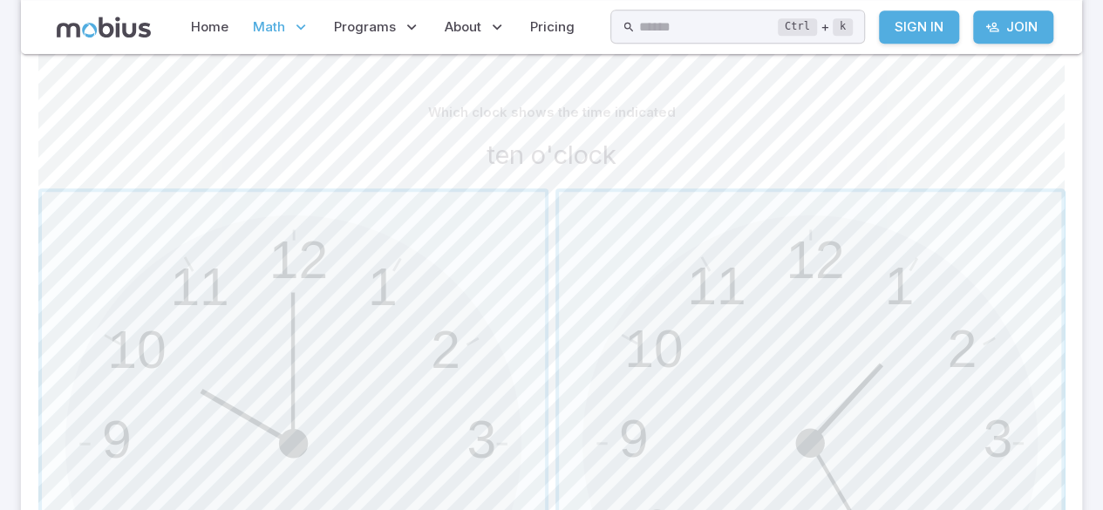
scroll to position [418, 0]
click at [364, 318] on span "button" at bounding box center [293, 441] width 503 height 503
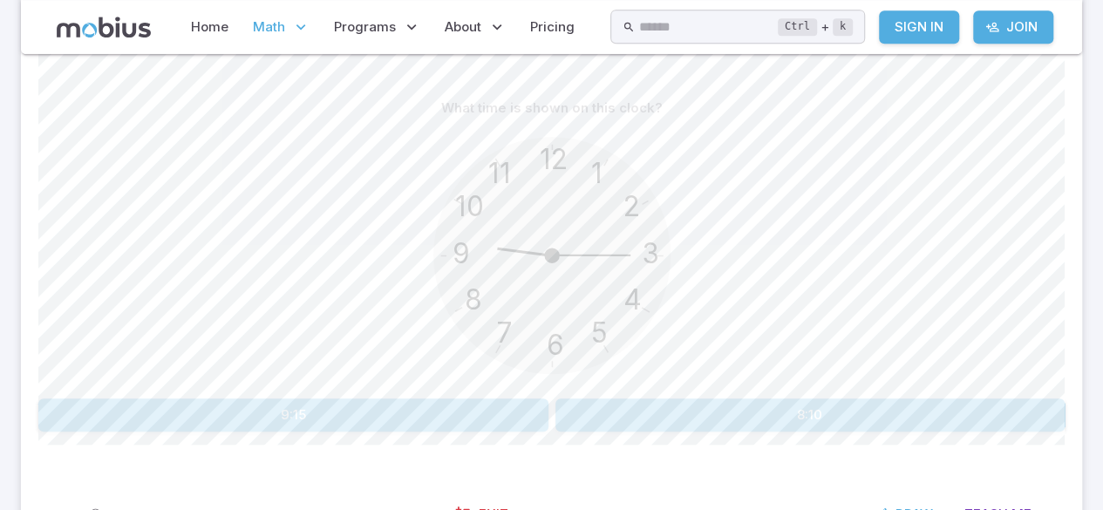
scroll to position [424, 0]
click at [431, 401] on button "9:15" at bounding box center [293, 411] width 510 height 33
click at [137, 401] on button "quarter to one" at bounding box center [293, 411] width 510 height 33
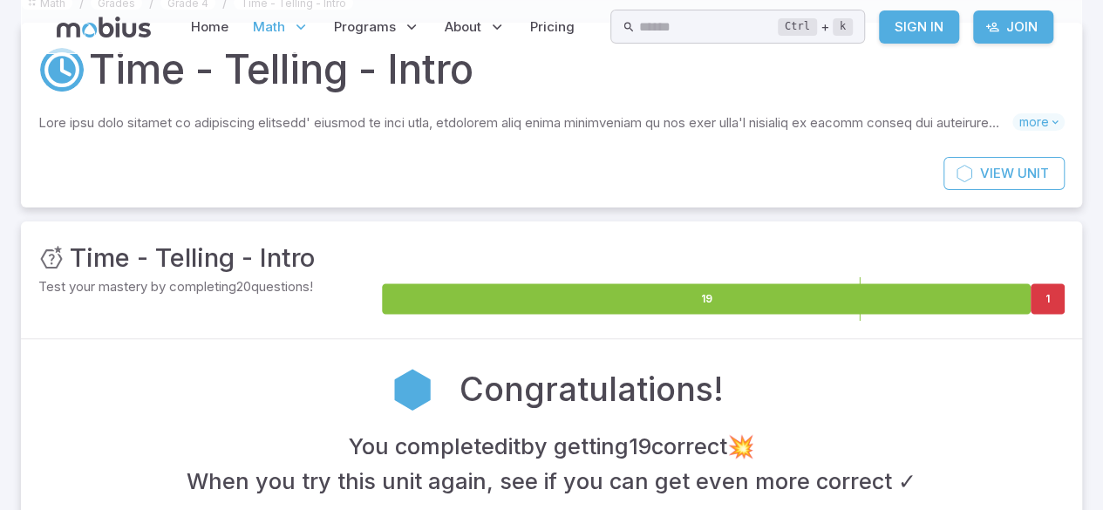
scroll to position [0, 0]
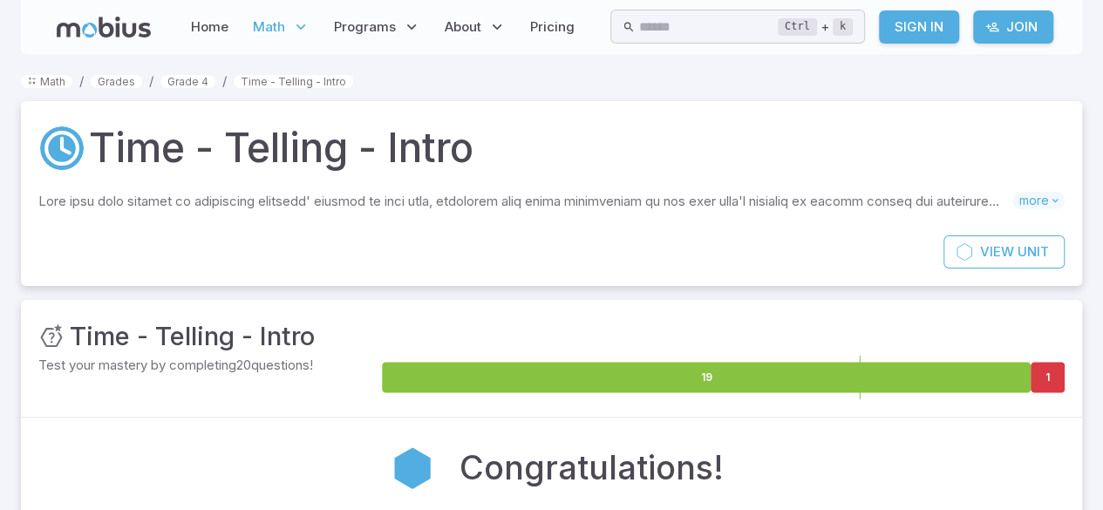
click at [1015, 114] on div "Time - Telling - Intro Skills you will learn include: Hour hand vs Minute hand …" at bounding box center [552, 168] width 1062 height 134
